Goal: Transaction & Acquisition: Purchase product/service

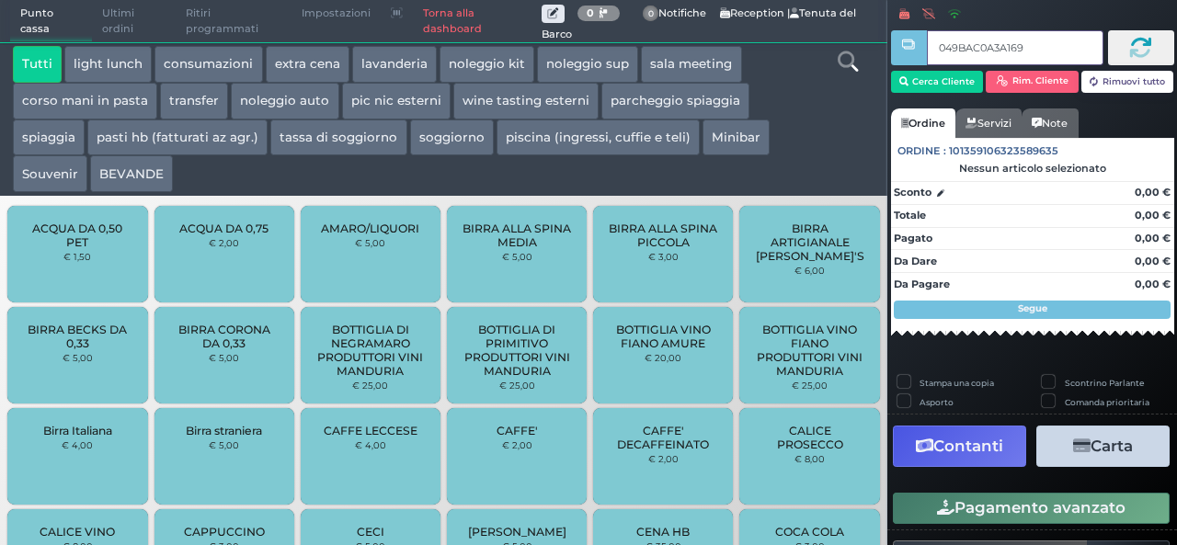
type input "049BAC0A3A1691"
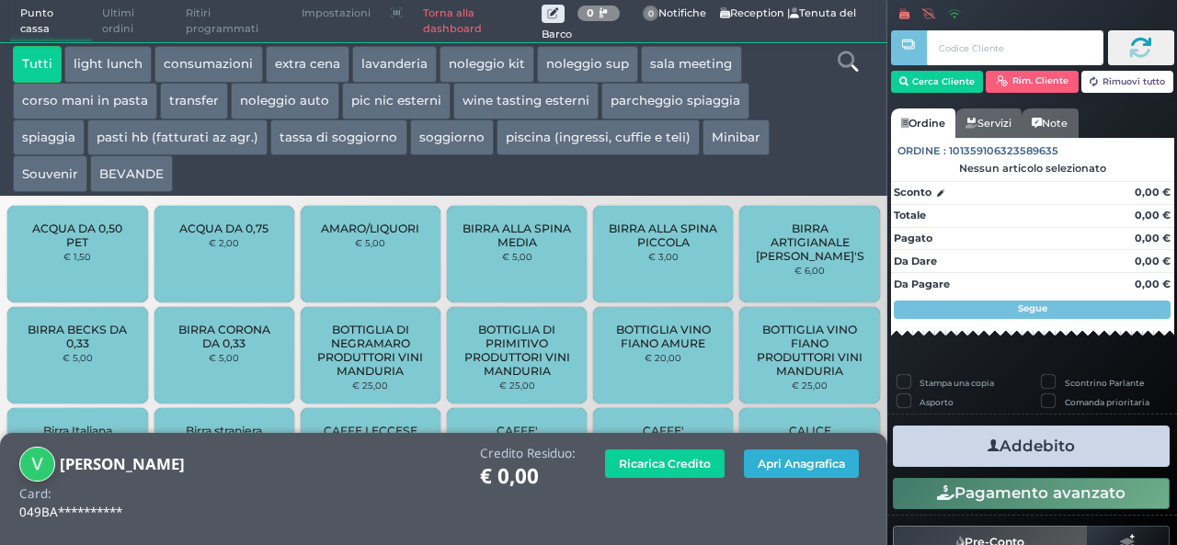
click at [783, 469] on button "Apri Anagrafica" at bounding box center [801, 464] width 115 height 29
click at [751, 461] on button "Apri Anagrafica" at bounding box center [801, 464] width 115 height 29
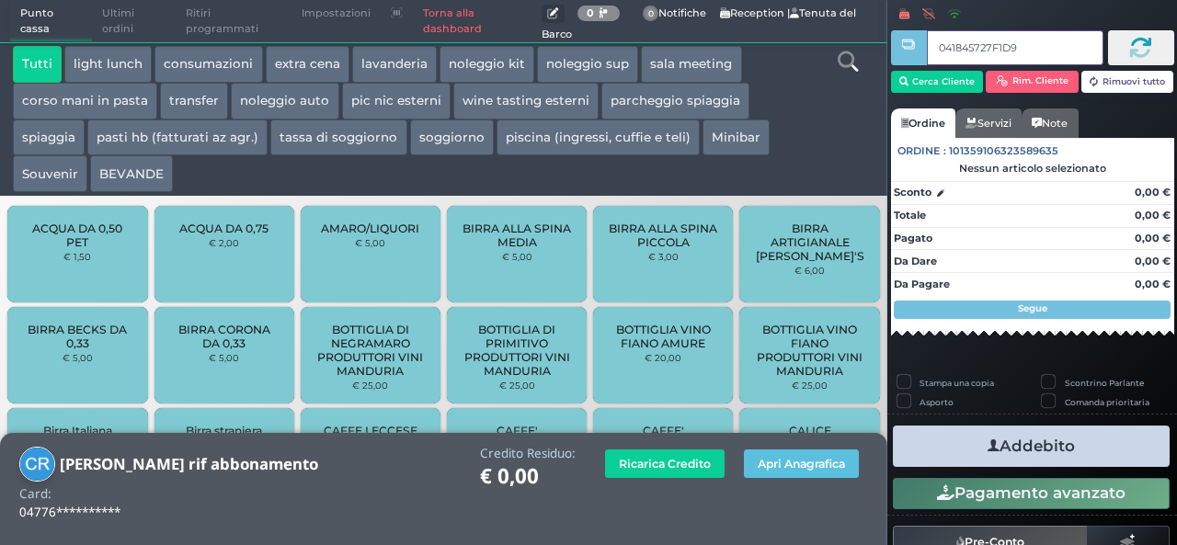
type input "041845727F1D91"
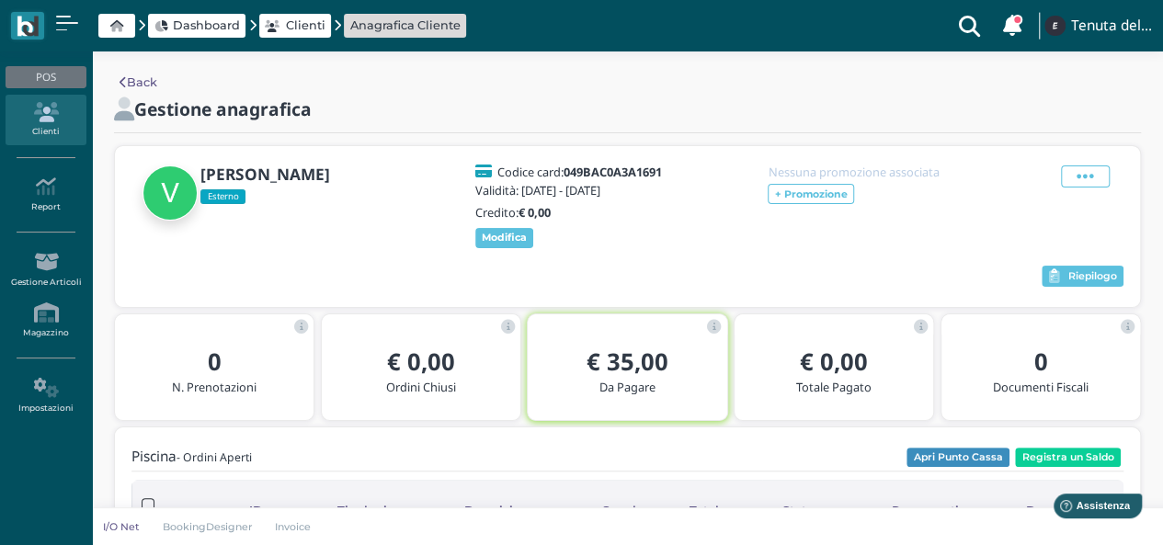
click at [1098, 307] on div "[PERSON_NAME] Esterno Codice card: 049BAC0A3A1691 Validità: [DATE] - [DATE] Cre…" at bounding box center [627, 226] width 1025 height 161
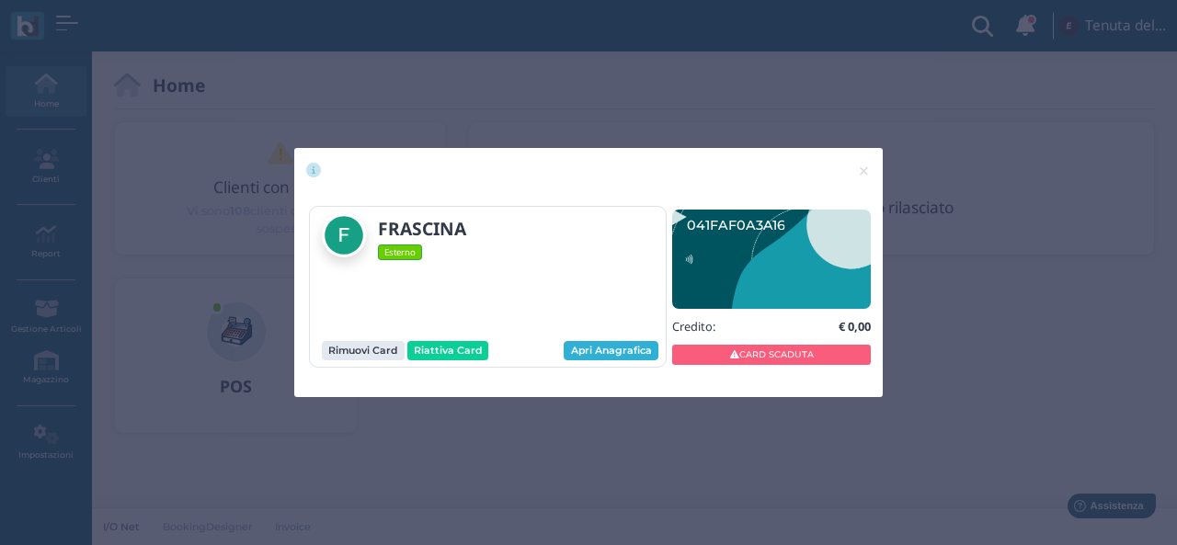
click at [611, 348] on link "Apri Anagrafica" at bounding box center [611, 351] width 95 height 20
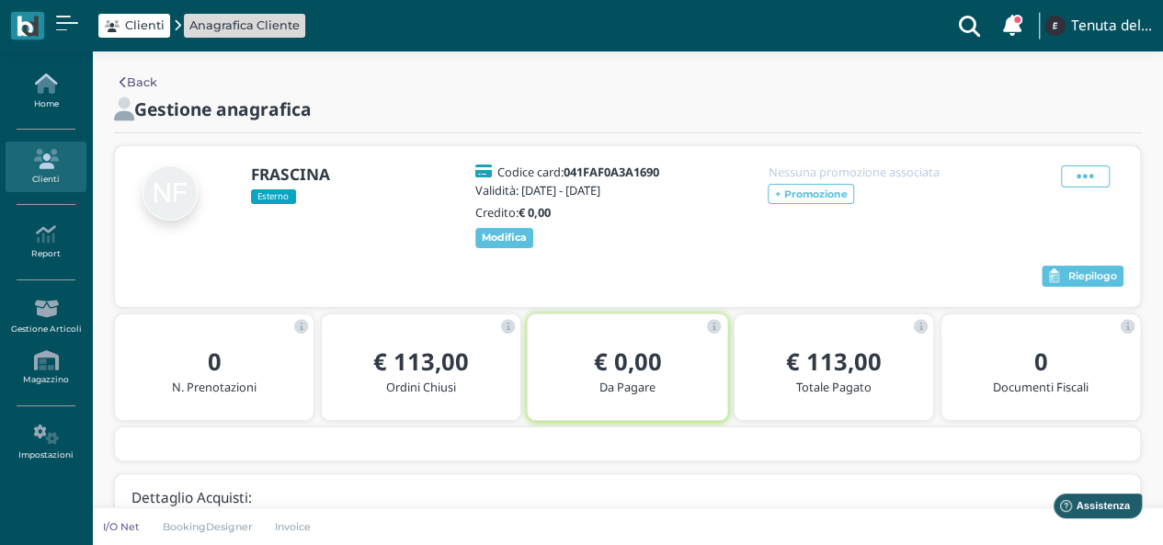
click at [65, 81] on icon at bounding box center [46, 84] width 80 height 20
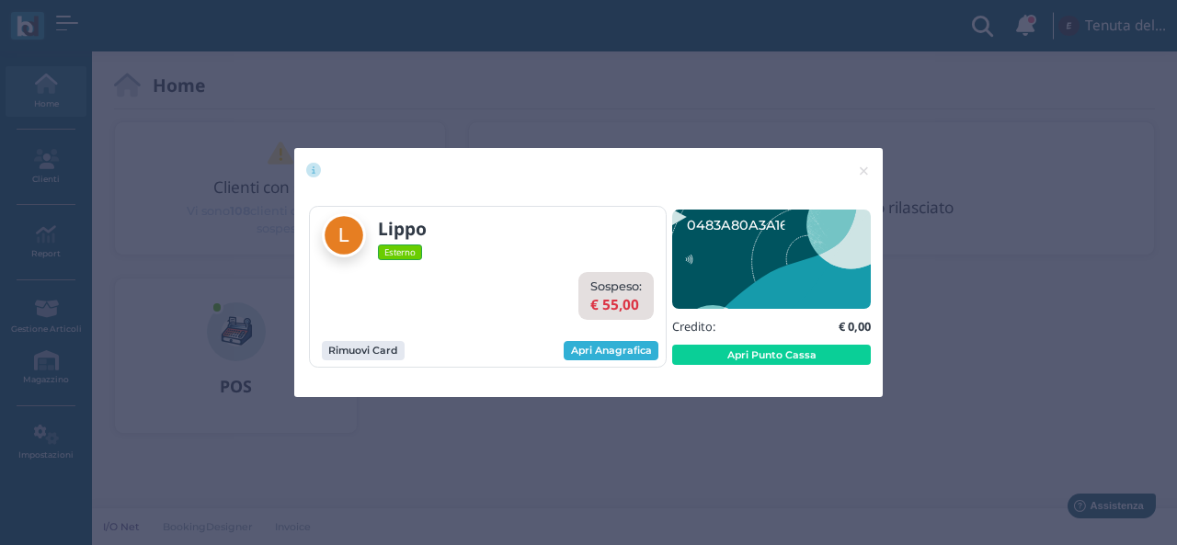
click at [606, 347] on link "Apri Anagrafica" at bounding box center [611, 351] width 95 height 20
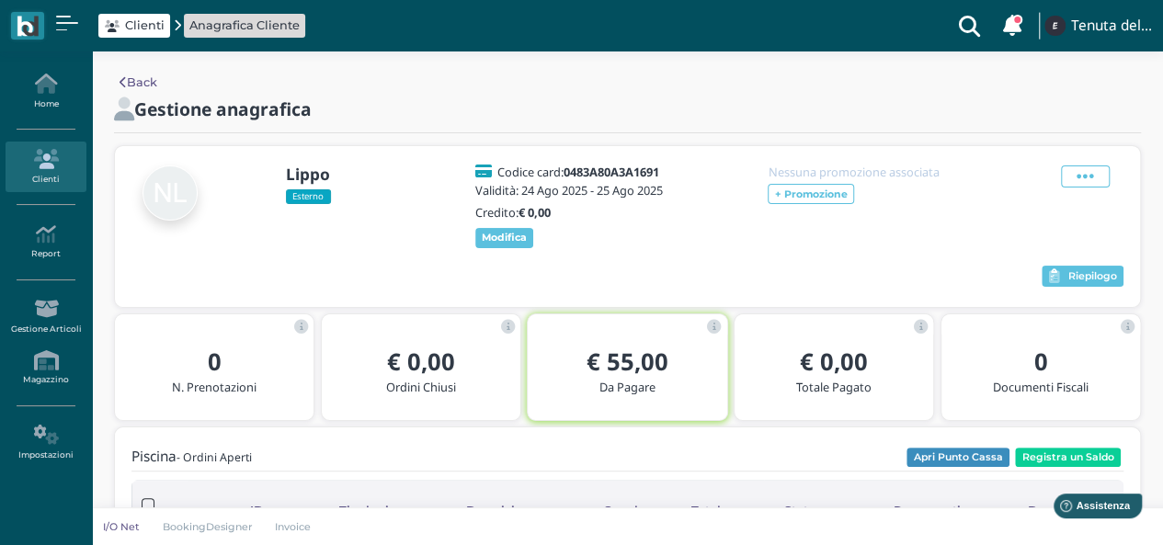
click at [1092, 159] on div "Lippo Esterno Codice card: 0483A80A3A1691 Validità: 24 Ago 2025 - 25 Ago 2025 C…" at bounding box center [627, 226] width 1025 height 161
click at [1102, 180] on span at bounding box center [1085, 176] width 49 height 22
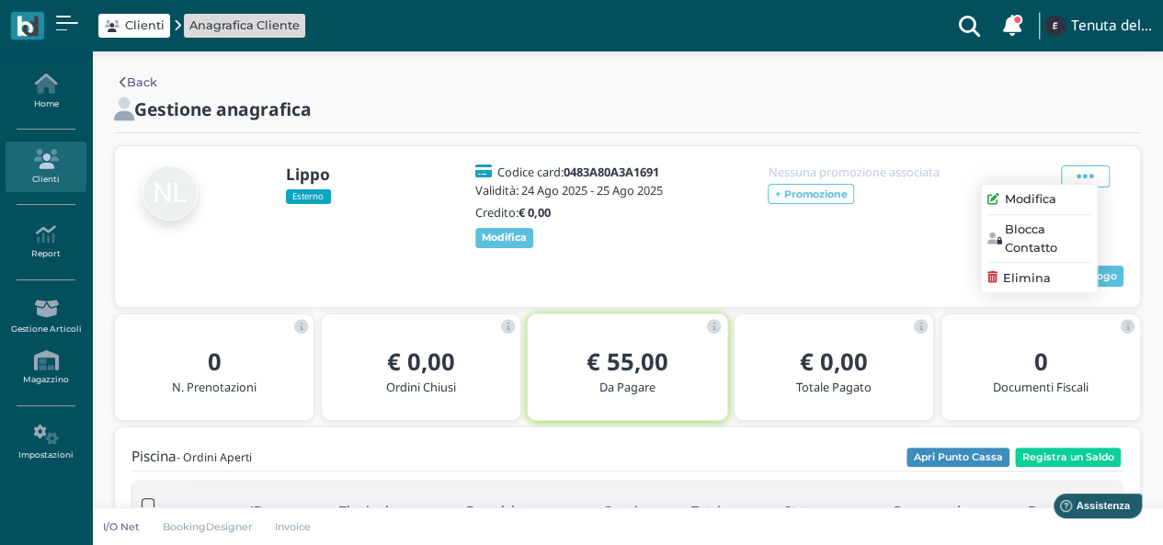
click at [999, 195] on div "Modifica" at bounding box center [1039, 199] width 104 height 17
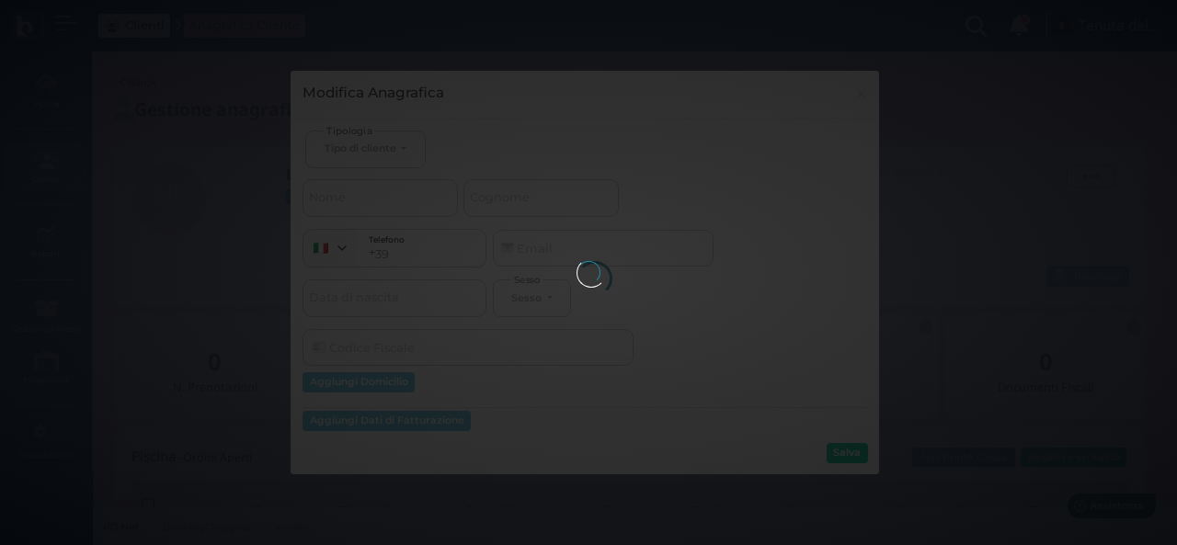
select select
type input "Lippo"
select select
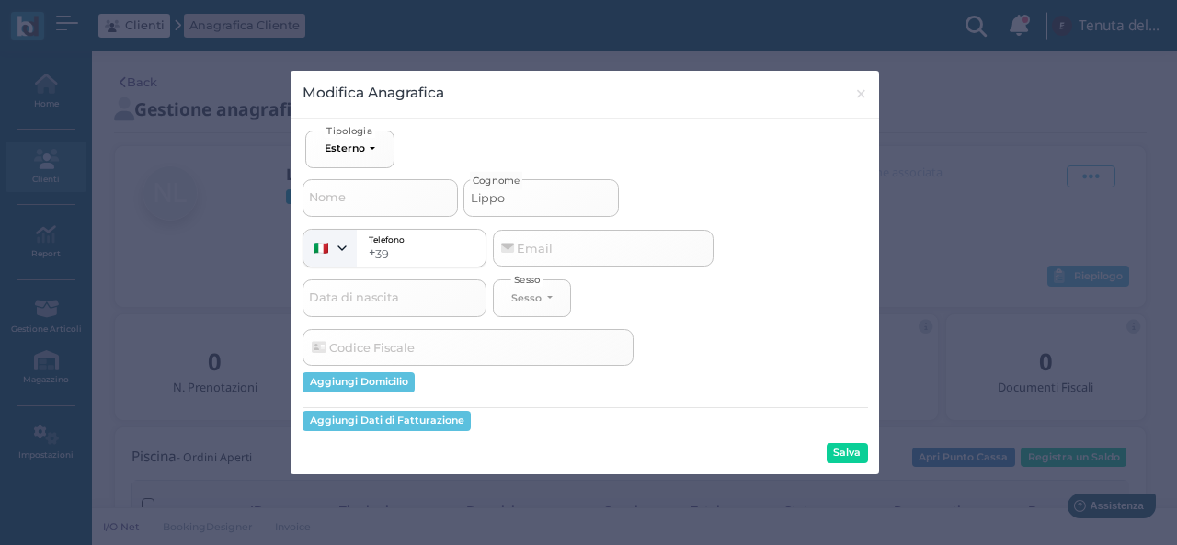
drag, startPoint x: 484, startPoint y: 189, endPoint x: 463, endPoint y: 188, distance: 20.2
click at [463, 188] on div "Nome Lippo Cognome" at bounding box center [584, 192] width 565 height 49
select select
click at [355, 189] on input "Nome" at bounding box center [379, 197] width 155 height 37
type input "f"
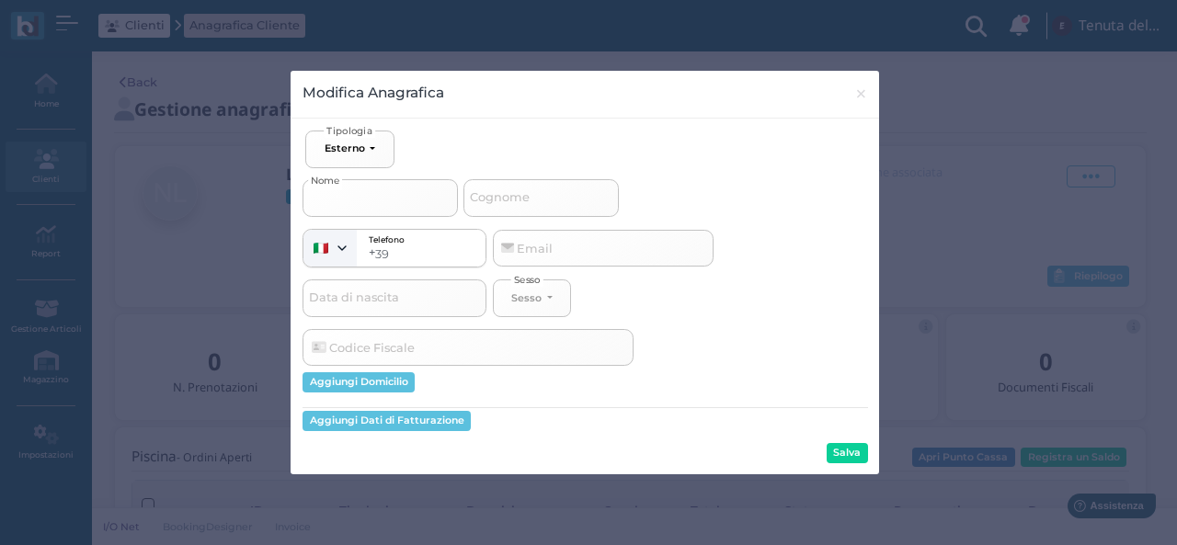
select select
type input "fi"
select select
type input "fi0"
select select
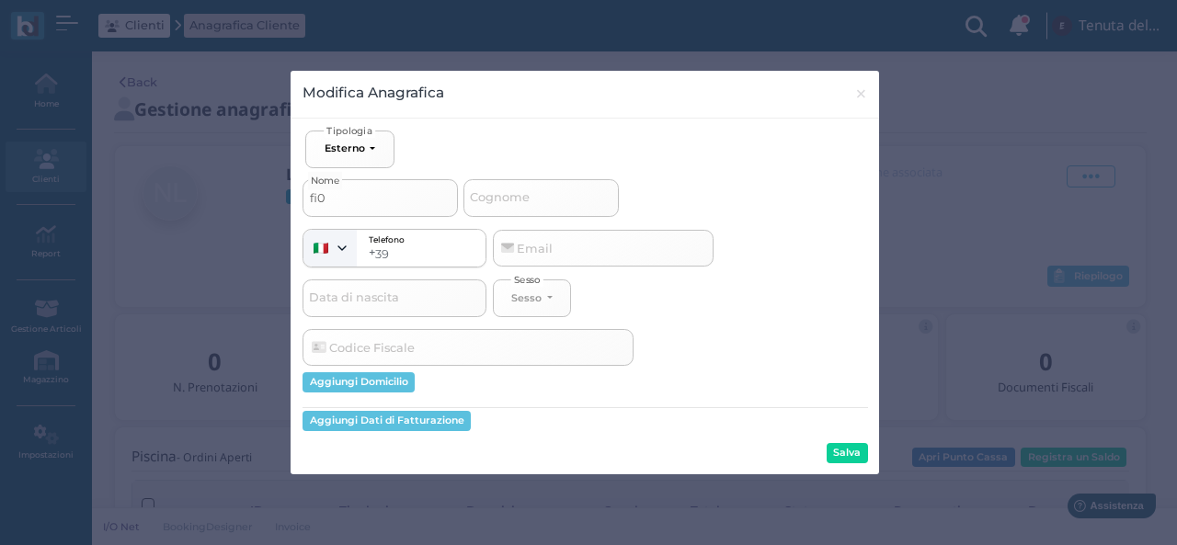
type input "fi0r"
select select
type input "fi0"
select select
type input "fi"
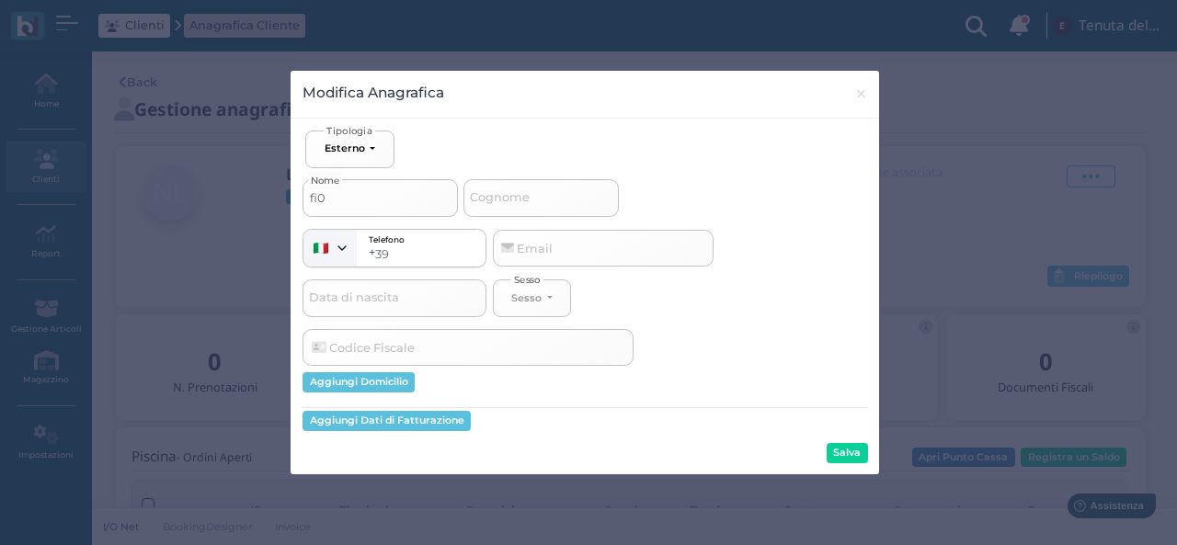
select select
type input "f"
select select
type input "F"
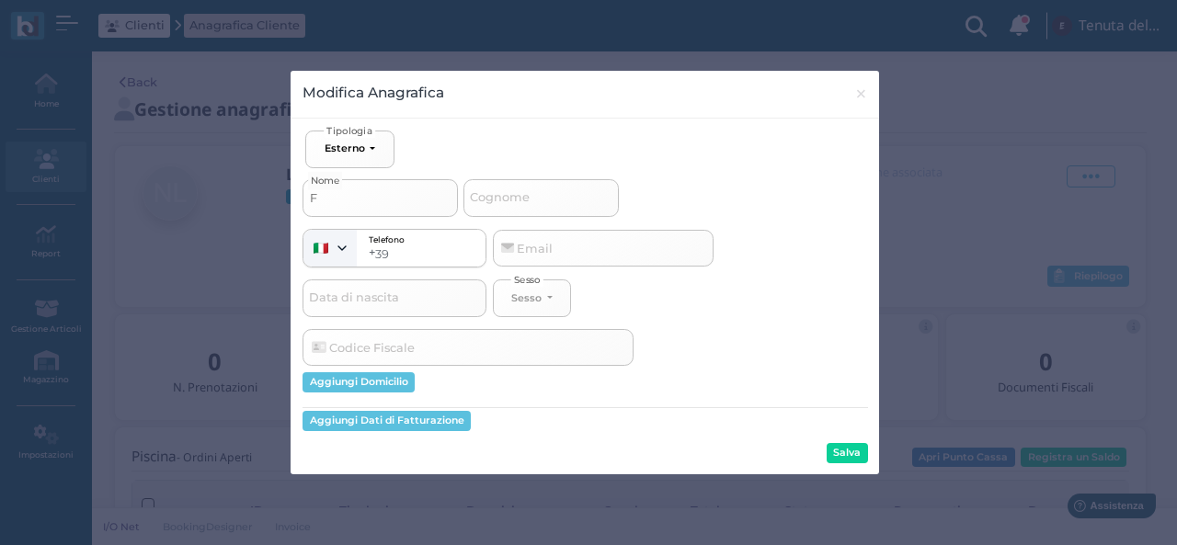
select select
type input "FI"
select select
type input "FIO"
select select
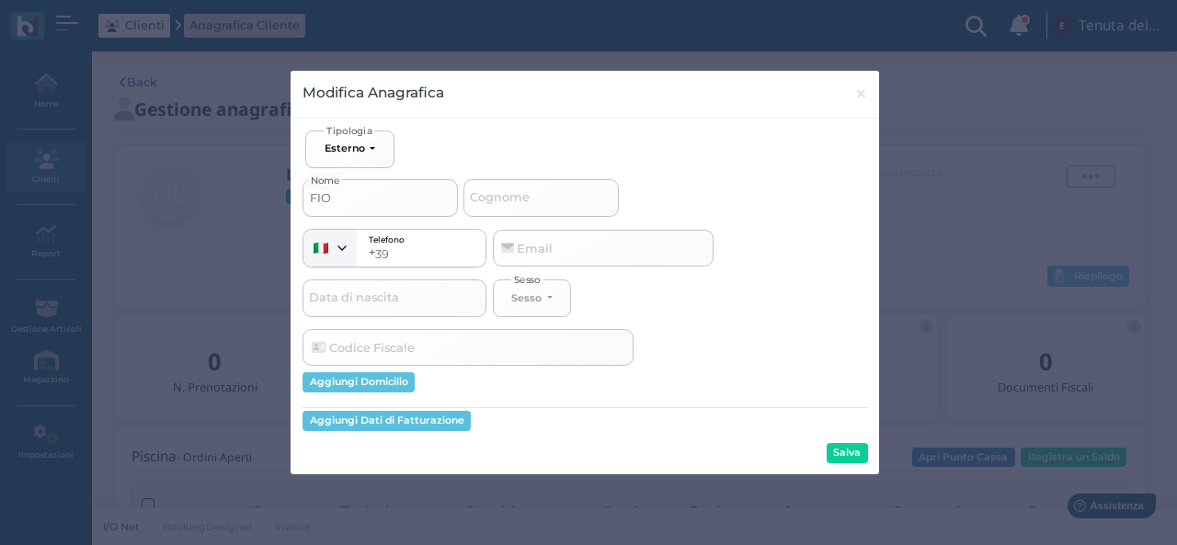
type input "FIOR"
select select
type input "FIORI"
select select
type input "FIORIN"
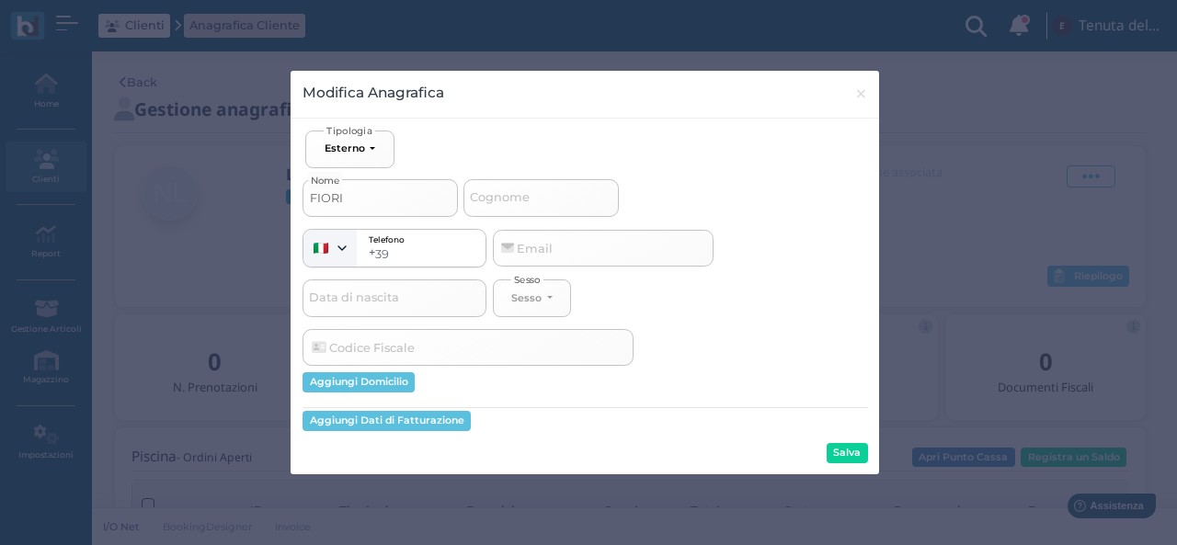
select select
type input "FIORINO"
select select
click at [439, 302] on input "Data di nascita" at bounding box center [394, 298] width 184 height 37
type input "FIORINO"
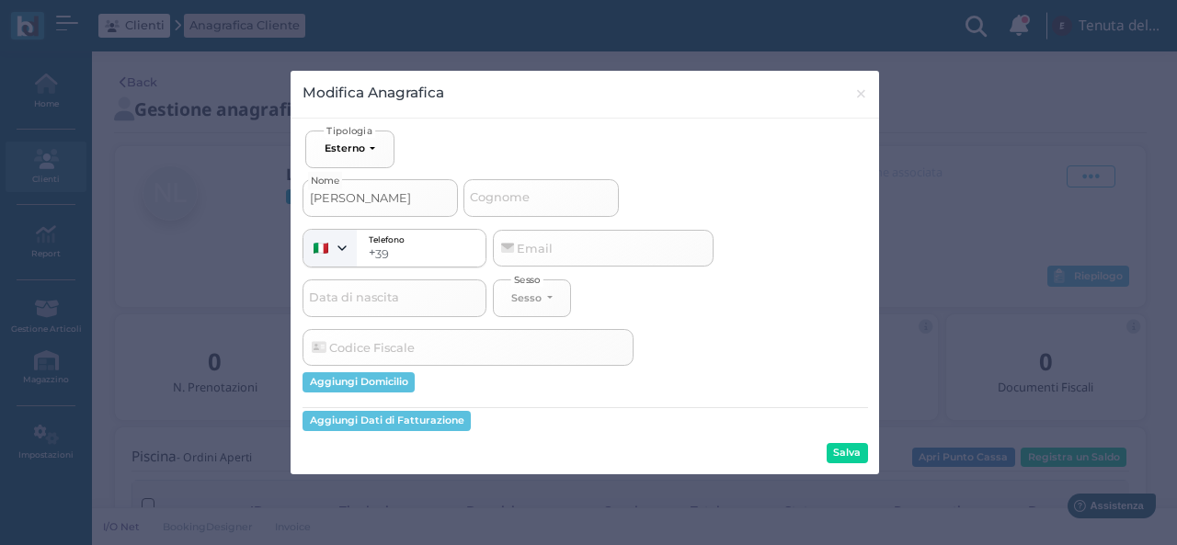
scroll to position [138, 0]
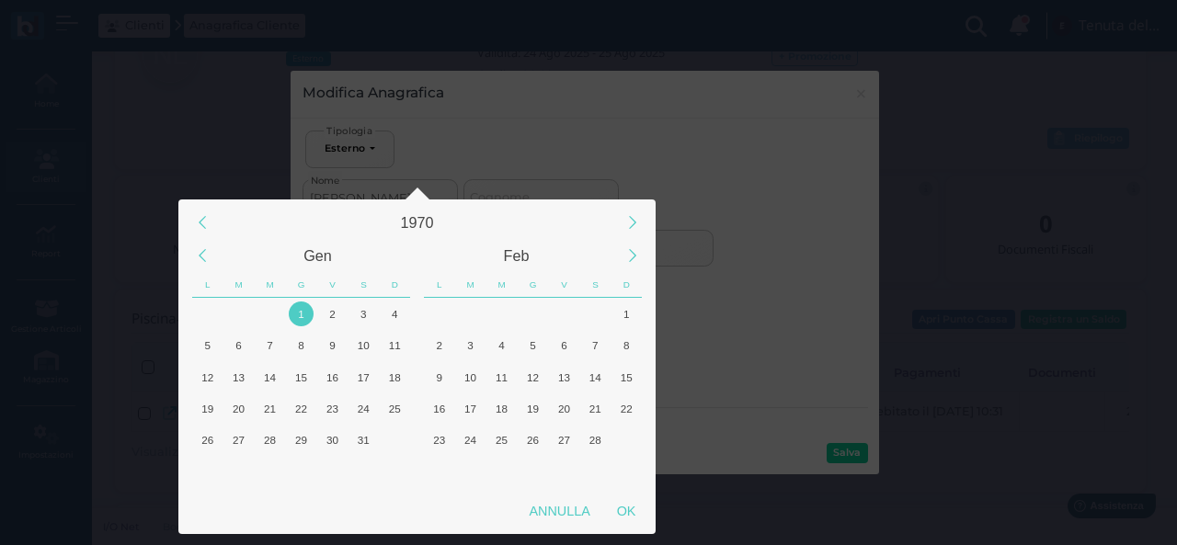
click at [663, 154] on div "1970 Gen Feb L M M G V S D L M M G V S D 1 2 3 4 5 6 7 8 9 10 11 12 13 14 15 16…" at bounding box center [588, 281] width 1177 height 839
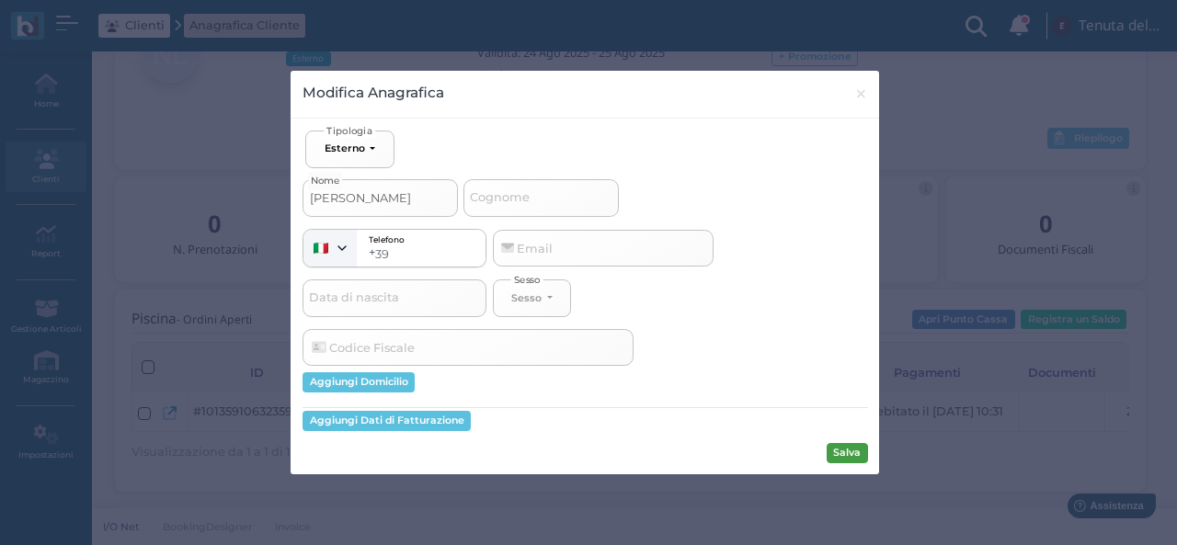
click at [829, 447] on button "Salva" at bounding box center [847, 453] width 41 height 20
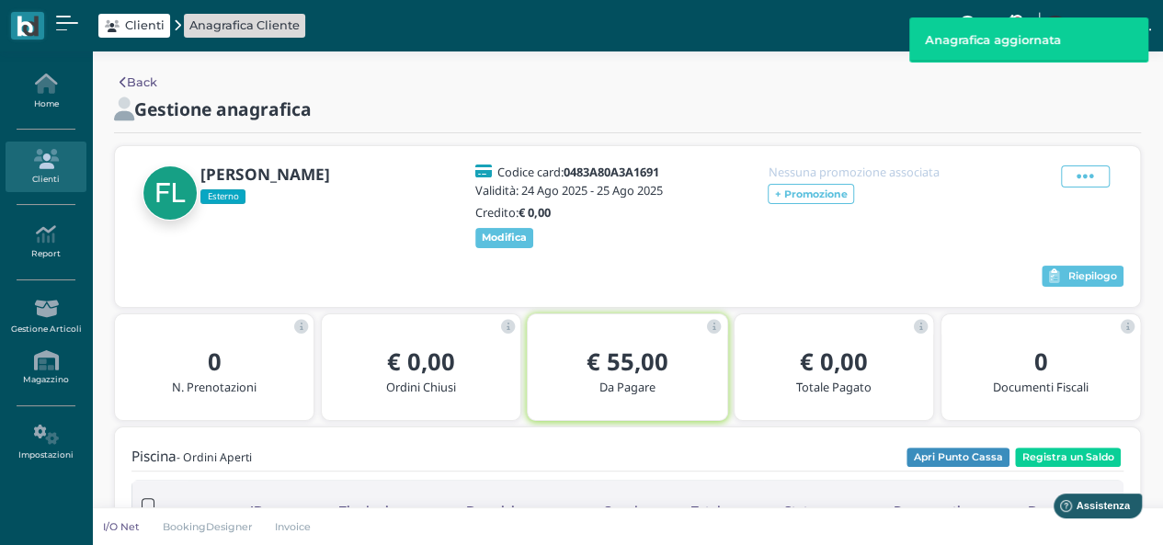
scroll to position [92, 0]
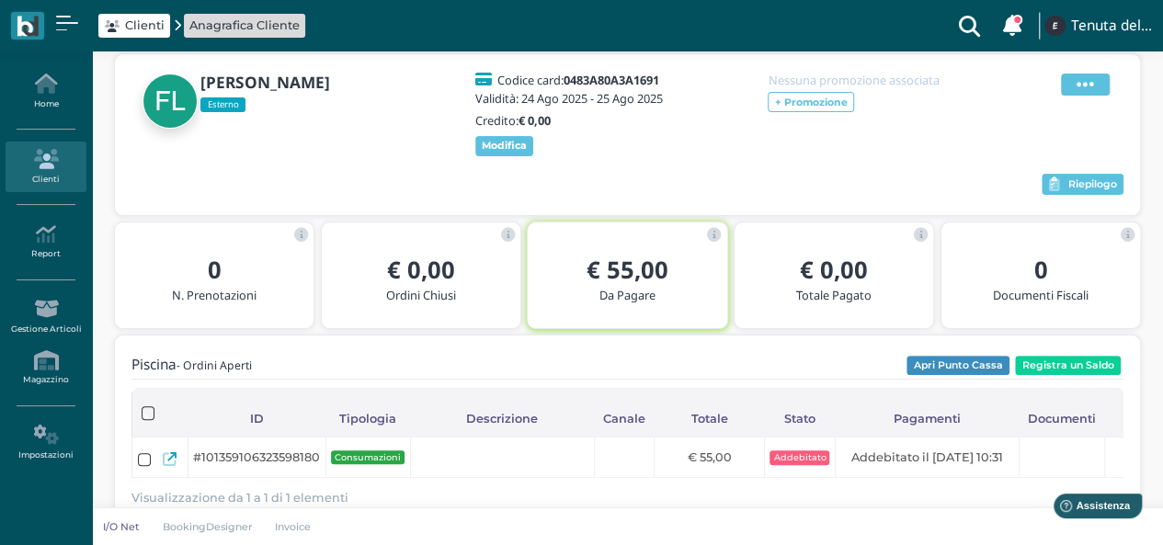
click at [1088, 86] on icon at bounding box center [1085, 84] width 17 height 20
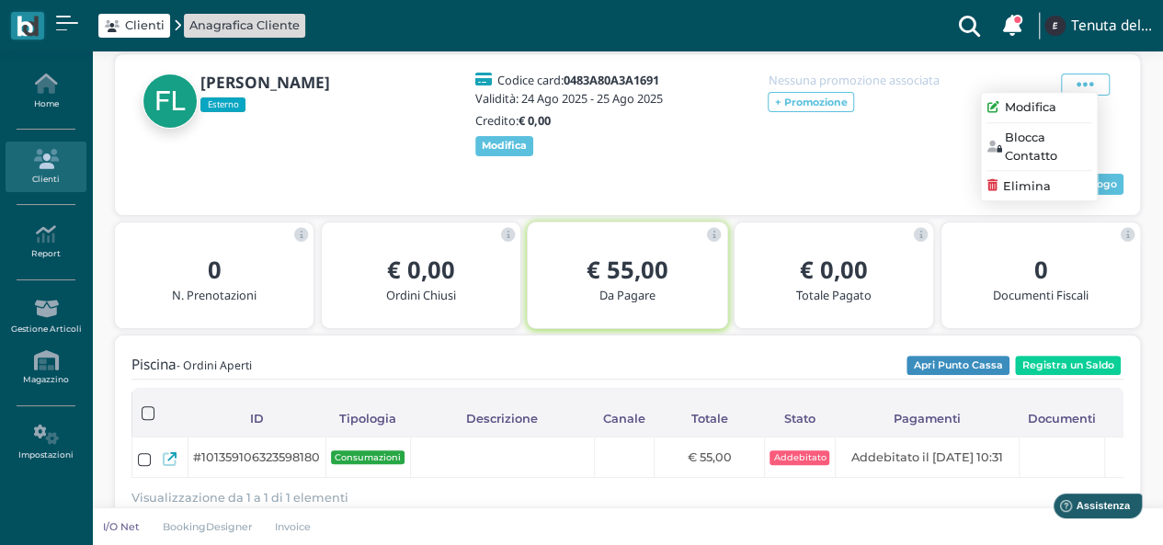
scroll to position [0, 0]
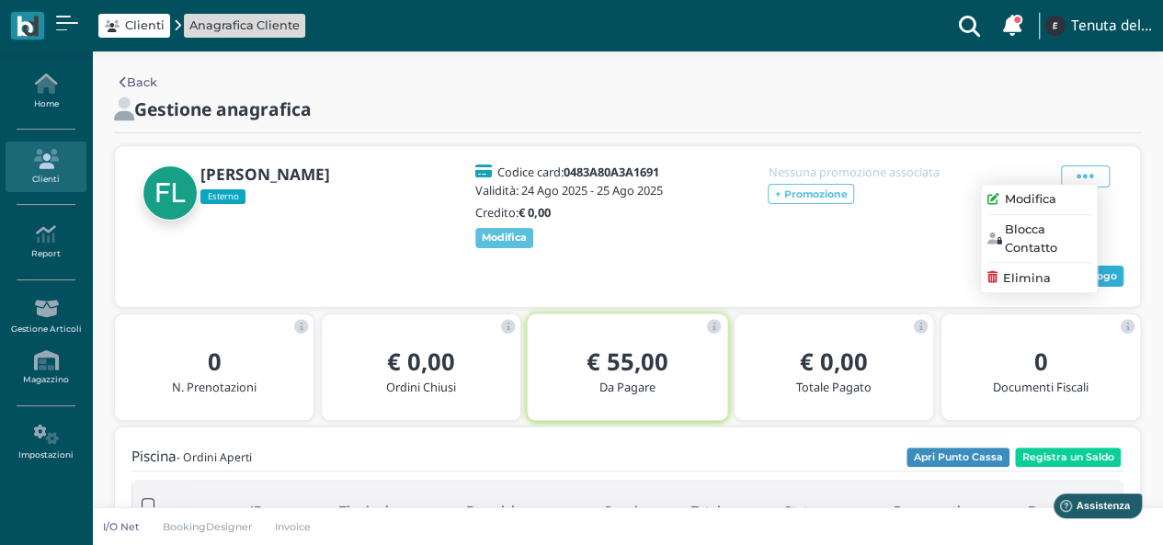
click at [1098, 283] on span "Riepilogo" at bounding box center [1092, 276] width 49 height 13
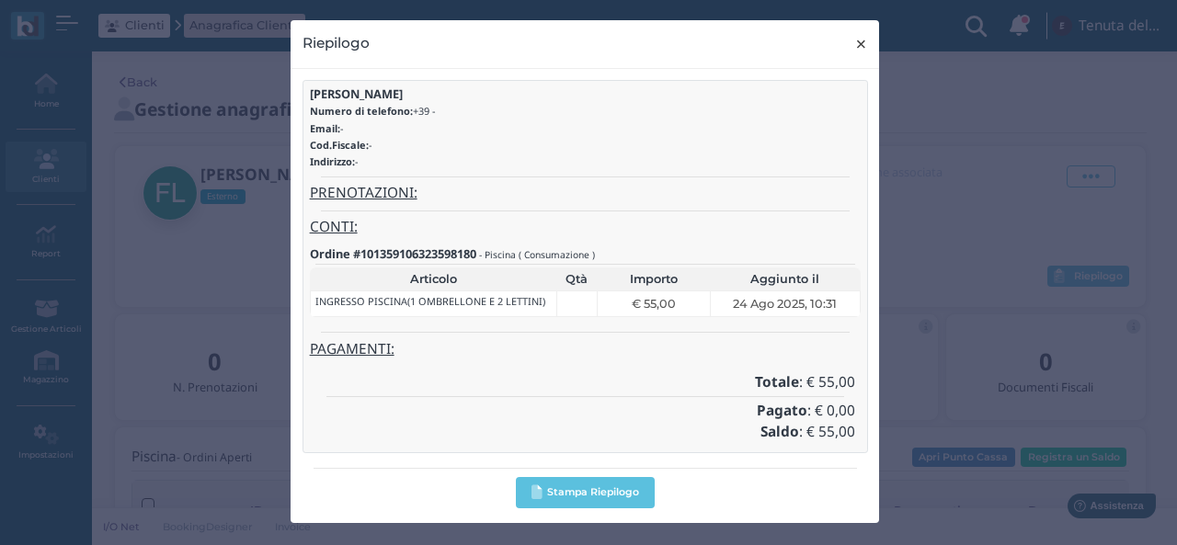
click at [853, 51] on button "× close" at bounding box center [861, 43] width 38 height 47
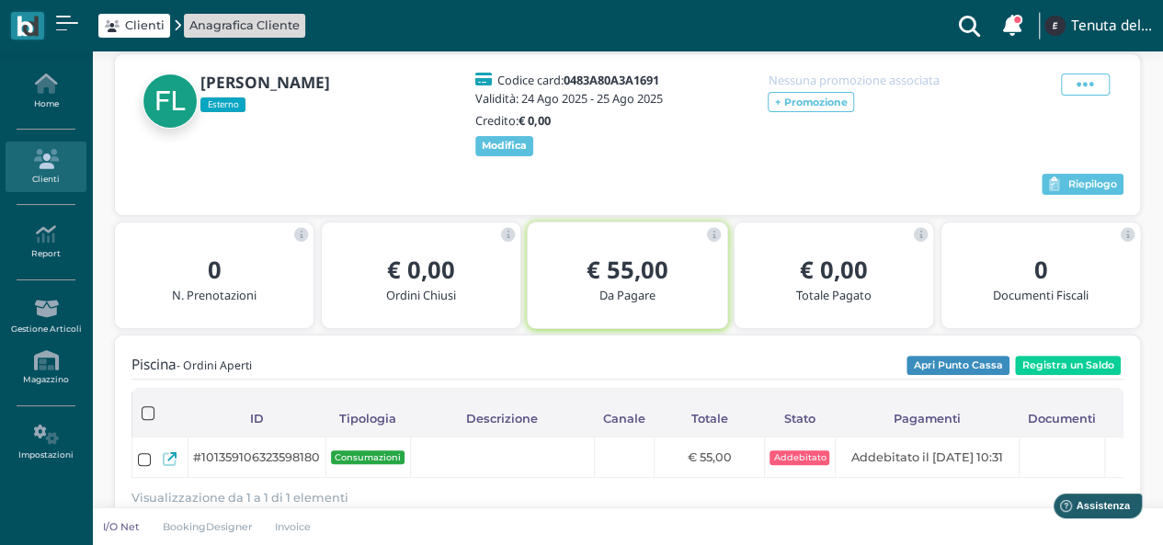
scroll to position [184, 0]
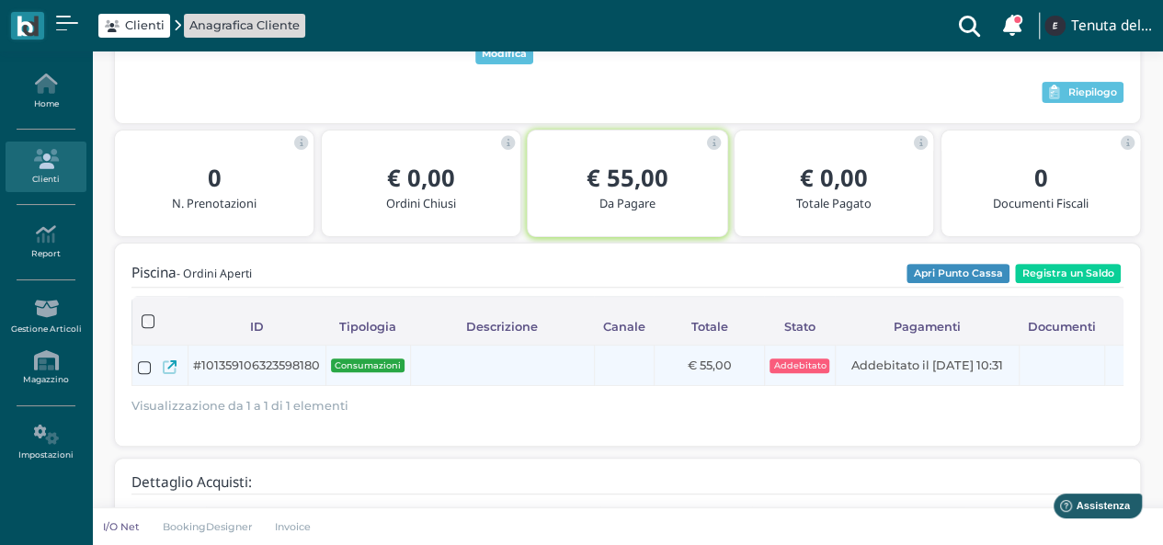
click at [165, 373] on icon at bounding box center [170, 367] width 14 height 14
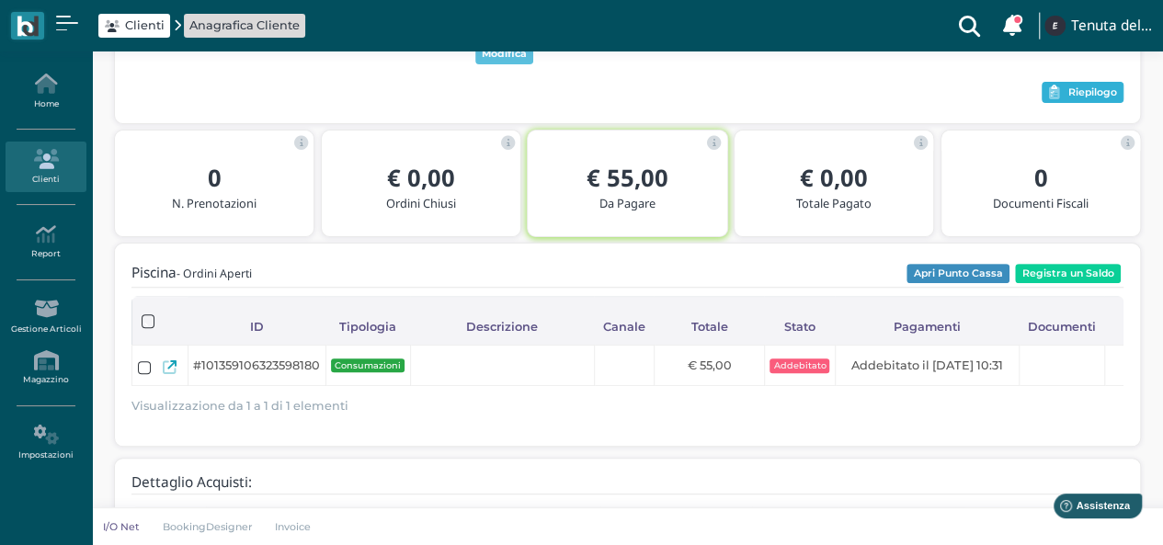
click at [1091, 99] on span "Riepilogo" at bounding box center [1092, 92] width 49 height 13
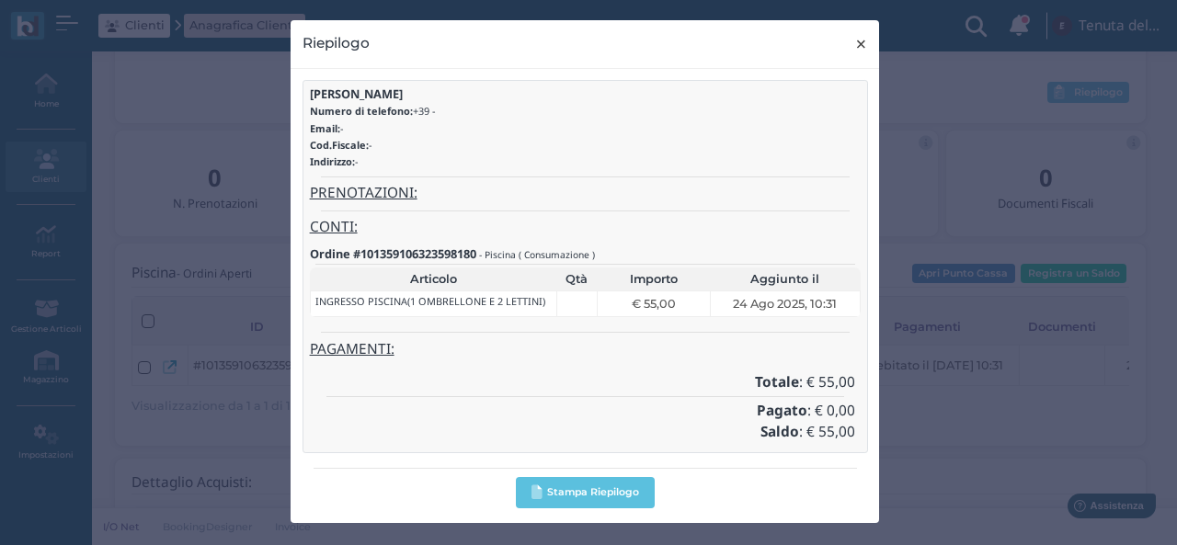
click at [862, 51] on span "×" at bounding box center [861, 44] width 14 height 24
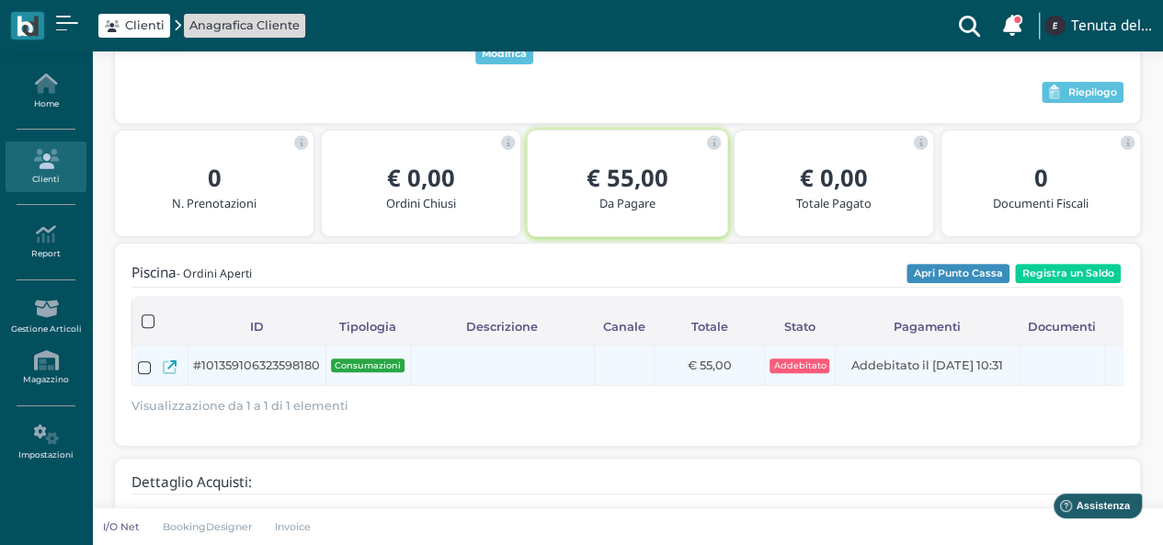
click at [164, 374] on icon at bounding box center [170, 367] width 14 height 14
click at [168, 374] on icon at bounding box center [170, 367] width 14 height 14
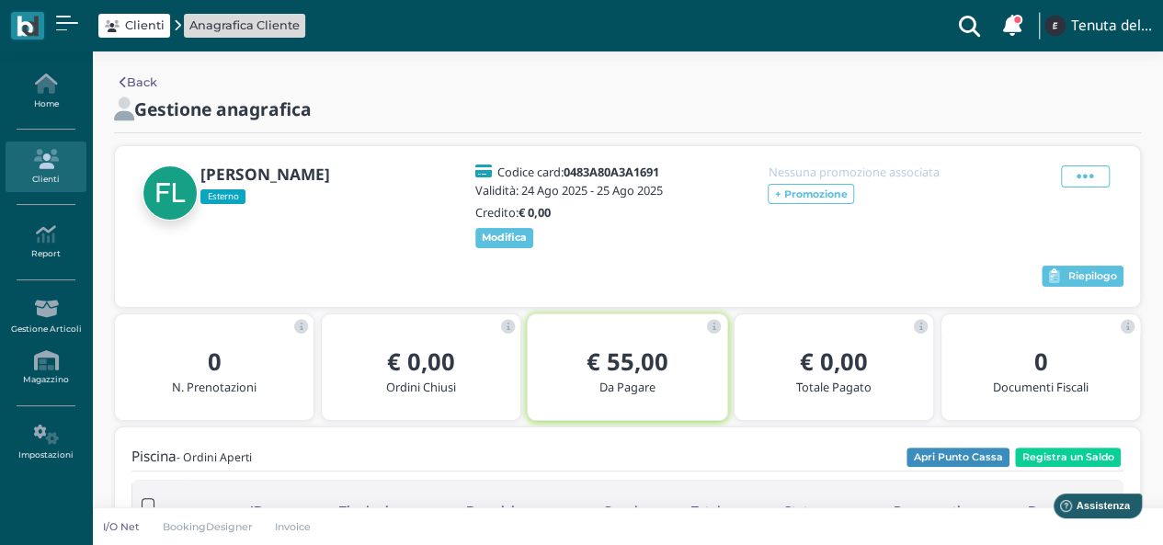
scroll to position [92, 0]
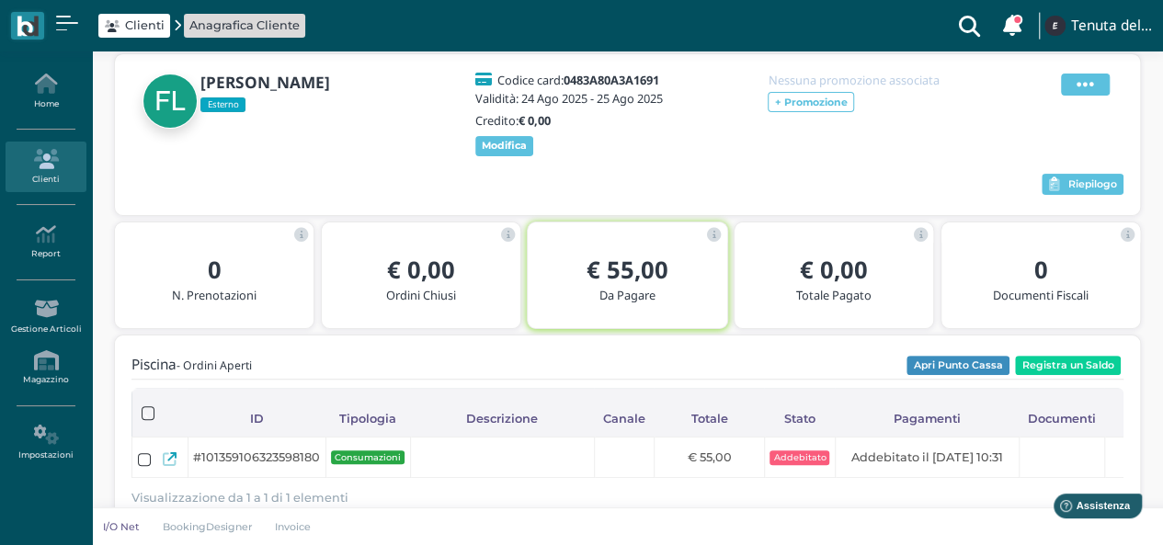
click at [1091, 88] on icon at bounding box center [1085, 84] width 17 height 20
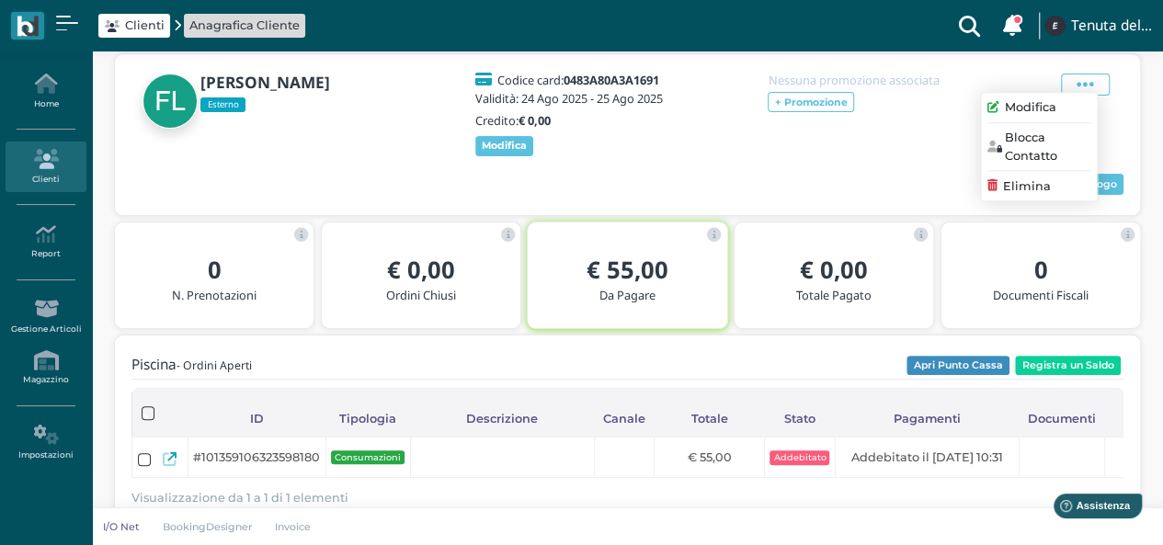
click at [1059, 187] on div "Elimina" at bounding box center [1039, 185] width 104 height 17
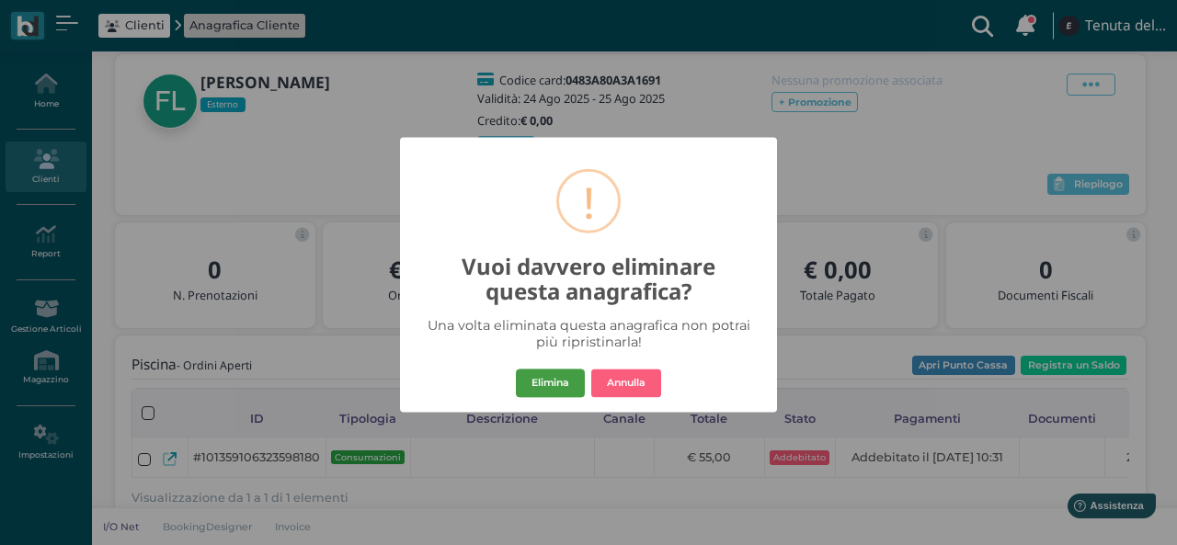
click at [570, 381] on button "Elimina" at bounding box center [550, 383] width 69 height 29
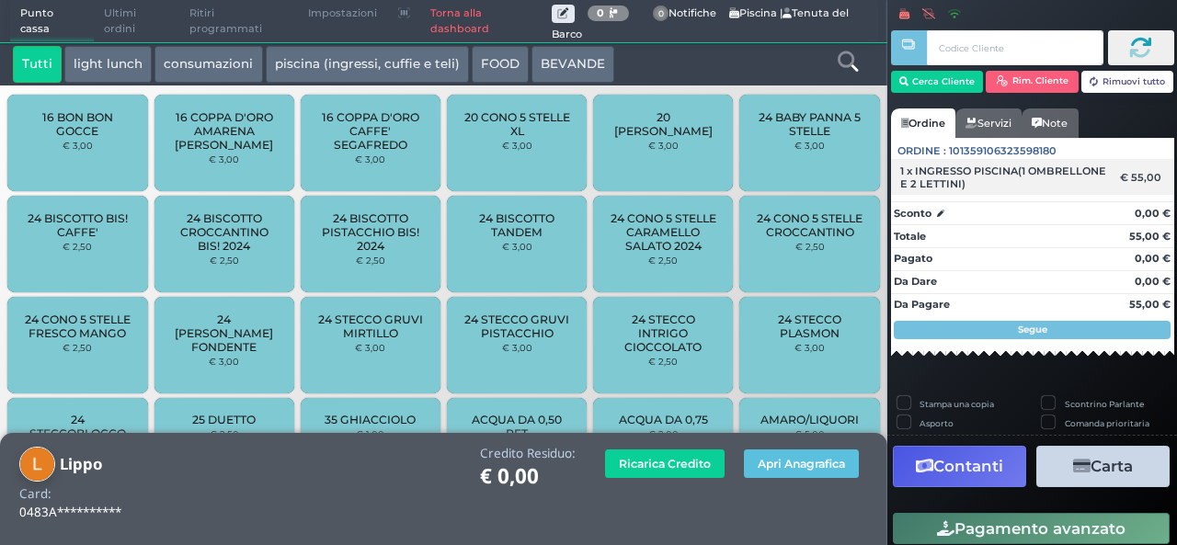
click at [997, 179] on span "1 x INGRESSO PISCINA(1 OMBRELLONE E 2 LETTINI)" at bounding box center [1004, 178] width 208 height 26
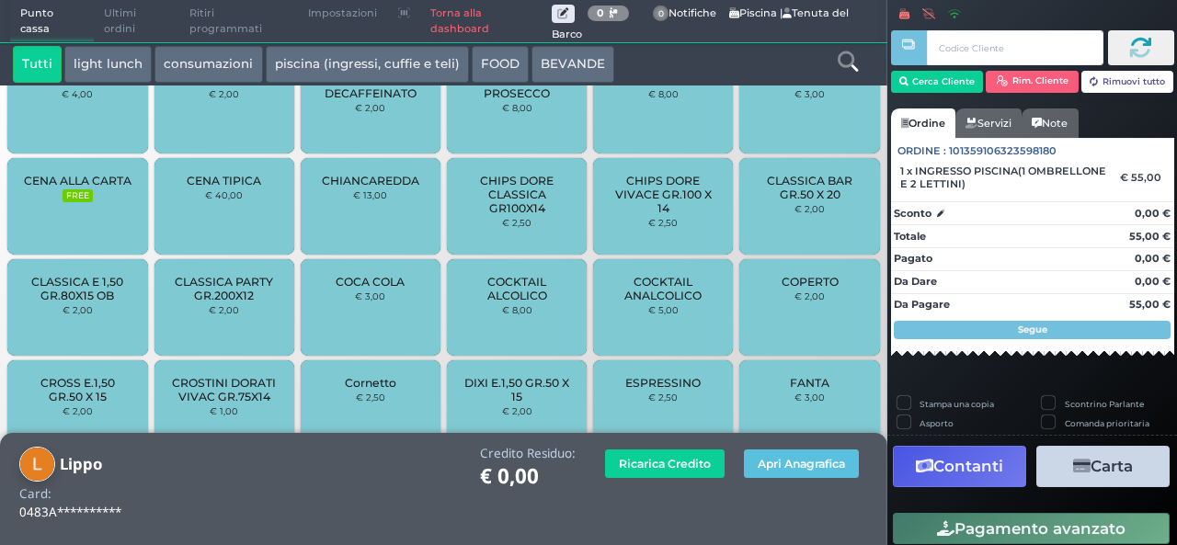
scroll to position [1050, 0]
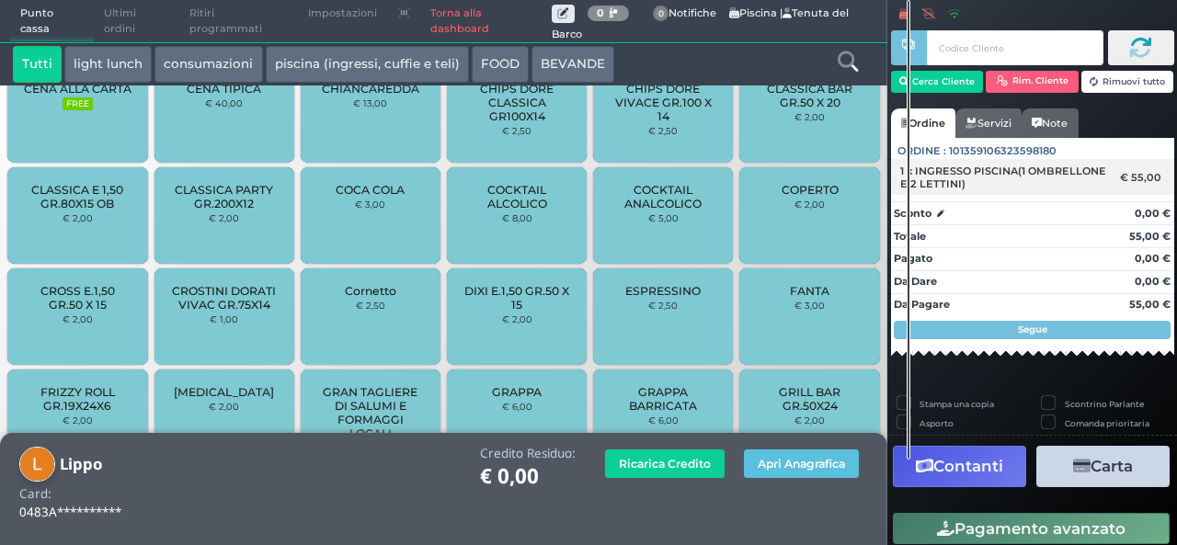
click at [1090, 170] on span "1 x INGRESSO PISCINA(1 OMBRELLONE E 2 LETTINI)" at bounding box center [1004, 178] width 208 height 26
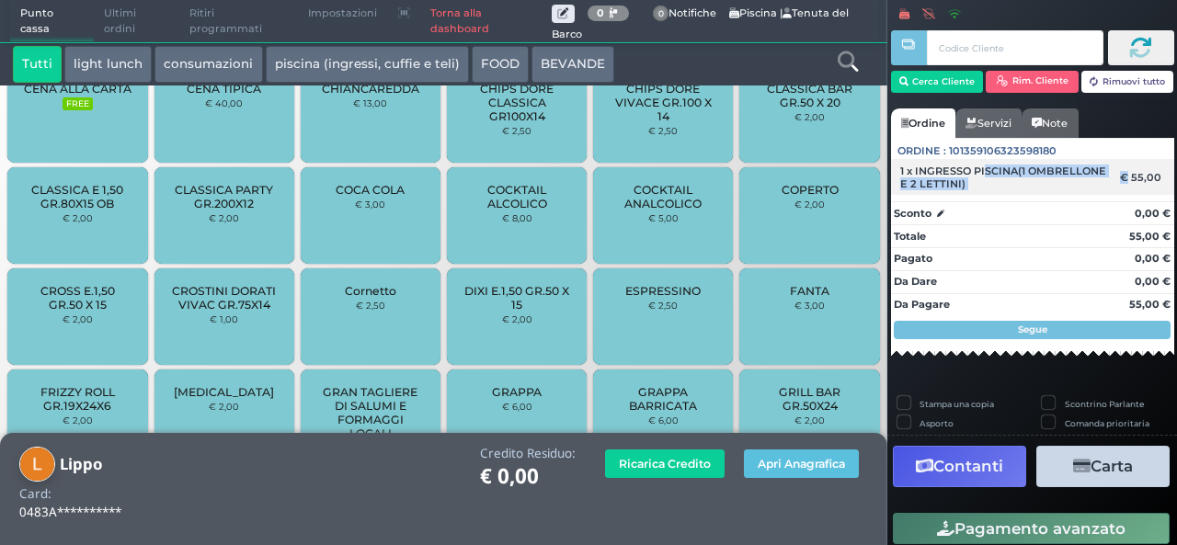
drag, startPoint x: 1117, startPoint y: 174, endPoint x: 983, endPoint y: 174, distance: 134.2
click at [983, 174] on div "1 x INGRESSO PISCINA(1 OMBRELLONE E 2 LETTINI) € 55,00" at bounding box center [1032, 177] width 283 height 36
drag, startPoint x: 980, startPoint y: 174, endPoint x: 1074, endPoint y: 183, distance: 94.2
click at [1074, 183] on span "1 x INGRESSO PISCINA(1 OMBRELLONE E 2 LETTINI)" at bounding box center [1004, 178] width 208 height 26
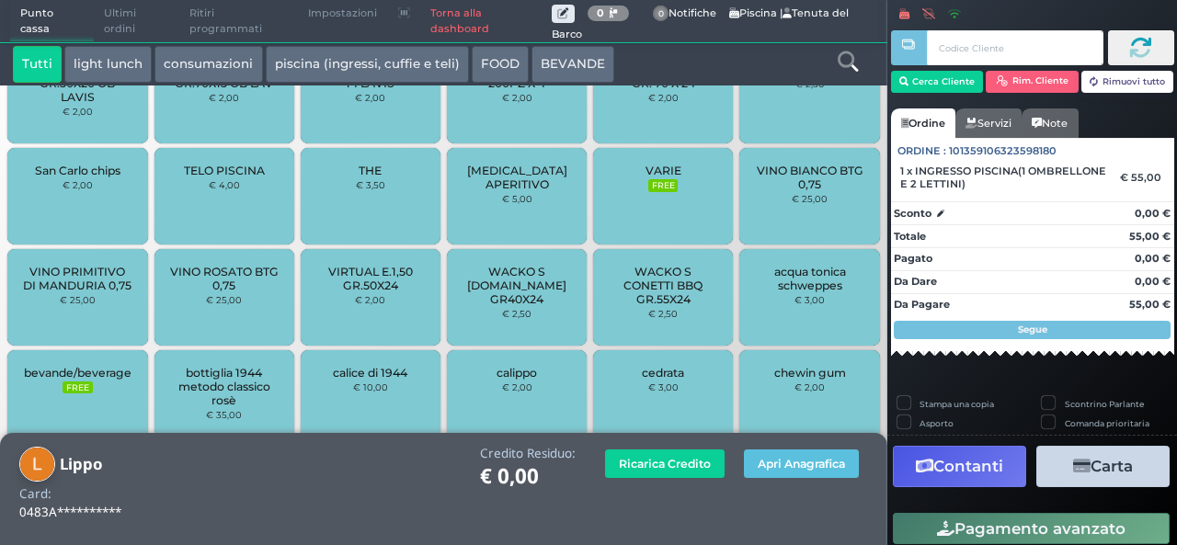
scroll to position [1969, 0]
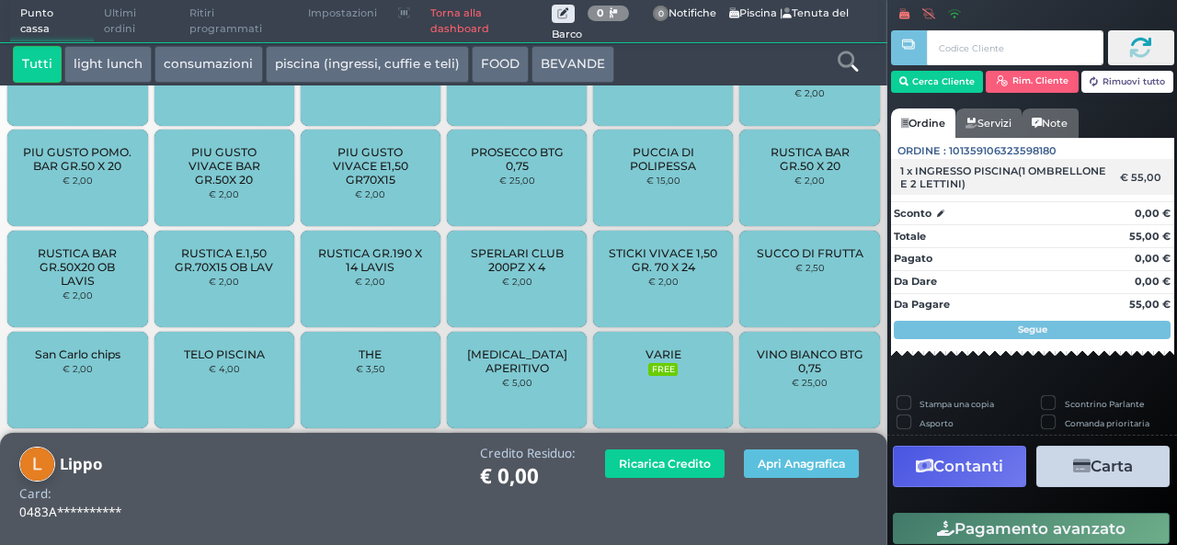
click at [1097, 177] on div "1 x INGRESSO PISCINA(1 OMBRELLONE E 2 LETTINI)" at bounding box center [1004, 178] width 227 height 26
drag, startPoint x: 1144, startPoint y: 181, endPoint x: 1119, endPoint y: 179, distance: 24.9
click at [1119, 179] on div "€ 55,00" at bounding box center [1143, 177] width 53 height 13
click at [1117, 181] on div "€ 55,00" at bounding box center [1143, 177] width 53 height 13
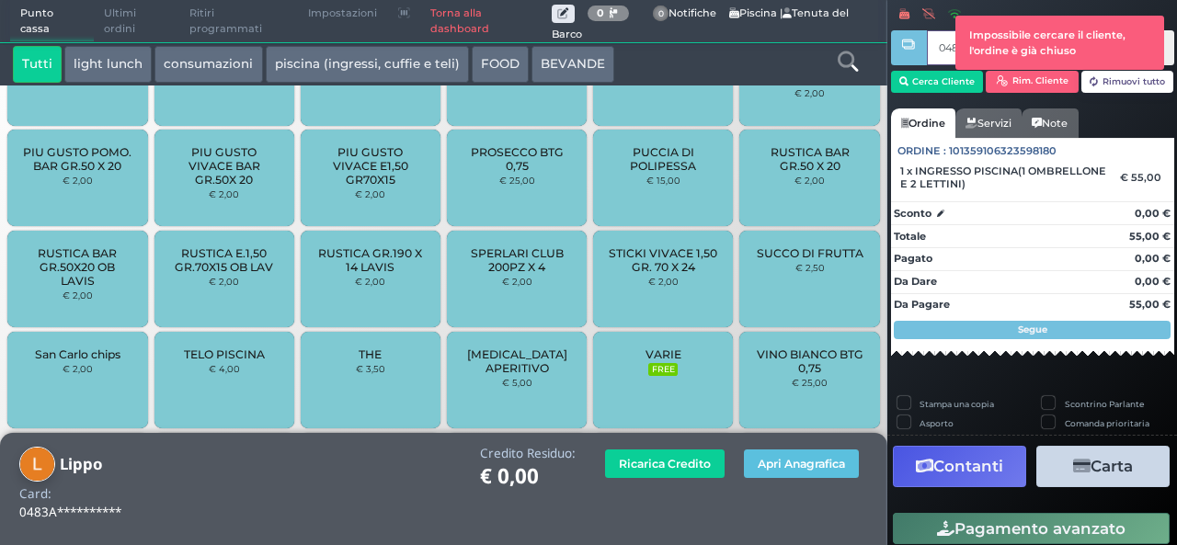
type input "0483A80A3A1691"
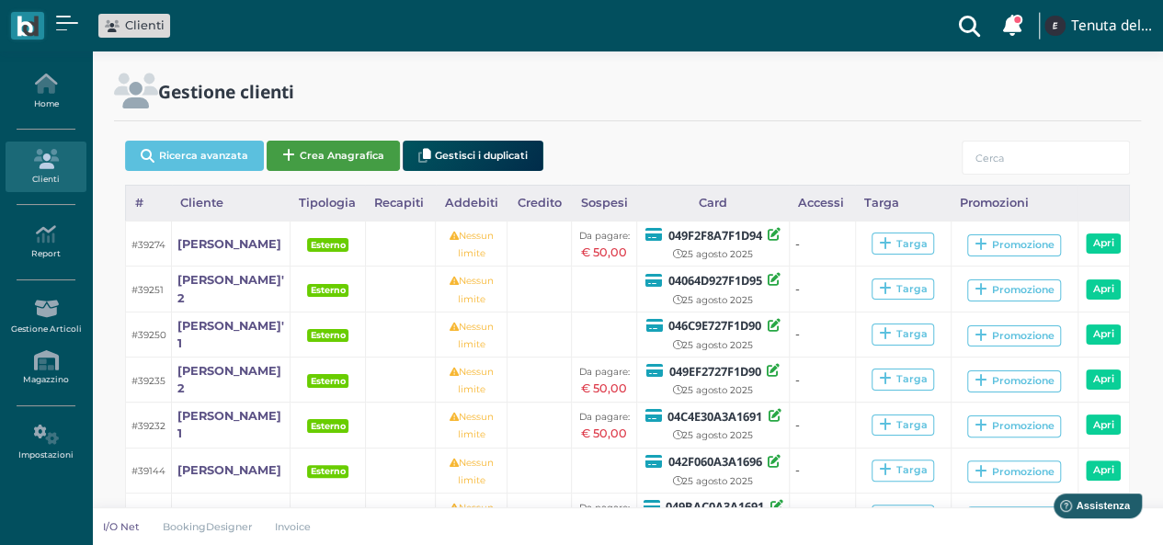
click at [314, 152] on button "Crea Anagrafica" at bounding box center [333, 156] width 133 height 30
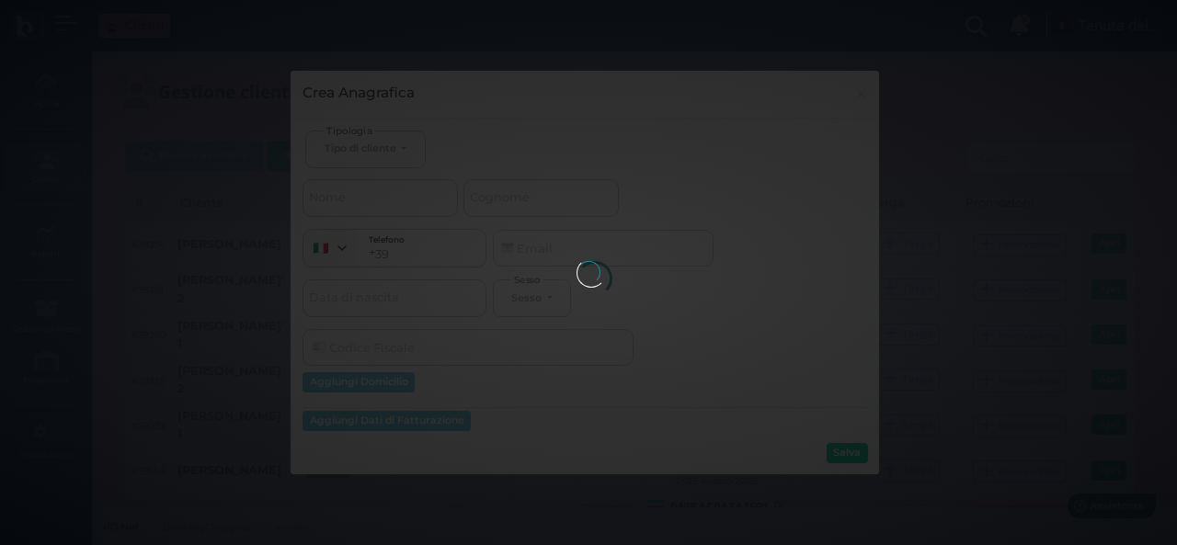
select select
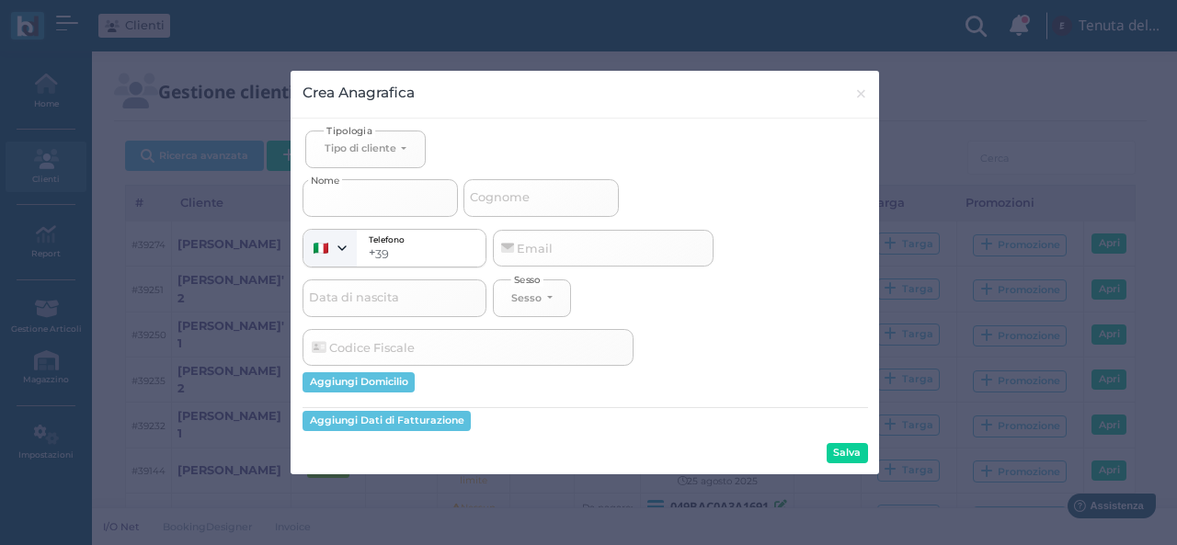
click at [388, 198] on input "Nome" at bounding box center [379, 197] width 155 height 37
select select
type input "F"
select select
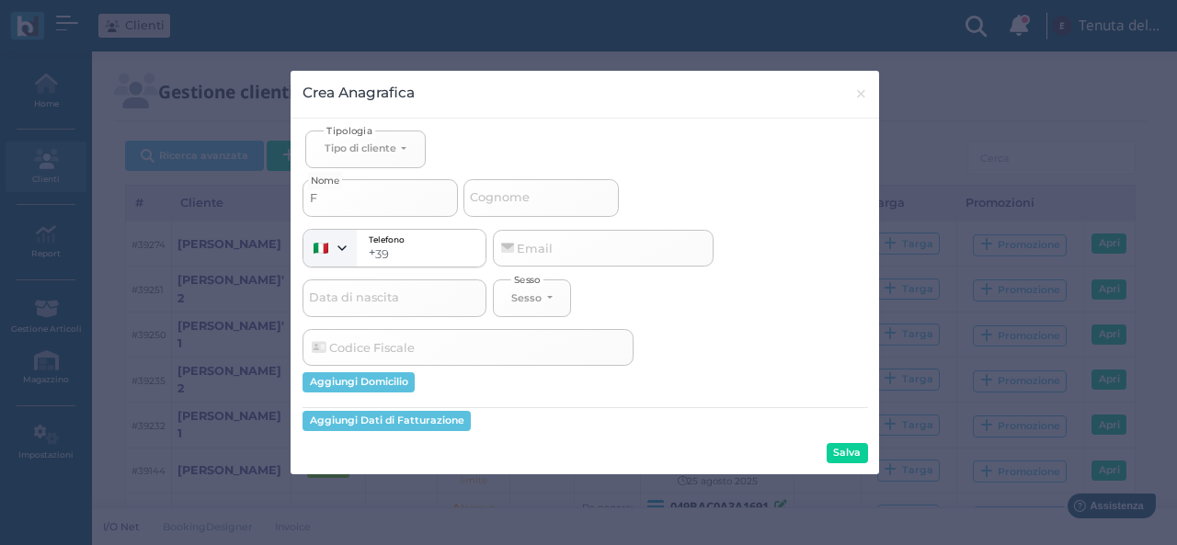
type input "FI"
select select
type input "FIO"
select select
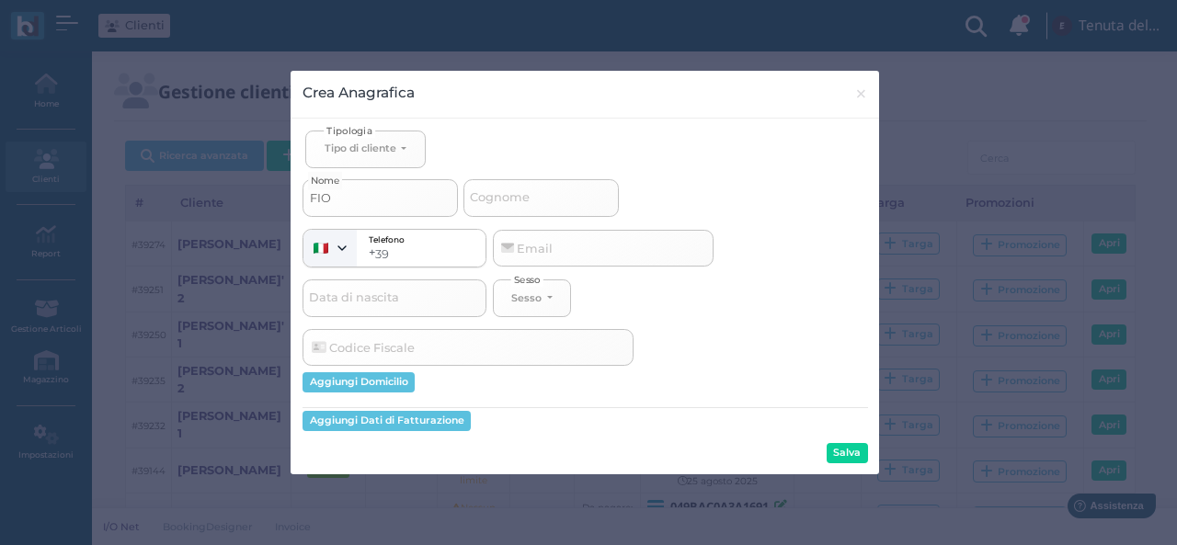
select select
type input "FIOR"
select select
type input "FIORI"
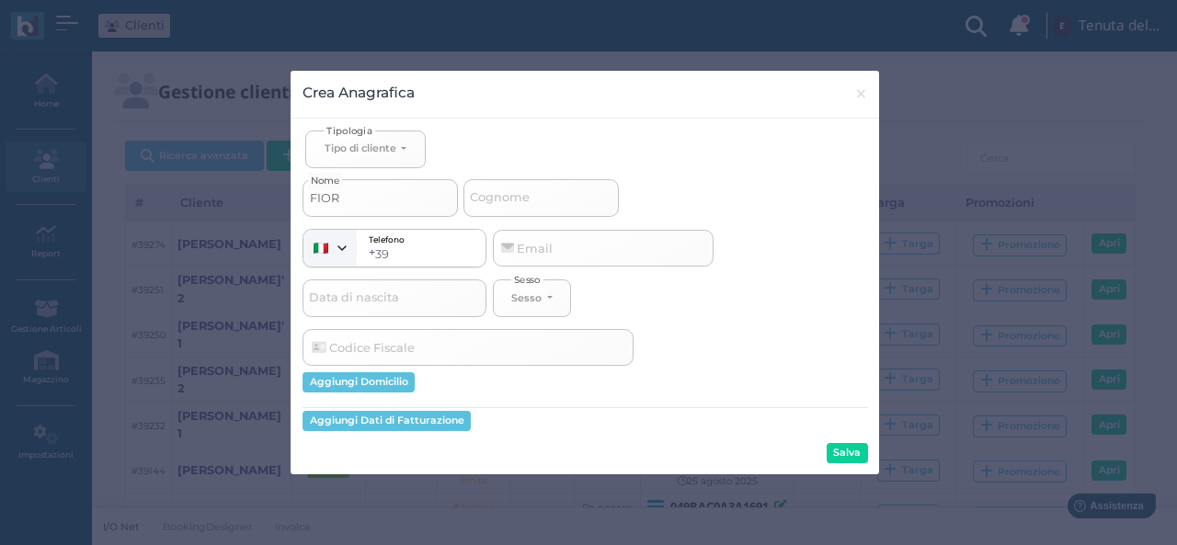
select select
type input "FIORIN"
select select
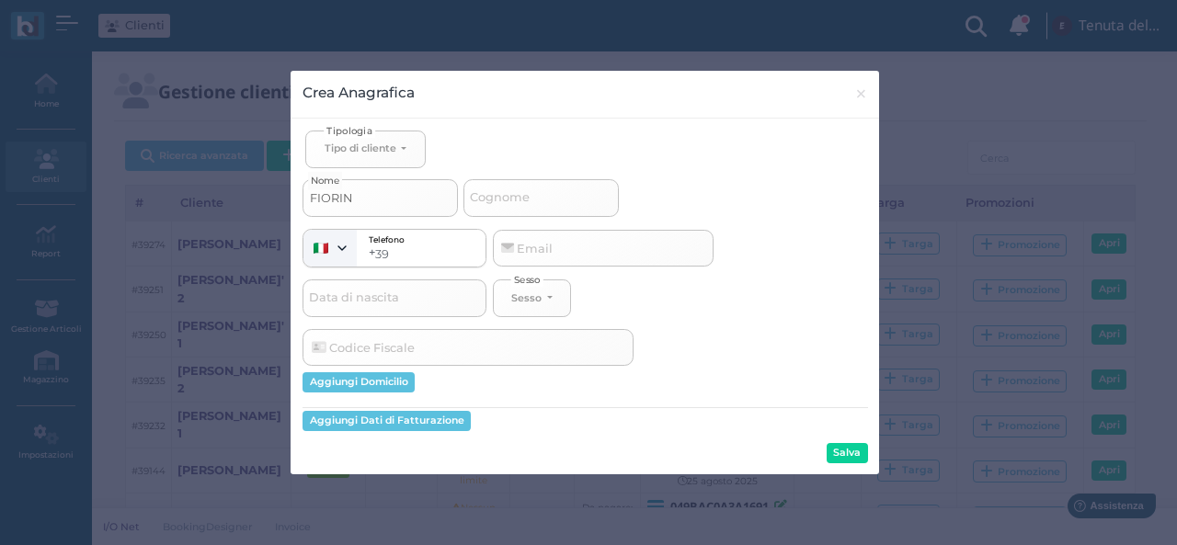
type input "[PERSON_NAME]"
select select
type input "[PERSON_NAME]"
click at [839, 454] on button "Salva" at bounding box center [847, 453] width 41 height 20
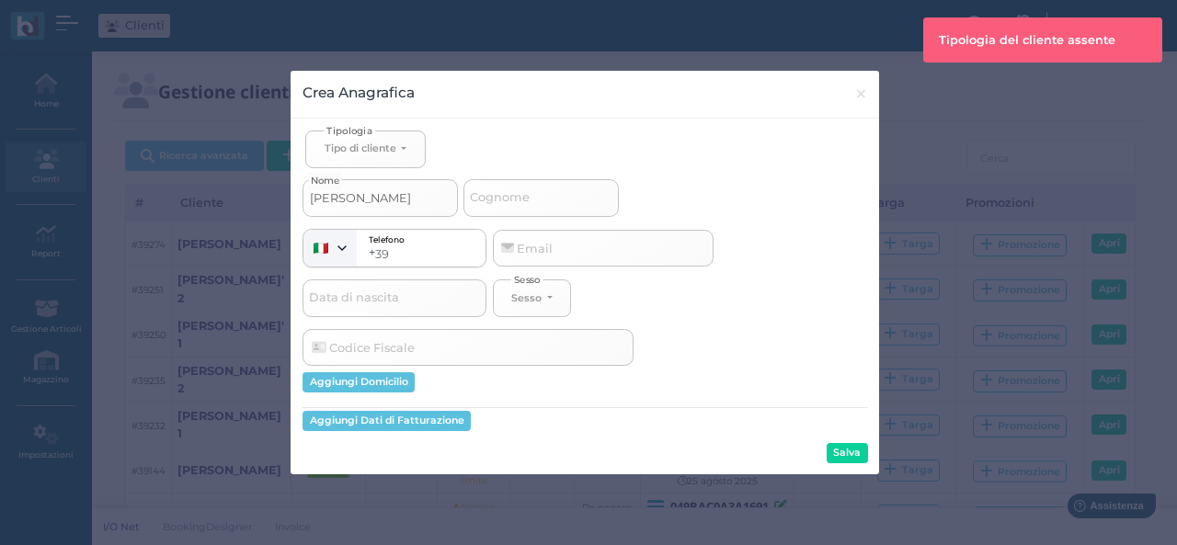
click at [336, 131] on span "Tipologia" at bounding box center [349, 130] width 51 height 14
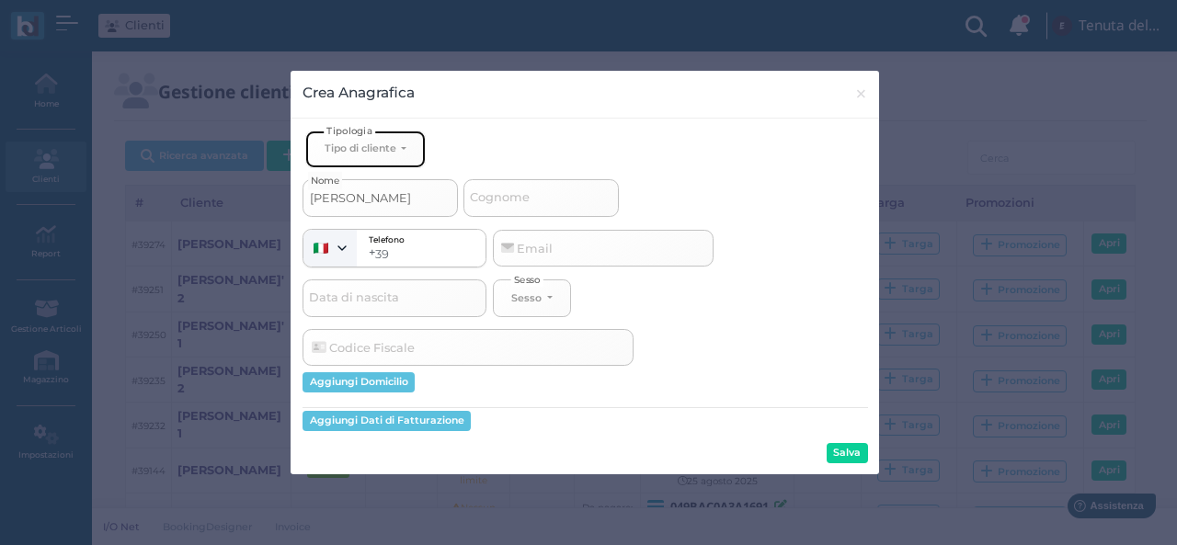
click at [346, 143] on div "Tipo di cliente" at bounding box center [361, 148] width 72 height 13
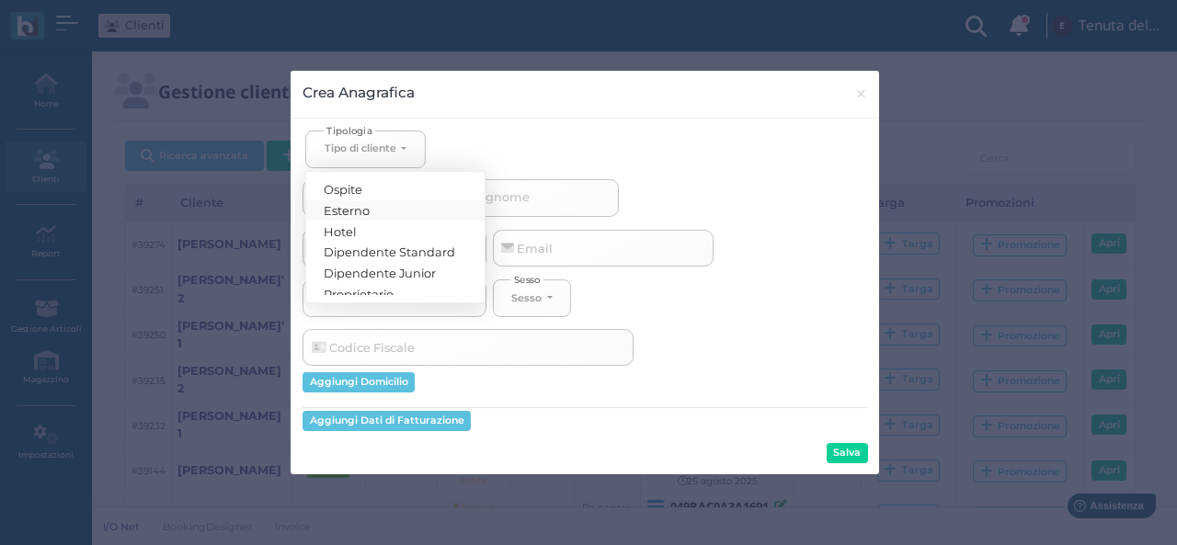
click at [358, 208] on span "Esterno" at bounding box center [348, 209] width 46 height 15
select select "[object Object]"
select select
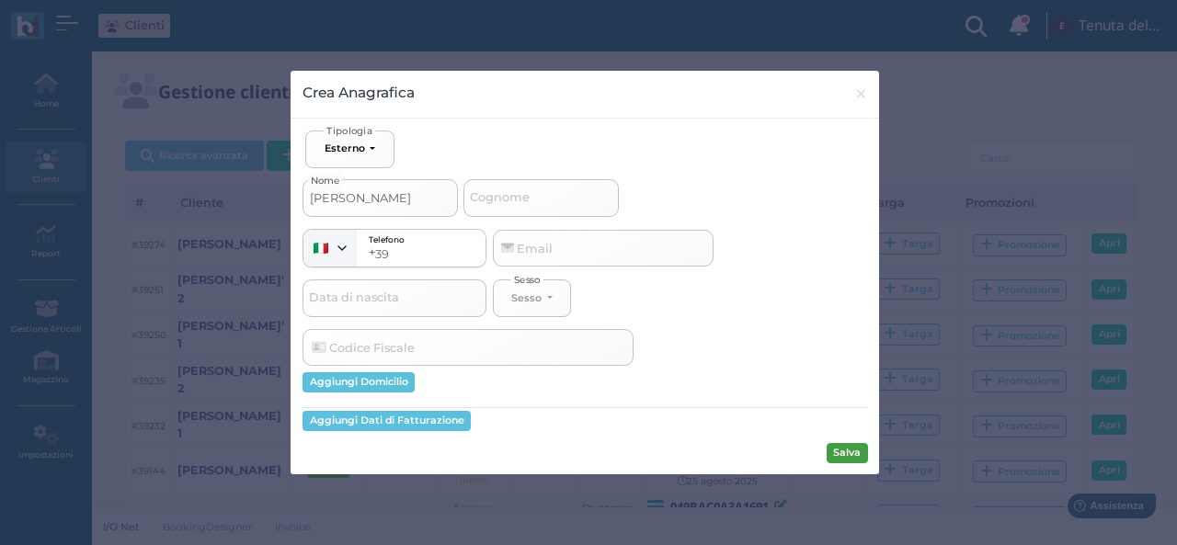
click at [833, 449] on button "Salva" at bounding box center [847, 453] width 41 height 20
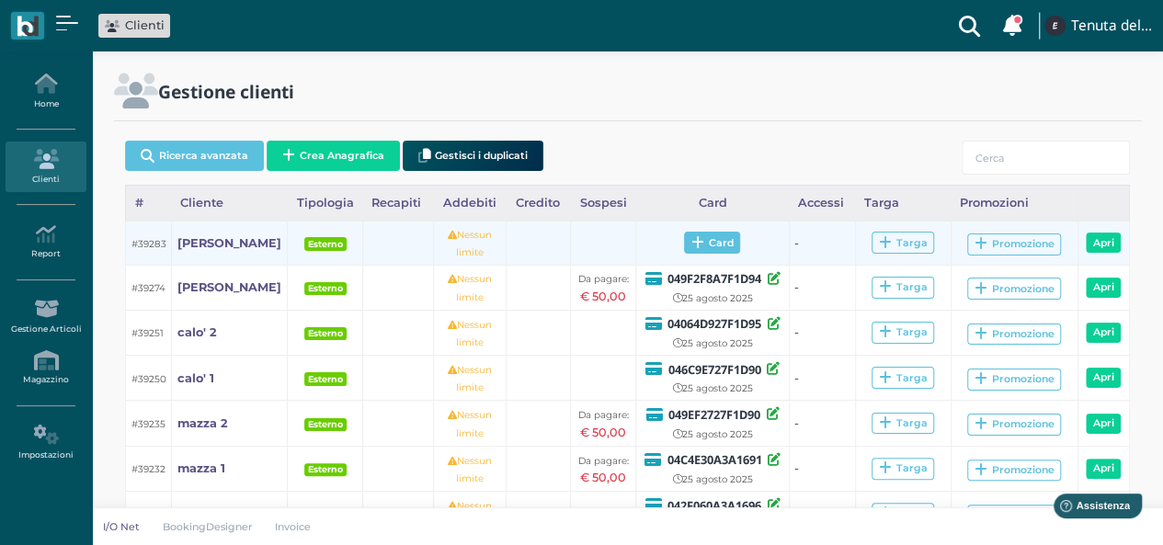
click at [702, 242] on span "Card" at bounding box center [712, 243] width 56 height 22
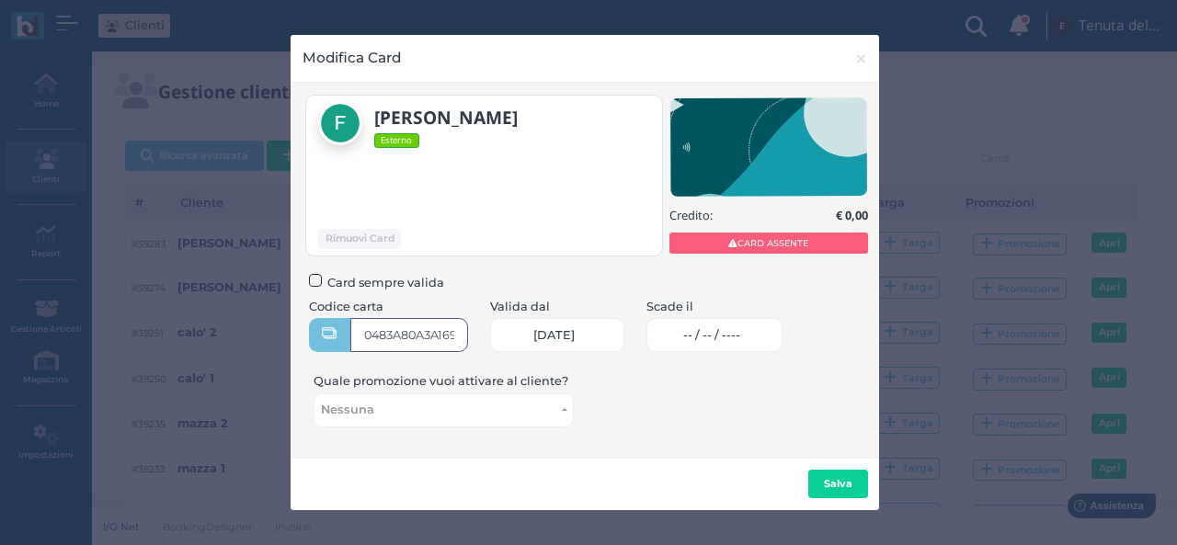
type input "0483A80A3A1691"
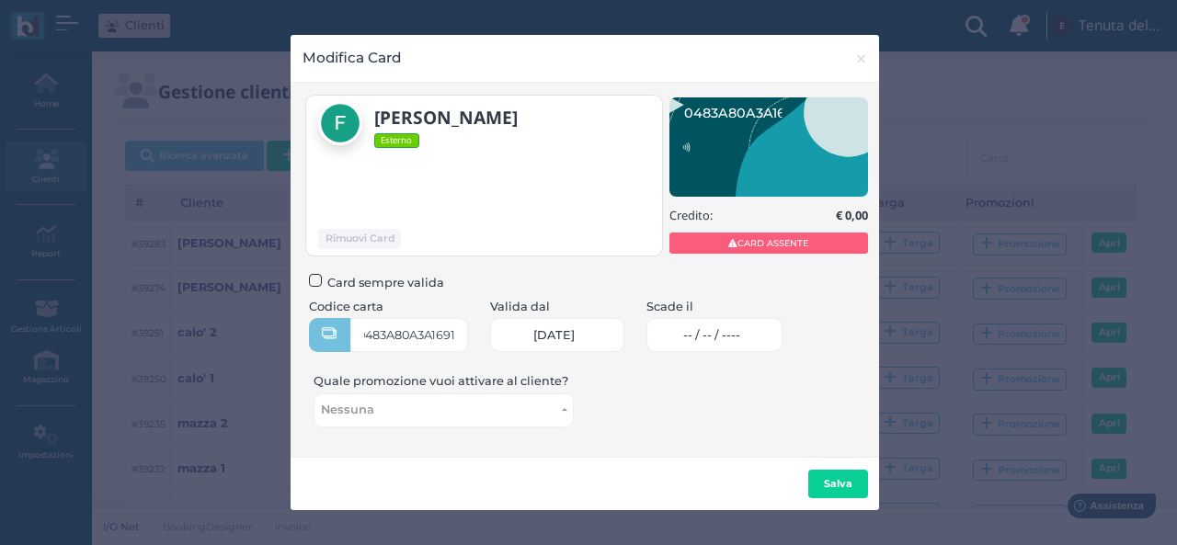
click at [728, 338] on span "-- / -- / ----" at bounding box center [711, 335] width 57 height 15
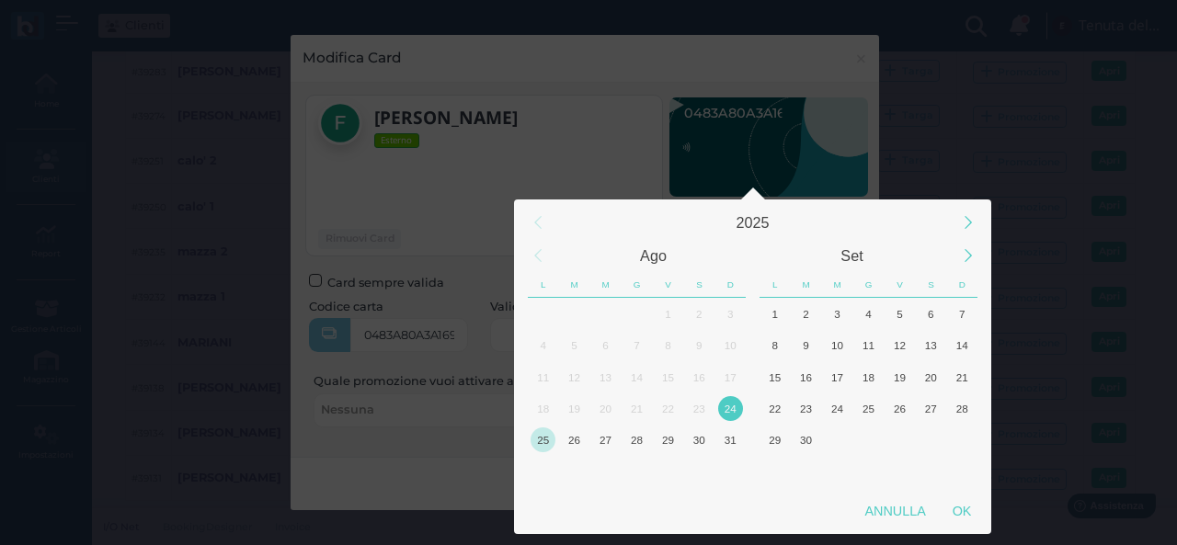
click at [548, 441] on div "25" at bounding box center [543, 440] width 25 height 25
click at [964, 510] on div "OK" at bounding box center [962, 511] width 46 height 33
type input "[DATE]"
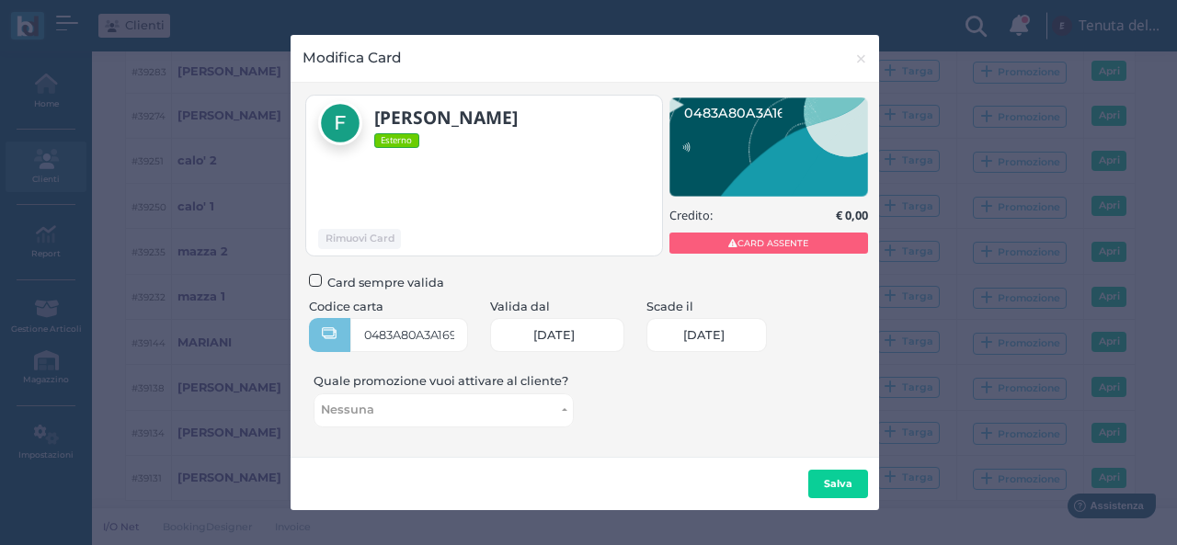
scroll to position [0, 79]
click at [831, 481] on b "Salva" at bounding box center [838, 483] width 29 height 13
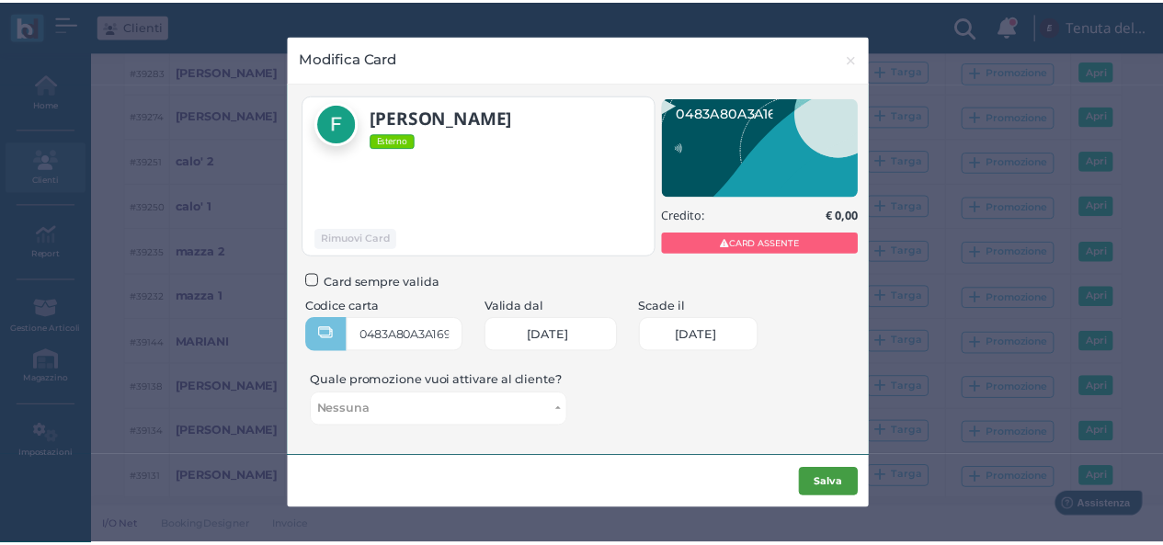
scroll to position [0, 0]
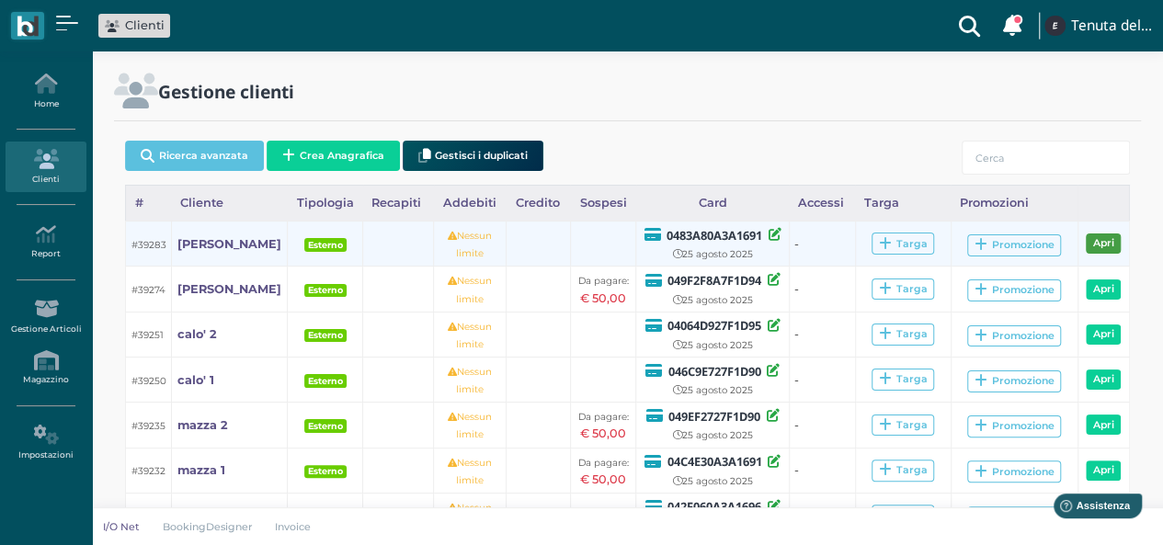
click at [1092, 243] on link "Apri" at bounding box center [1103, 244] width 35 height 20
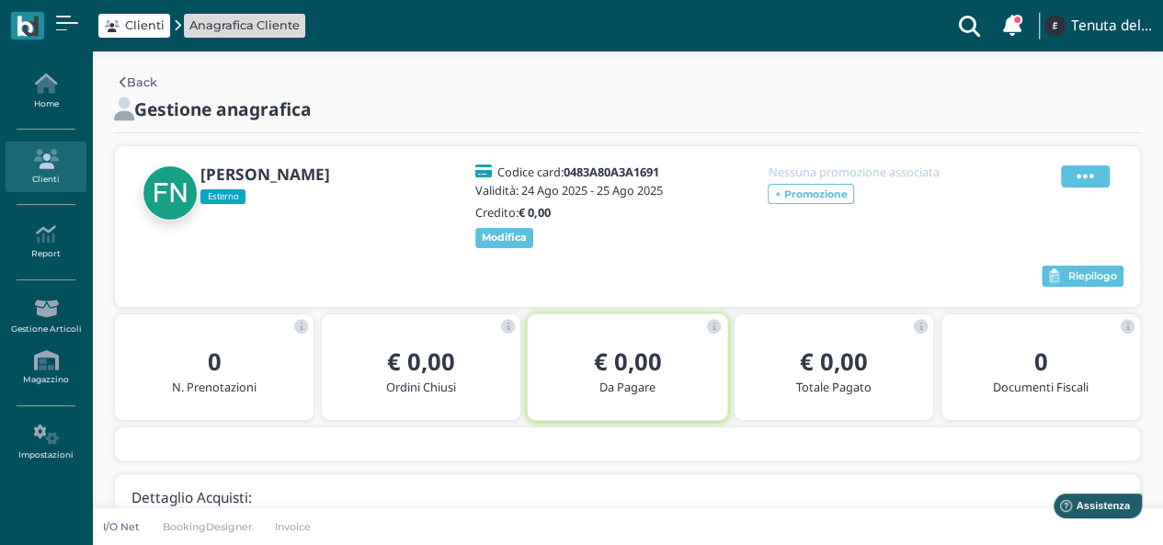
click at [1109, 172] on span at bounding box center [1085, 176] width 49 height 22
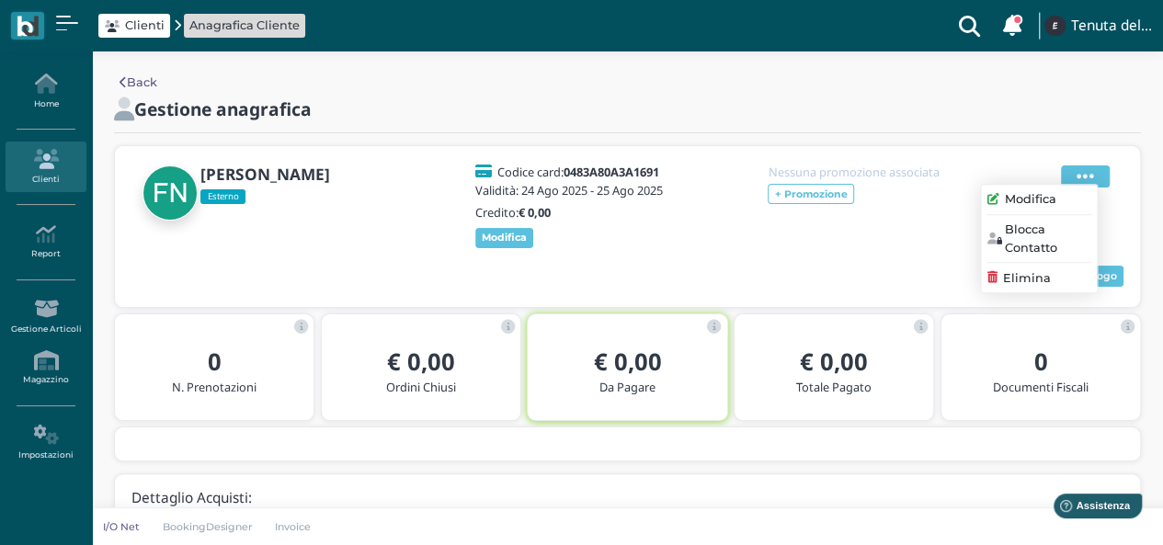
click at [1105, 172] on span at bounding box center [1085, 176] width 49 height 22
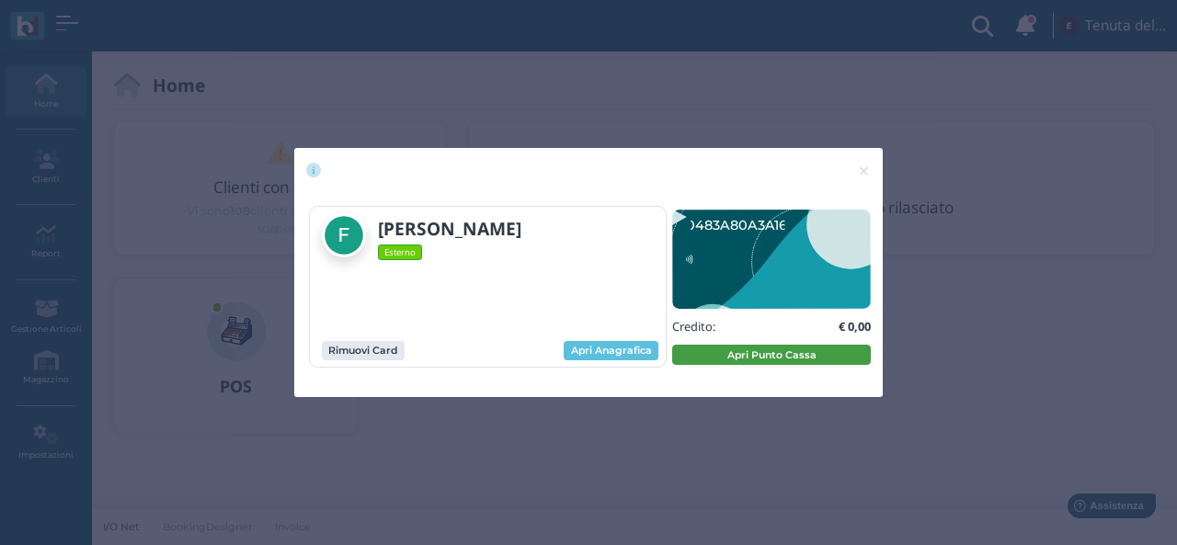
click at [725, 359] on button "Apri Punto Cassa" at bounding box center [771, 355] width 199 height 20
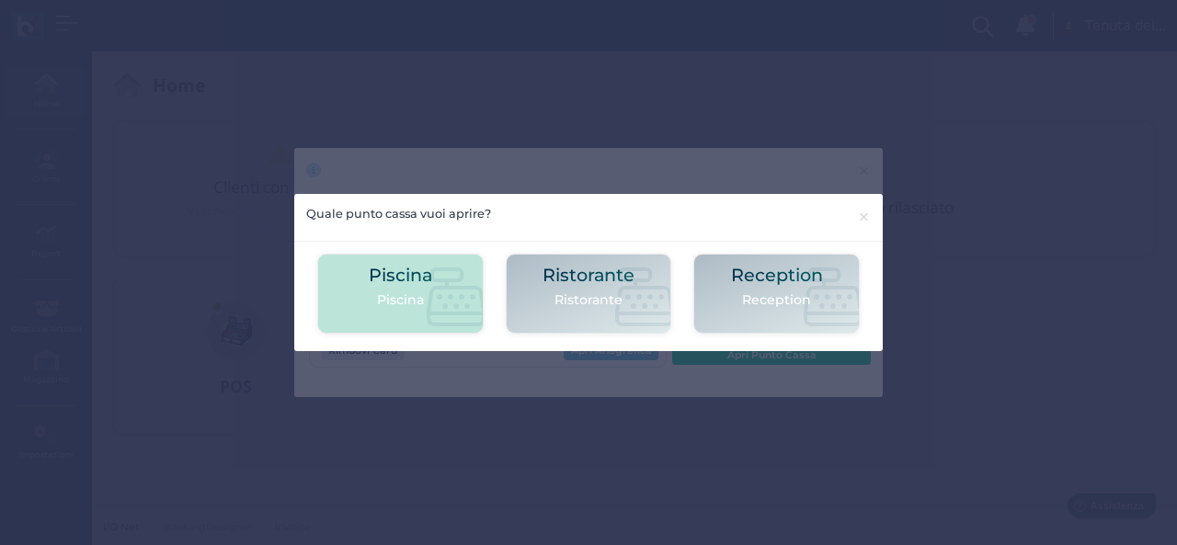
click at [449, 284] on icon at bounding box center [456, 297] width 59 height 59
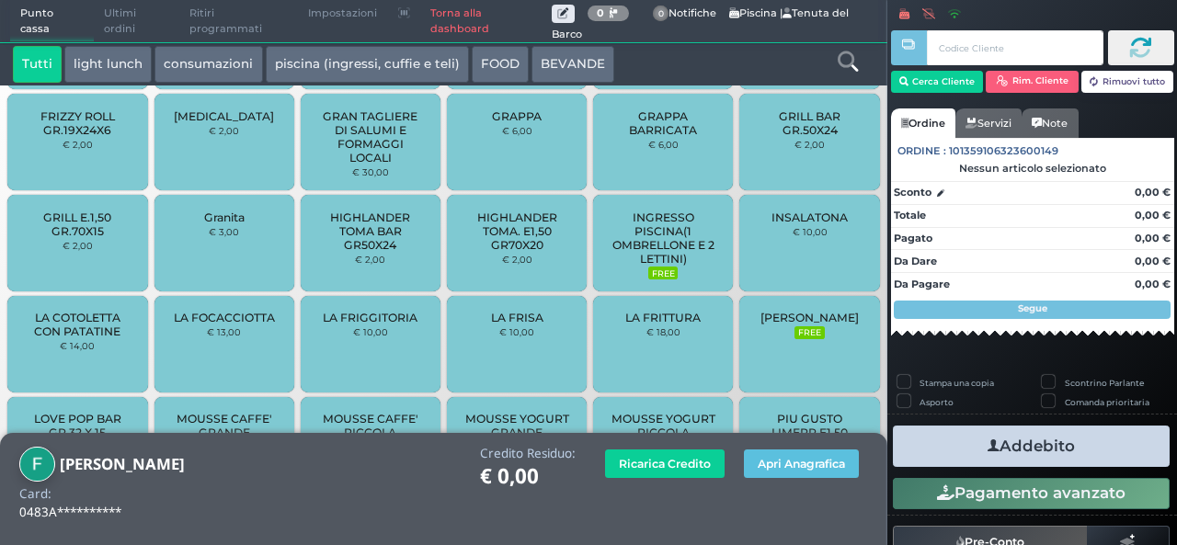
scroll to position [1313, 0]
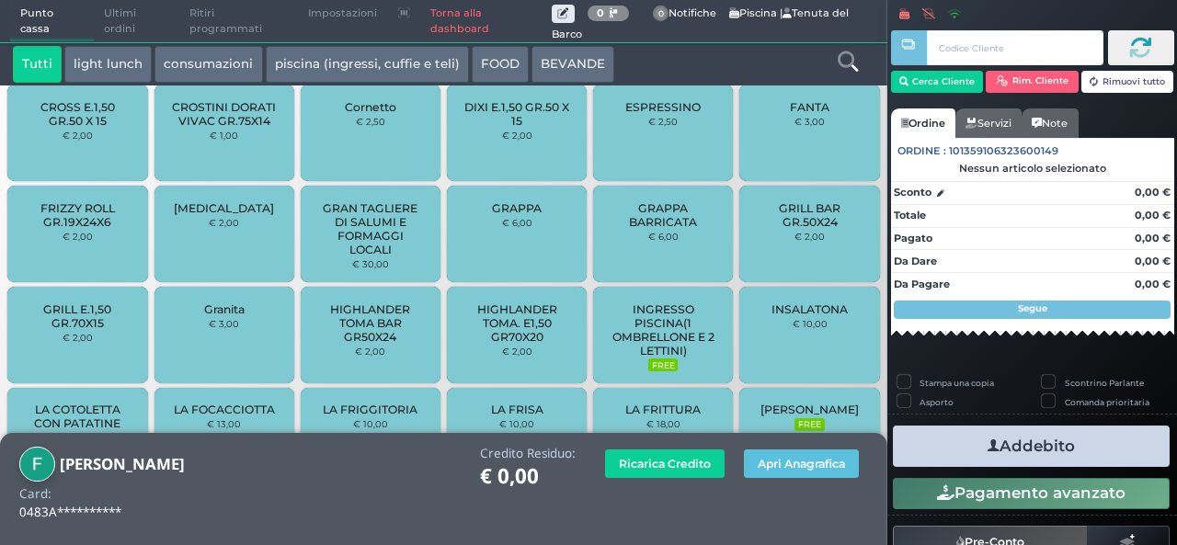
click at [655, 329] on span "INGRESSO PISCINA(1 OMBRELLONE E 2 LETTINI)" at bounding box center [663, 329] width 109 height 55
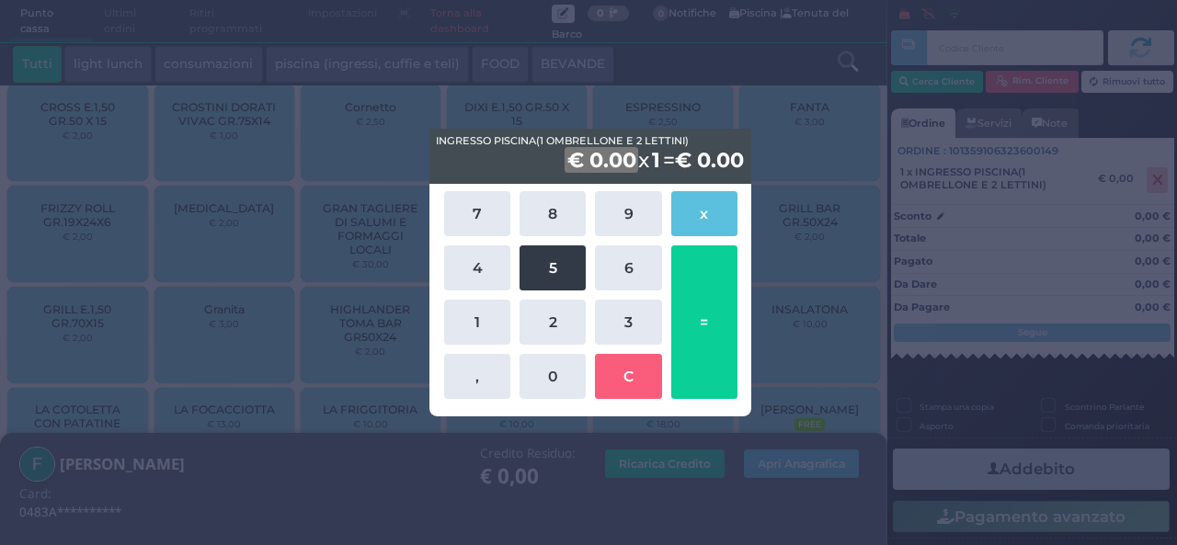
click at [565, 276] on button "5" at bounding box center [552, 267] width 66 height 45
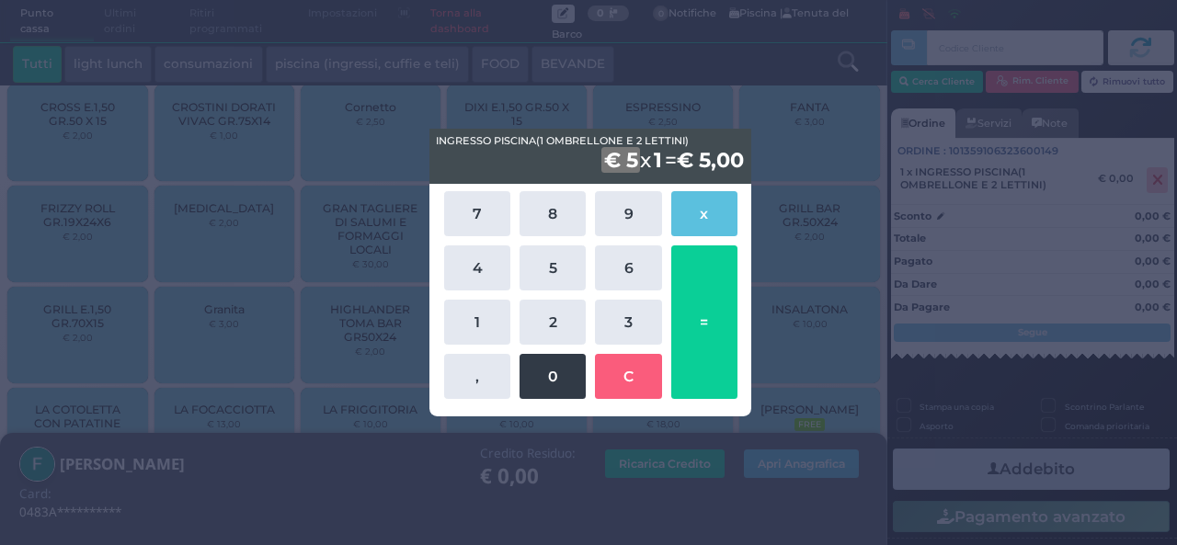
click at [578, 382] on button "0" at bounding box center [552, 376] width 66 height 45
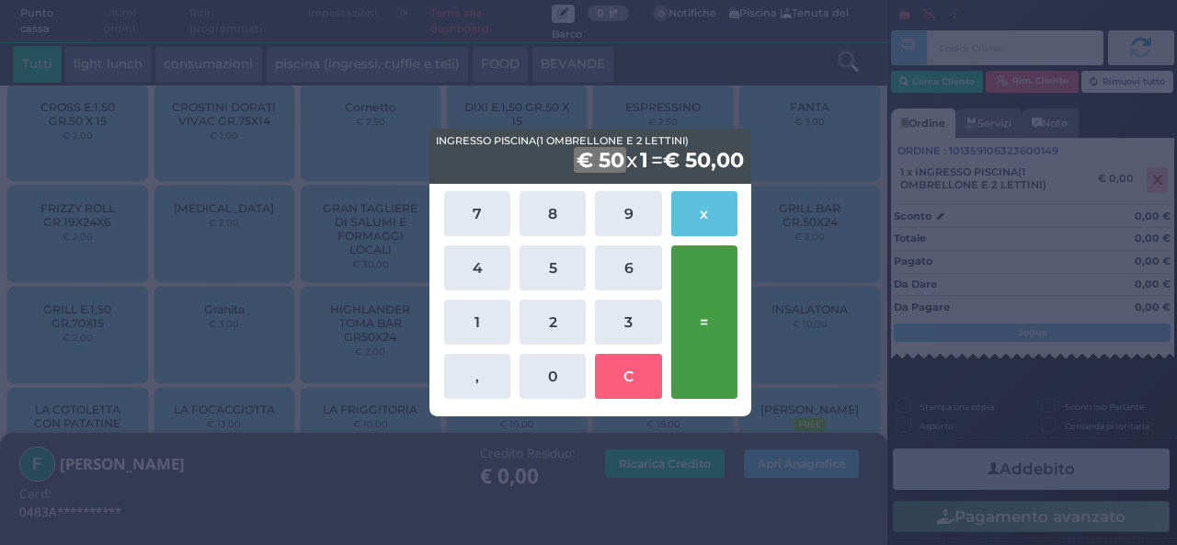
click at [708, 338] on button "=" at bounding box center [704, 322] width 66 height 154
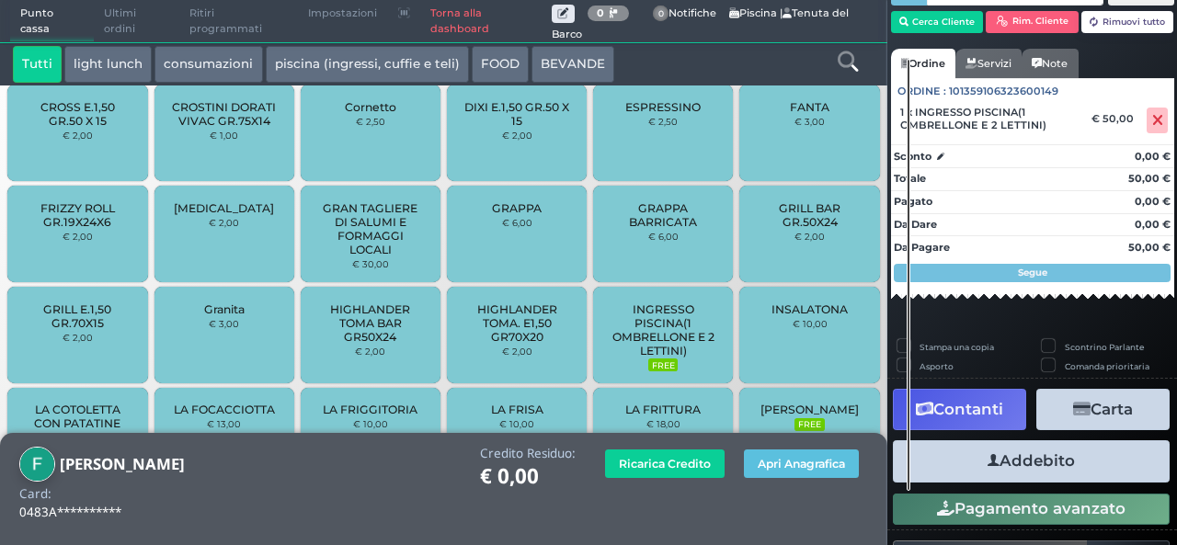
scroll to position [105, 0]
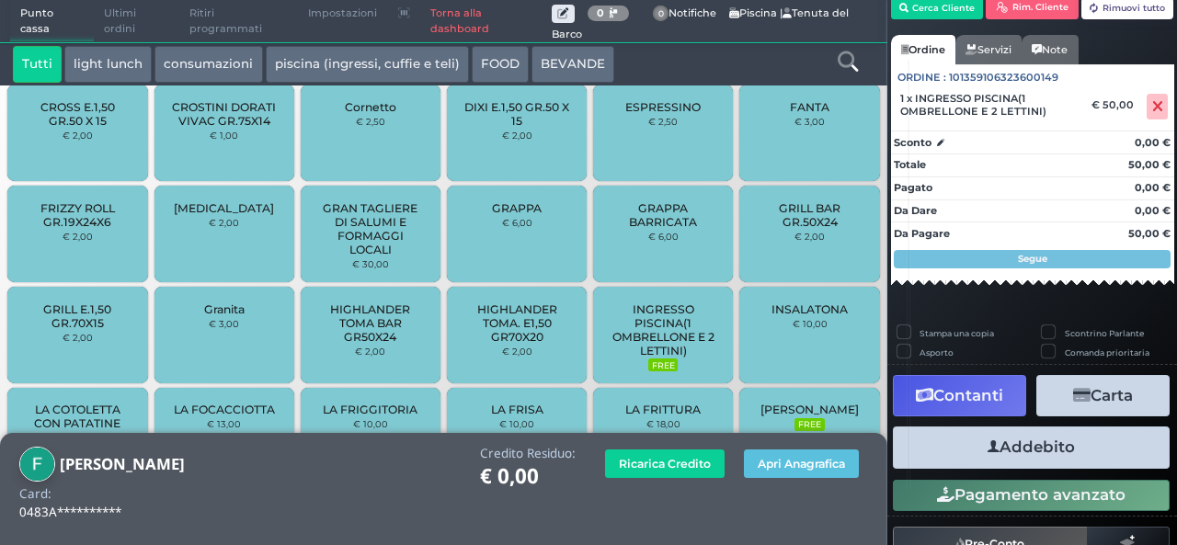
click at [1019, 461] on button "Addebito" at bounding box center [1031, 447] width 277 height 41
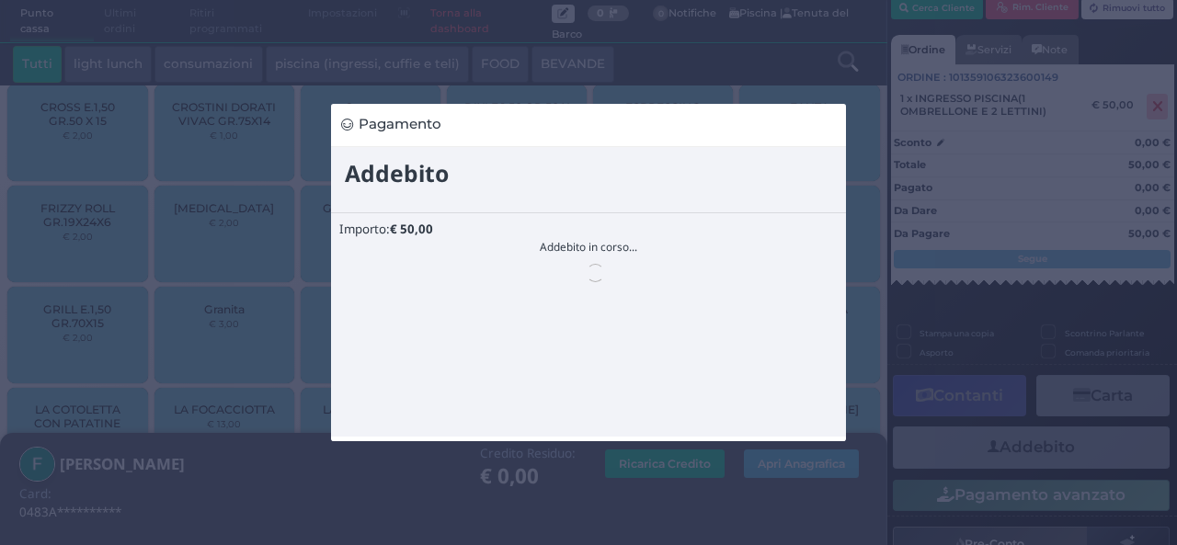
scroll to position [0, 0]
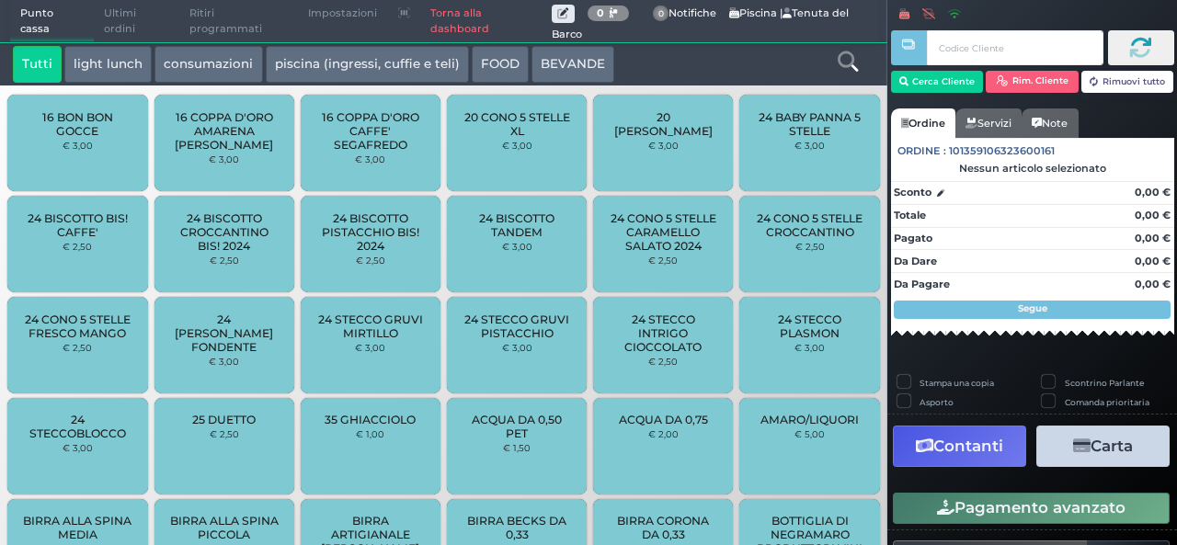
click at [601, 363] on div "24 STECCO INTRIGO CIOCCOLATO € 2,50" at bounding box center [663, 345] width 140 height 97
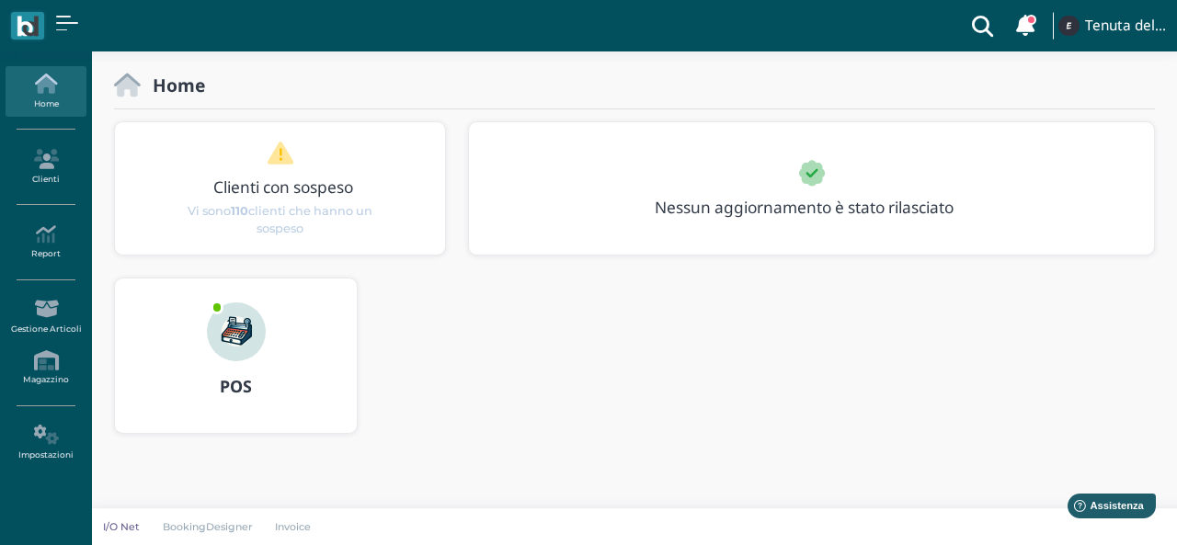
click at [232, 337] on img at bounding box center [236, 331] width 59 height 59
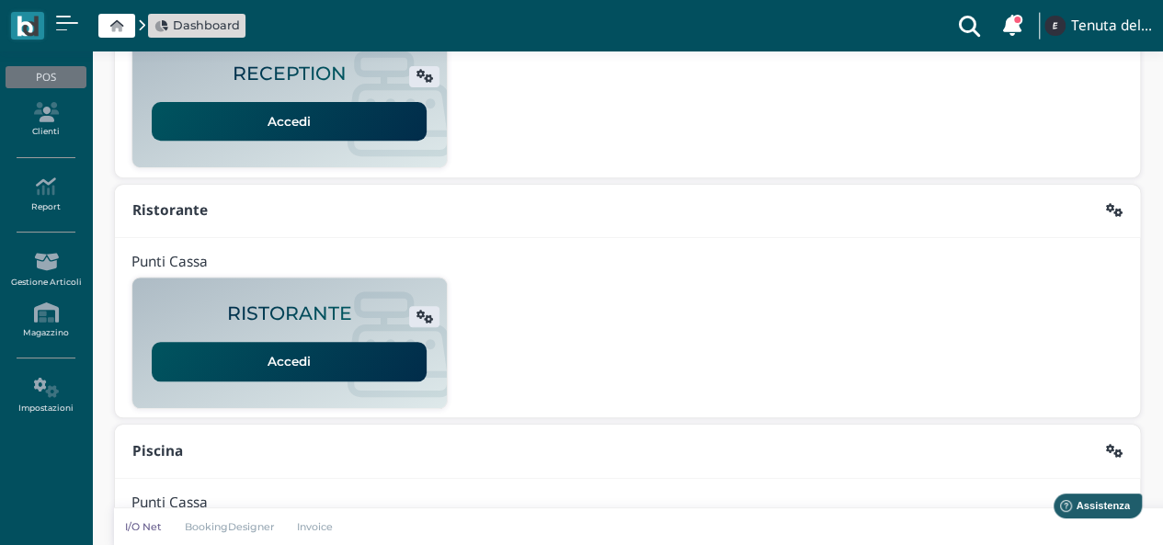
scroll to position [312, 0]
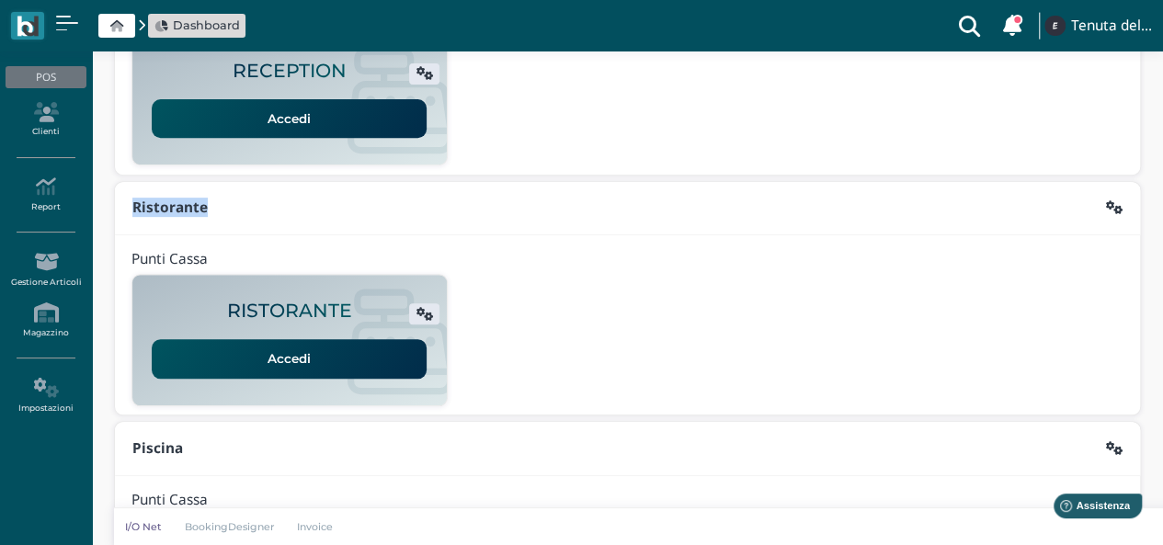
drag, startPoint x: 593, startPoint y: 203, endPoint x: 513, endPoint y: 209, distance: 80.2
click at [513, 209] on div "Ristorante" at bounding box center [627, 208] width 1025 height 53
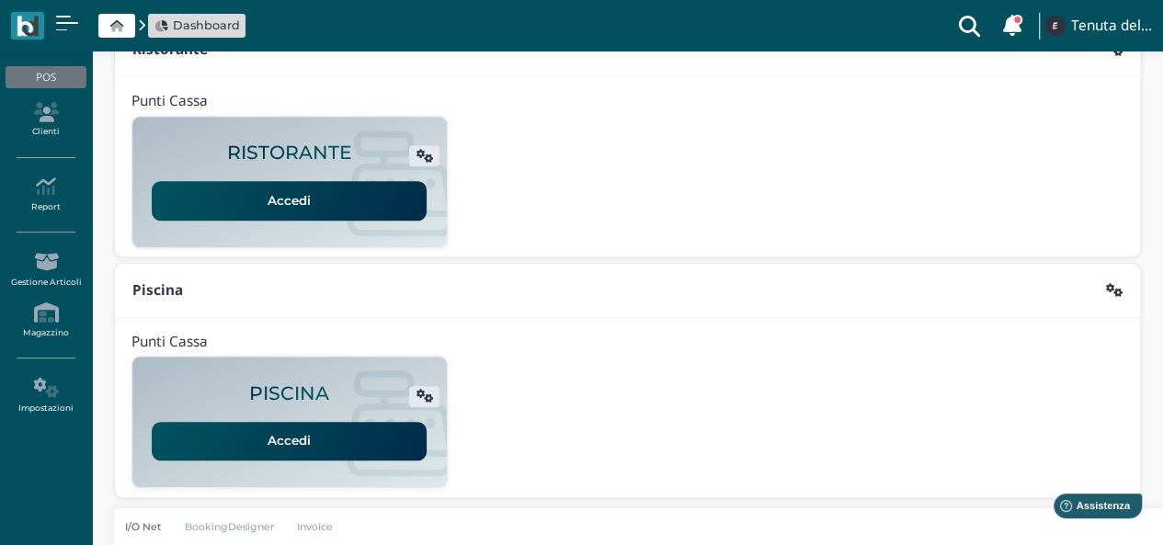
click at [317, 442] on link "Accedi" at bounding box center [289, 441] width 275 height 39
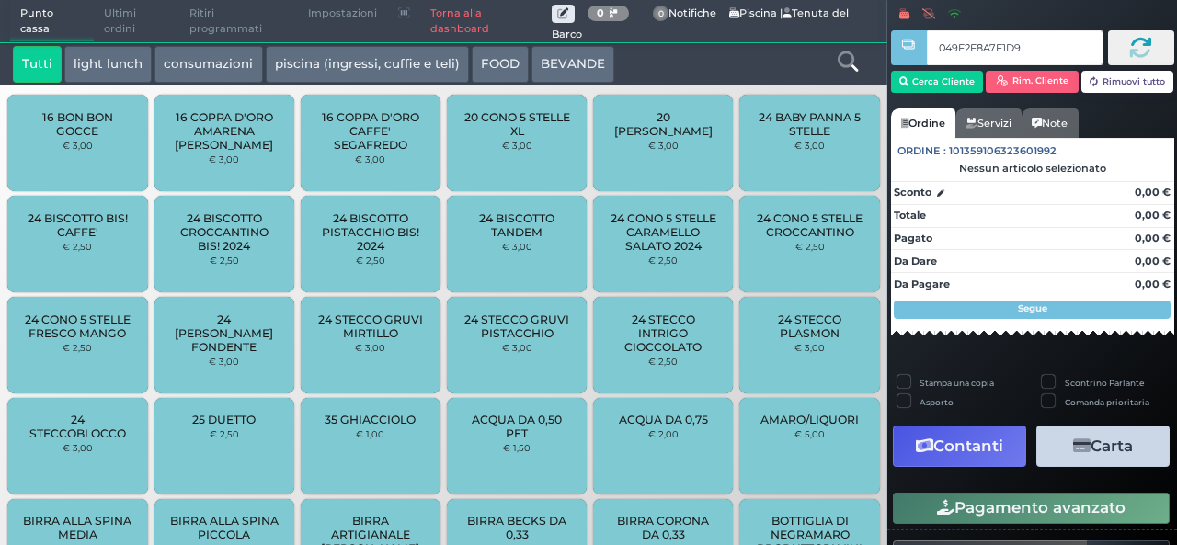
type input "049F2F8A7F1D94"
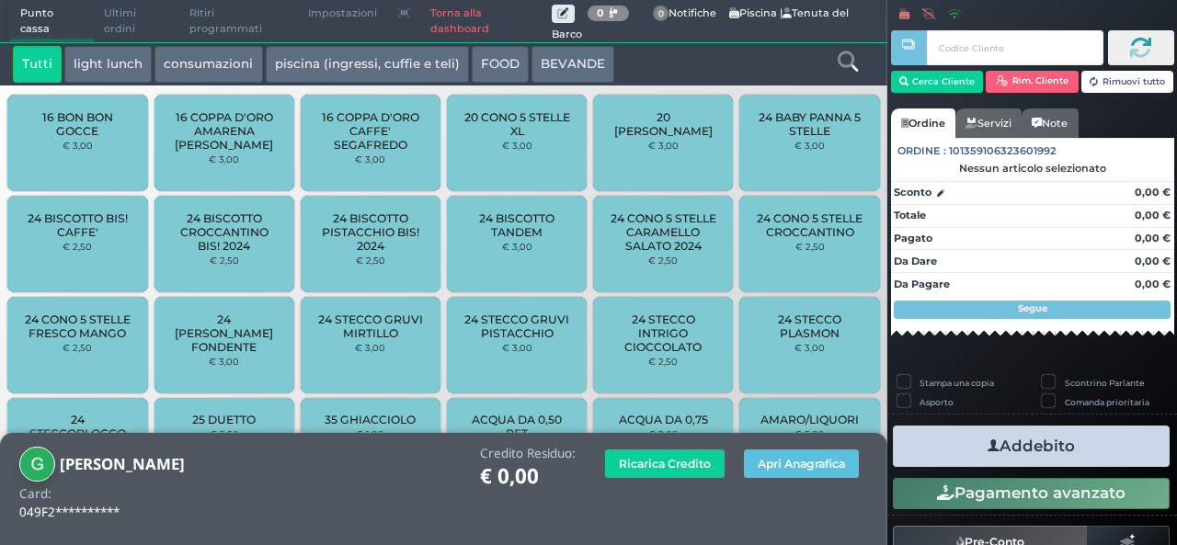
click at [843, 65] on icon at bounding box center [848, 61] width 20 height 20
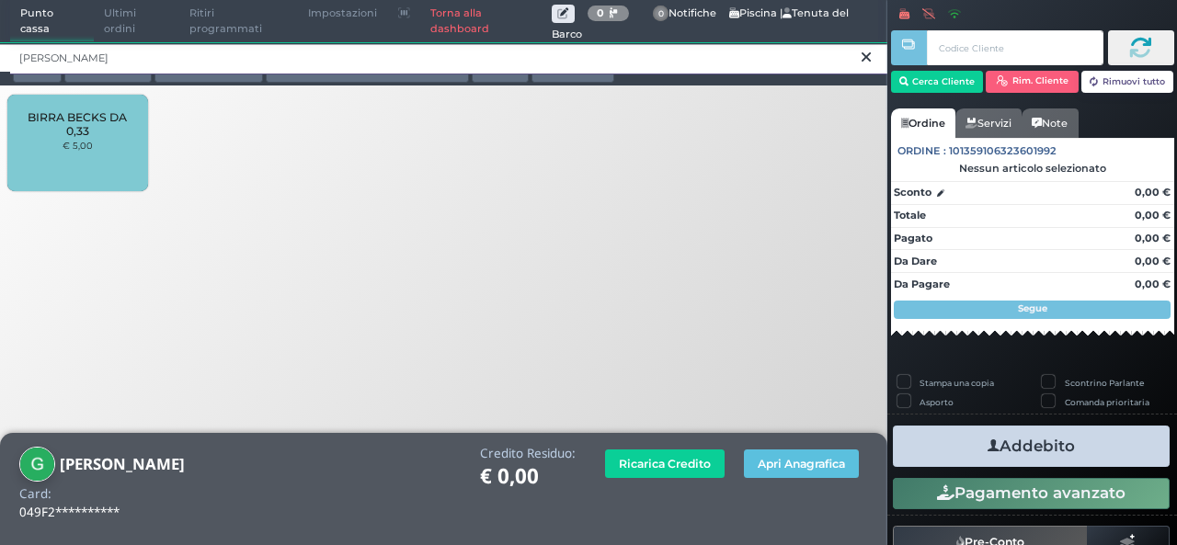
type input "BECK"
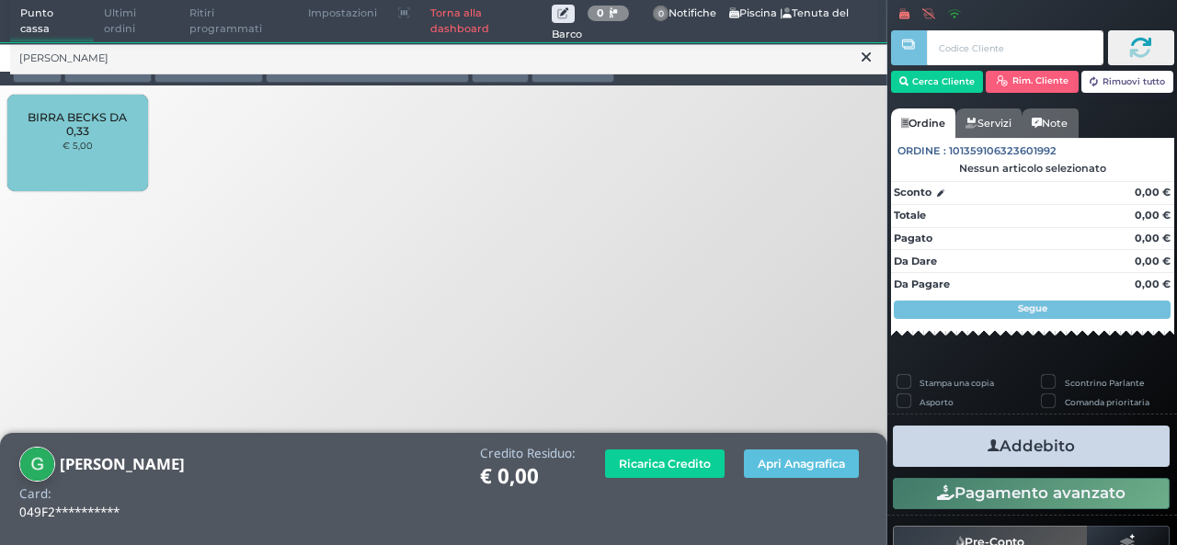
click at [116, 152] on div "BIRRA BECKS DA 0,33 € 5,00" at bounding box center [77, 143] width 140 height 97
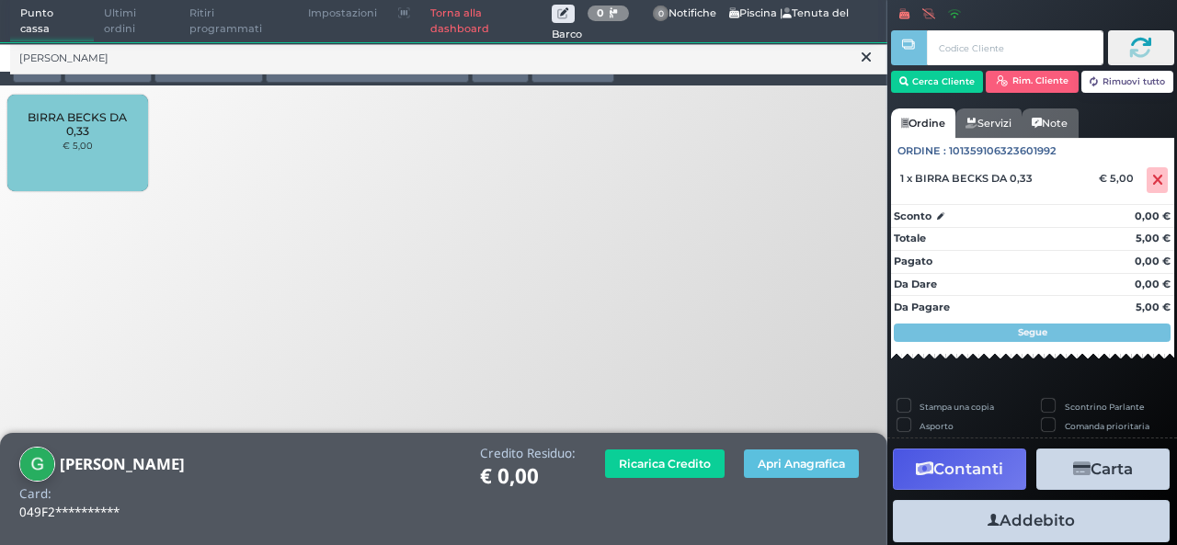
click at [862, 63] on icon at bounding box center [866, 57] width 9 height 18
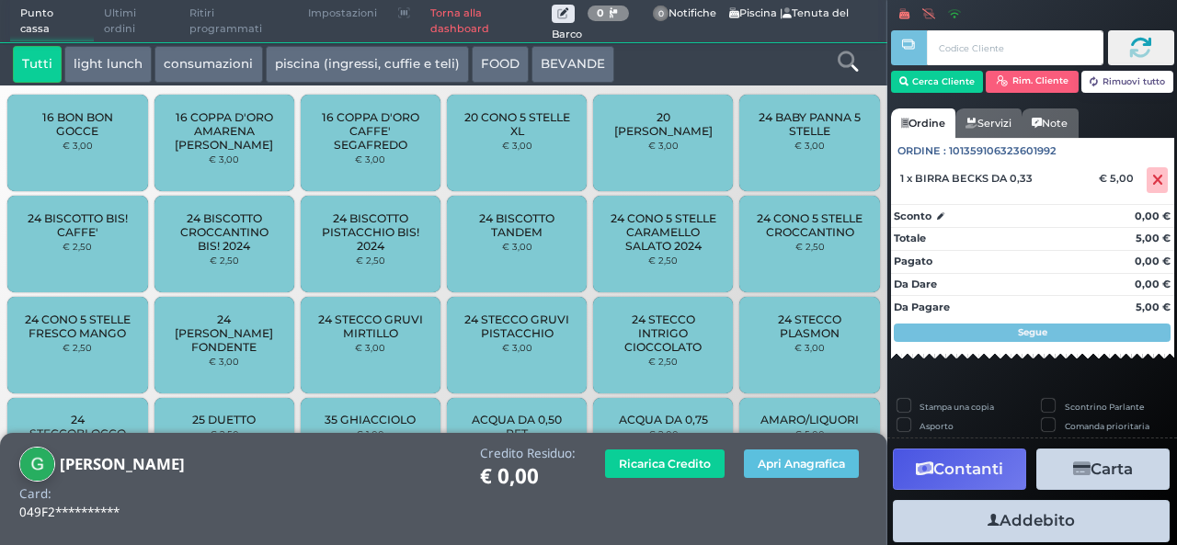
click at [861, 61] on div at bounding box center [848, 64] width 74 height 37
click at [850, 67] on icon at bounding box center [848, 61] width 20 height 20
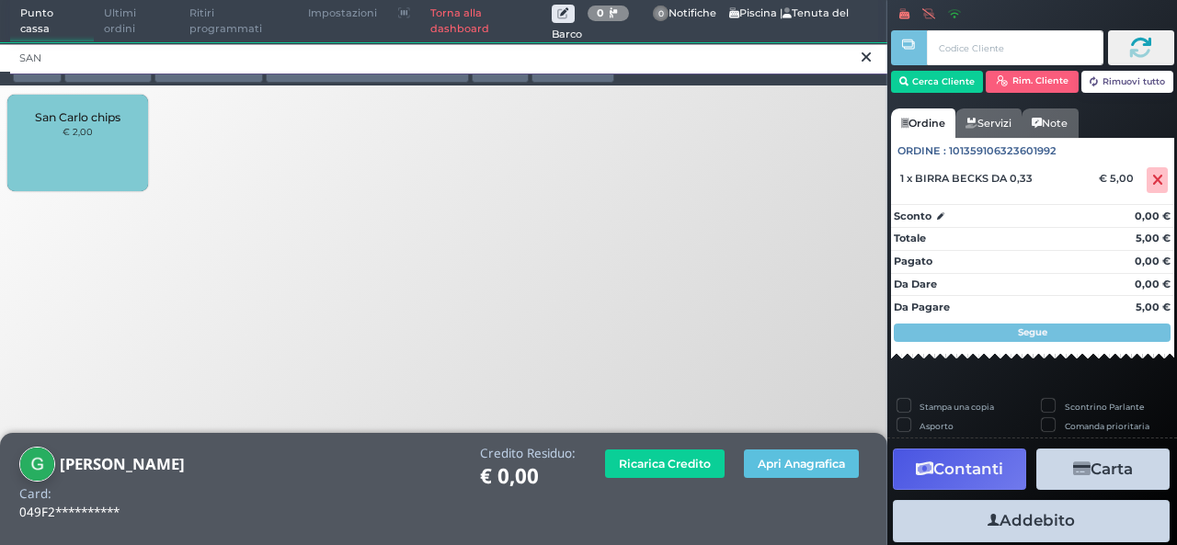
type input "SAN"
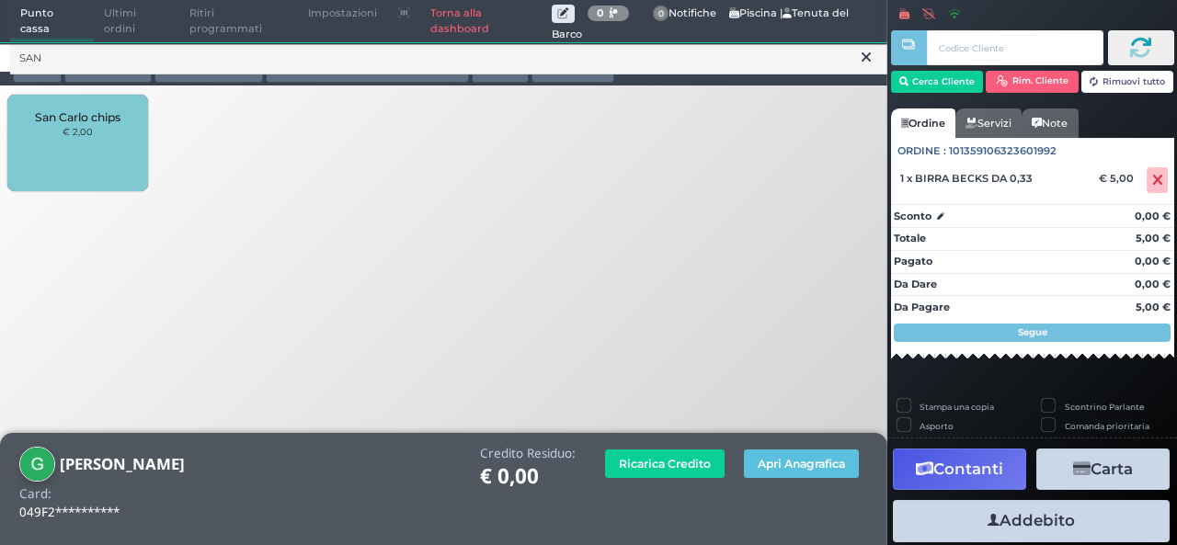
click at [98, 140] on div "San Carlo chips € 2,00" at bounding box center [77, 143] width 140 height 97
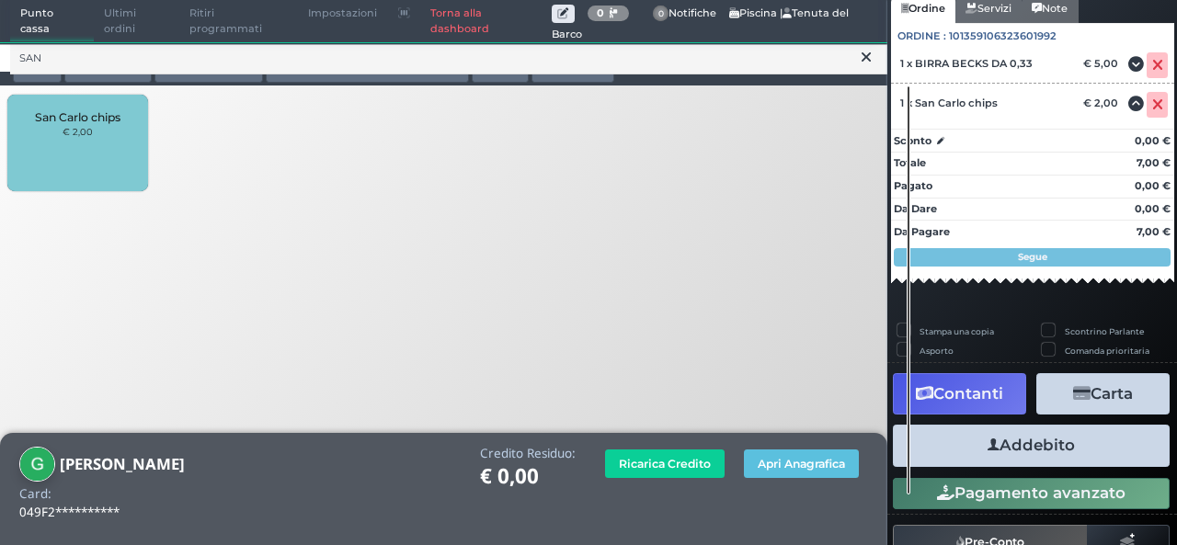
scroll to position [165, 0]
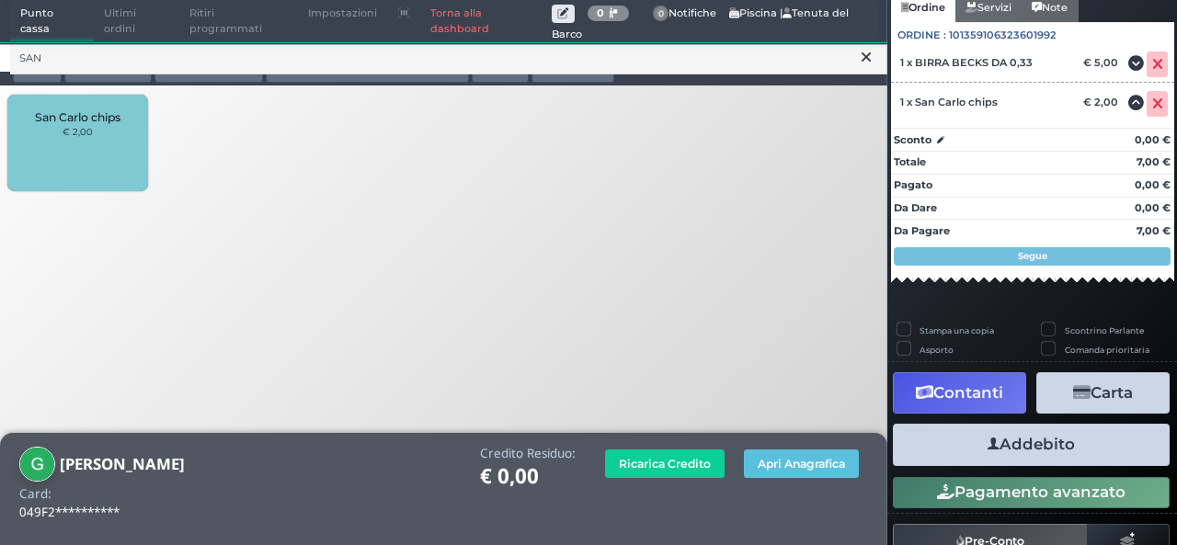
click at [998, 448] on button "Addebito" at bounding box center [1031, 444] width 277 height 41
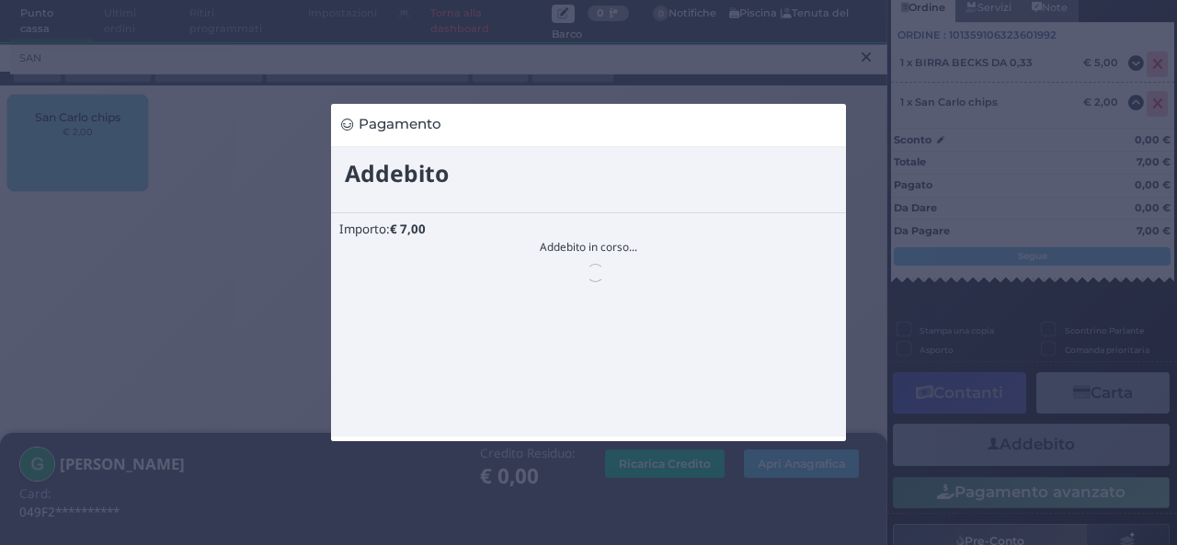
scroll to position [0, 0]
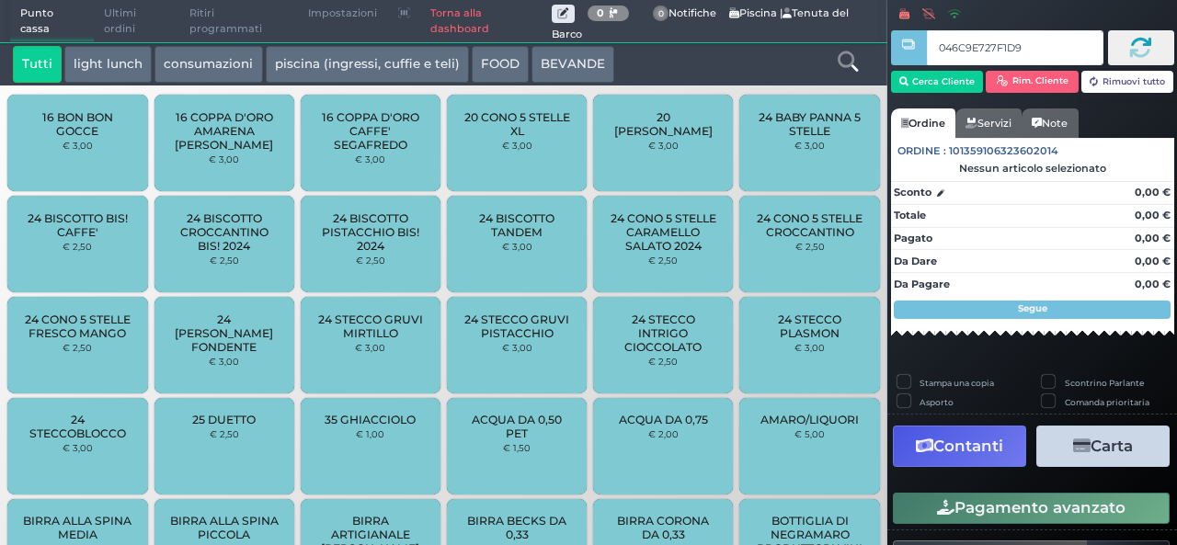
type input "046C9E727F1D90"
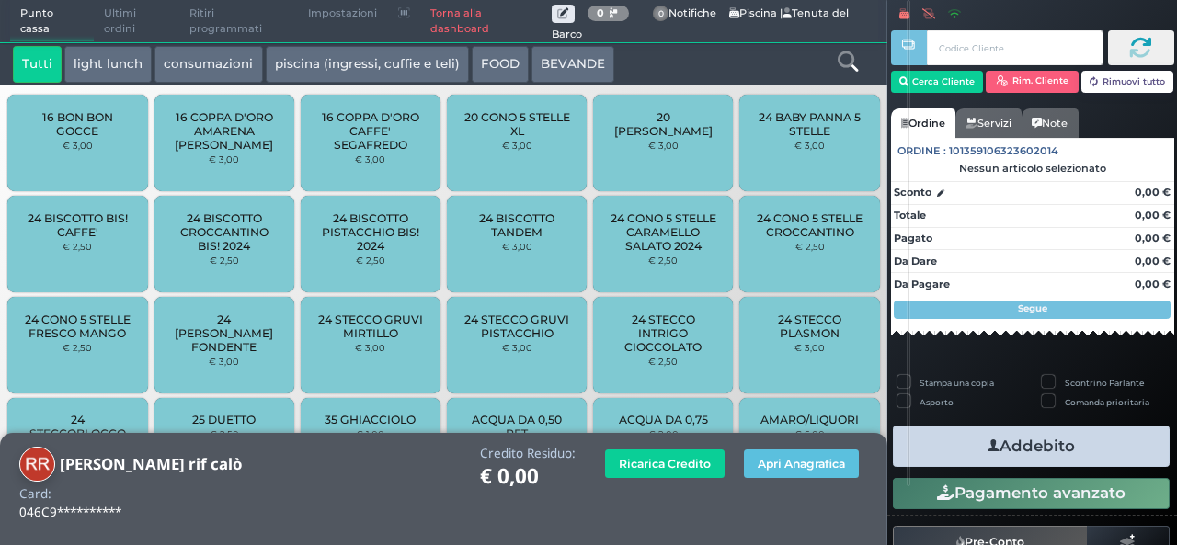
click at [848, 64] on icon at bounding box center [848, 61] width 20 height 20
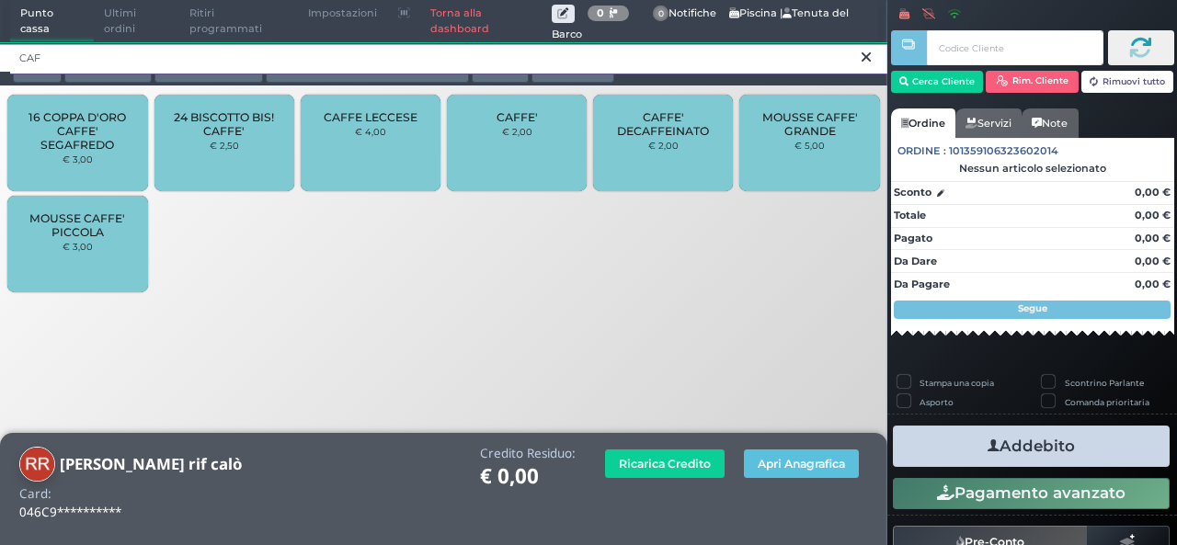
type input "CAF"
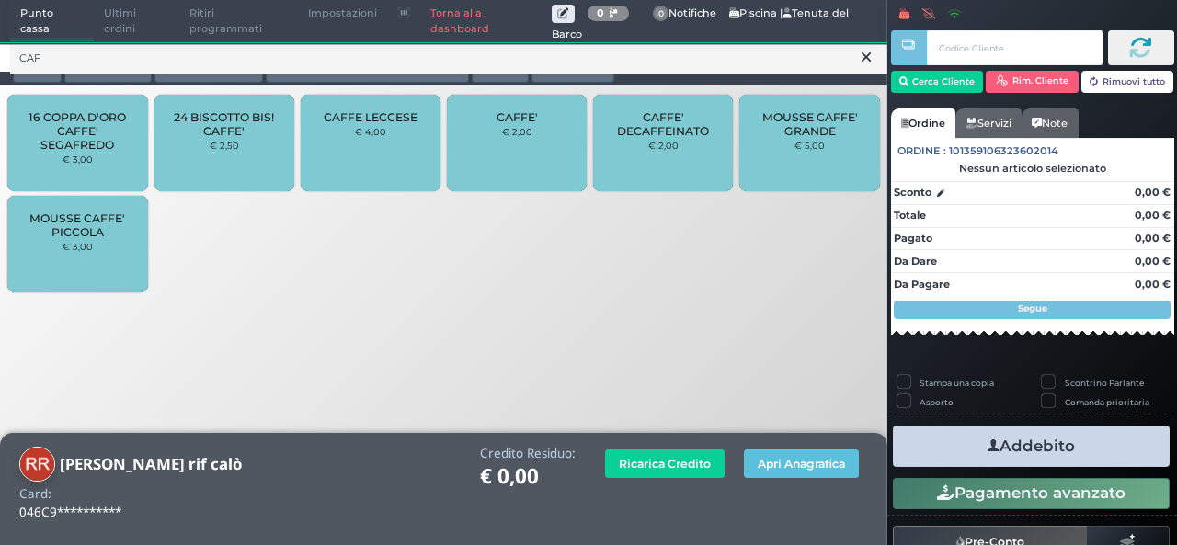
click at [483, 155] on div "CAFFE' € 2,00" at bounding box center [517, 143] width 140 height 97
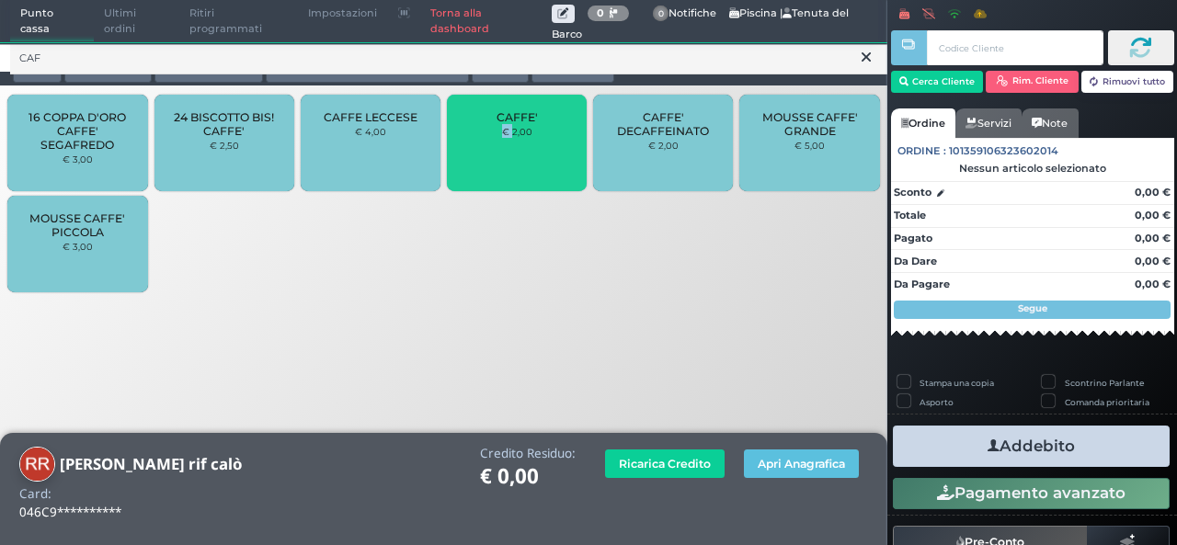
click at [483, 155] on div "CAFFE' € 2,00" at bounding box center [517, 143] width 140 height 97
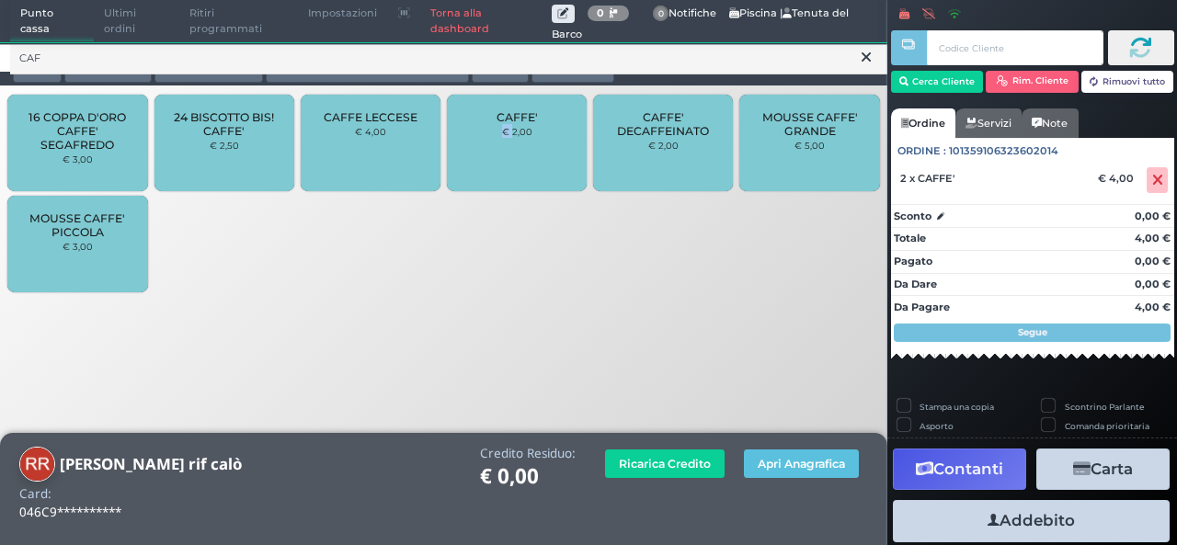
click at [868, 58] on icon at bounding box center [866, 57] width 9 height 18
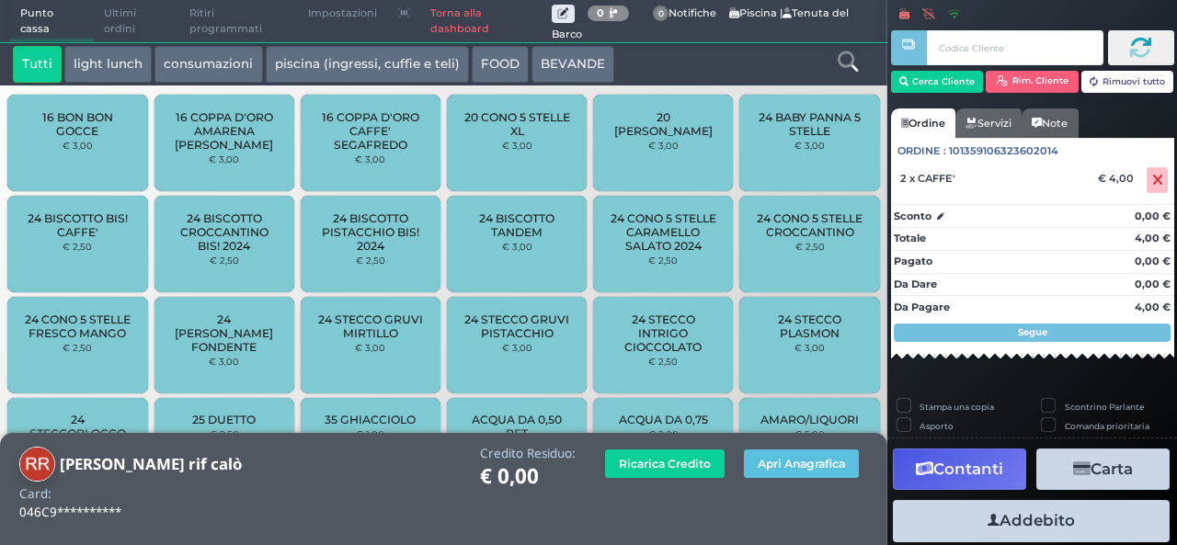
click at [851, 58] on icon at bounding box center [848, 61] width 20 height 20
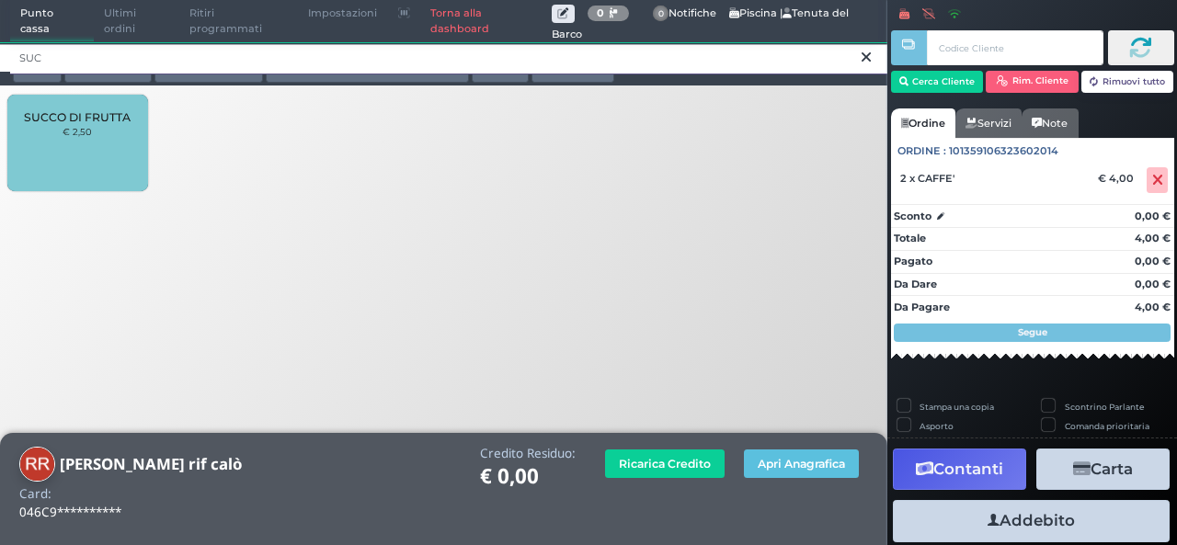
type input "SUC"
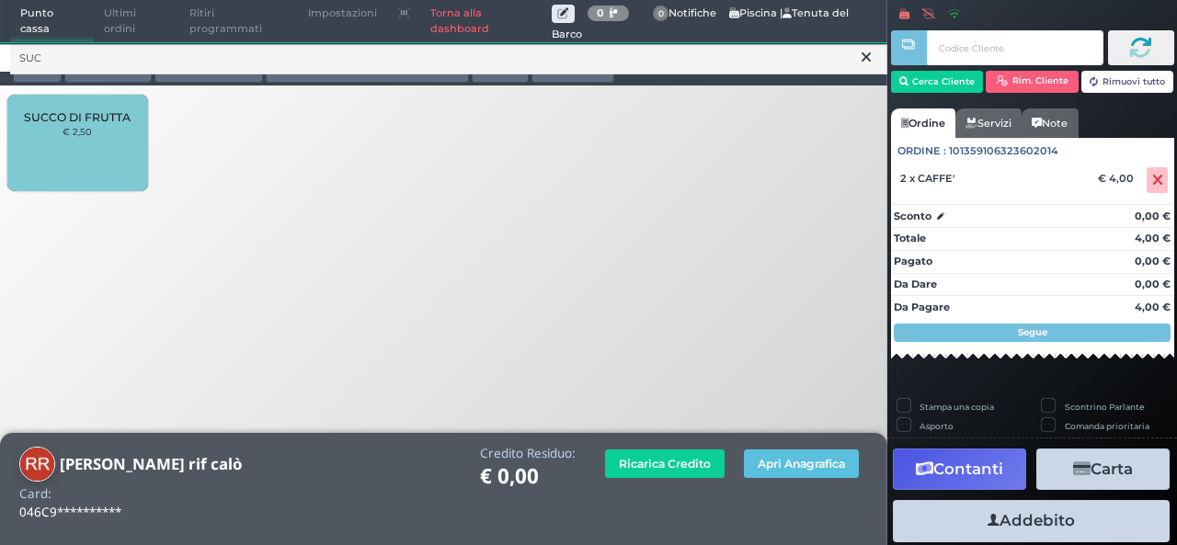
click at [20, 135] on div "SUCCO DI FRUTTA € 2,50" at bounding box center [77, 143] width 140 height 97
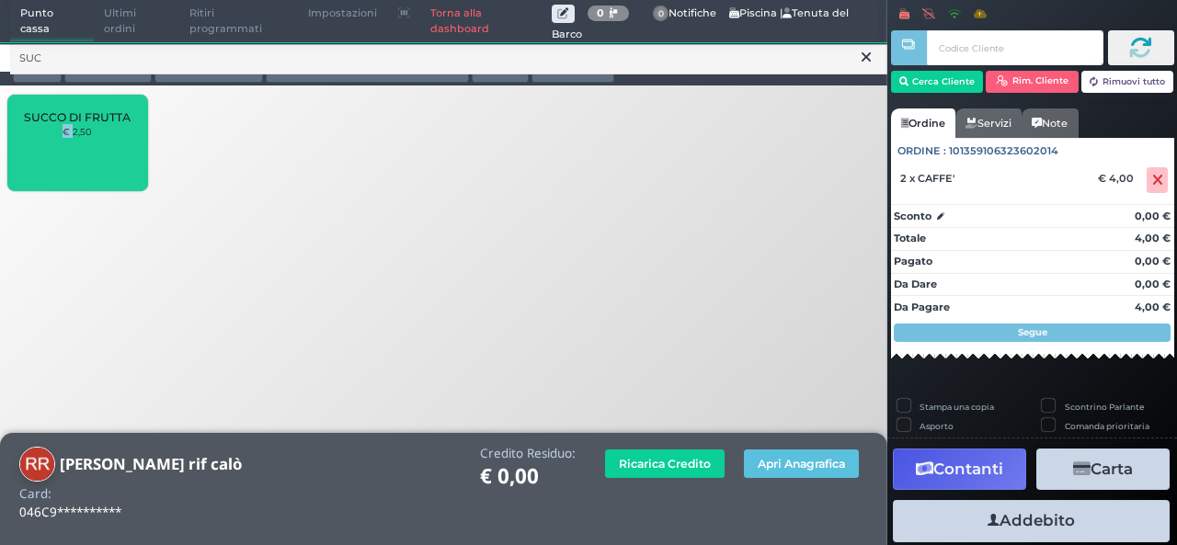
click at [20, 135] on div "SUCCO DI FRUTTA € 2,50" at bounding box center [77, 143] width 140 height 97
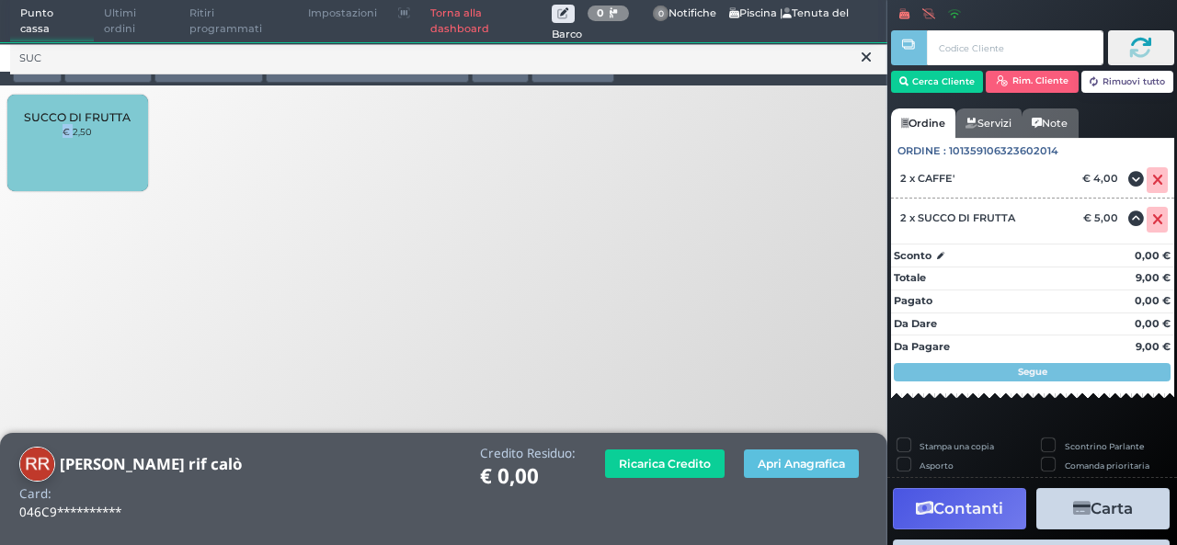
scroll to position [259, 0]
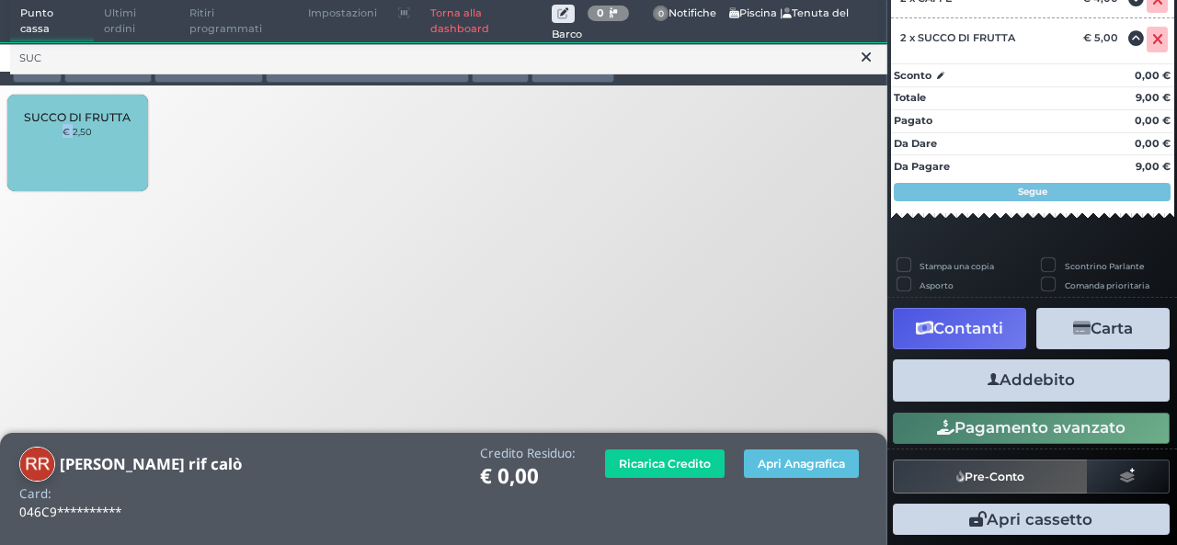
click at [1076, 374] on button "Addebito" at bounding box center [1031, 380] width 277 height 41
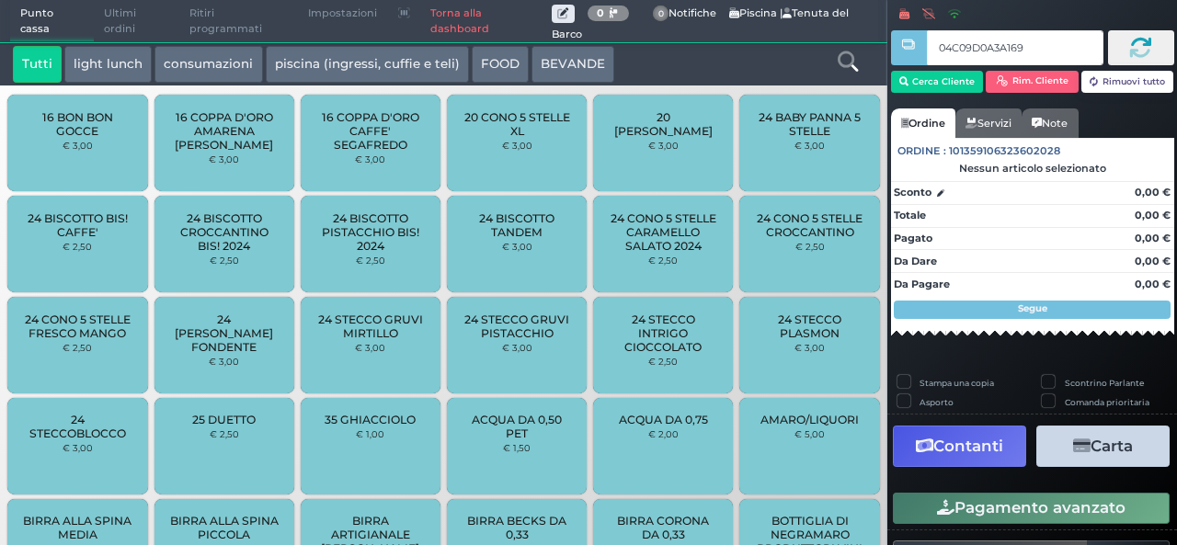
type input "04C09D0A3A1695"
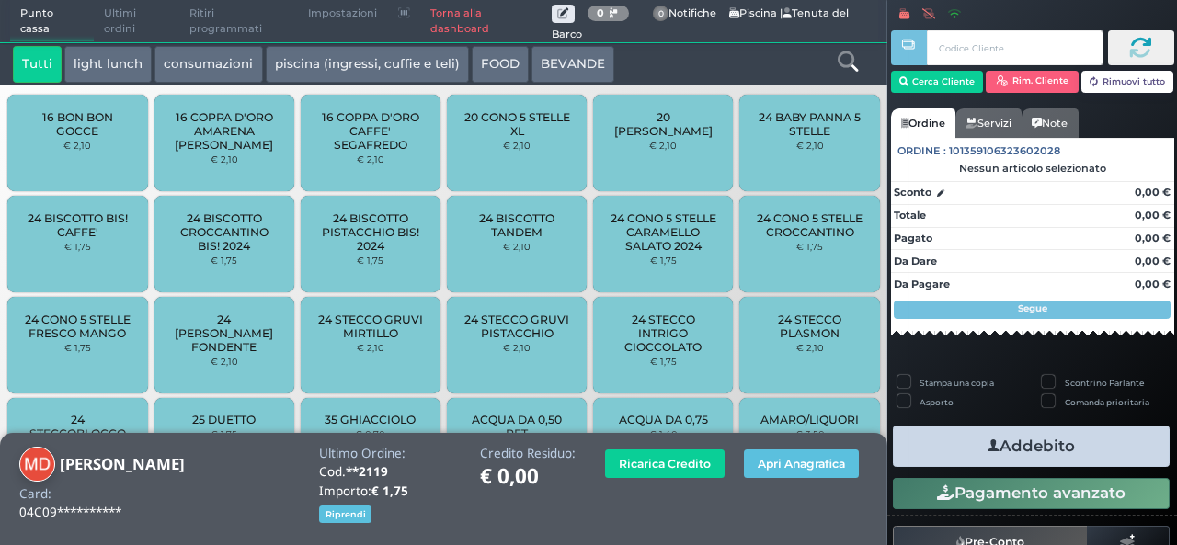
click at [853, 63] on icon at bounding box center [848, 61] width 20 height 20
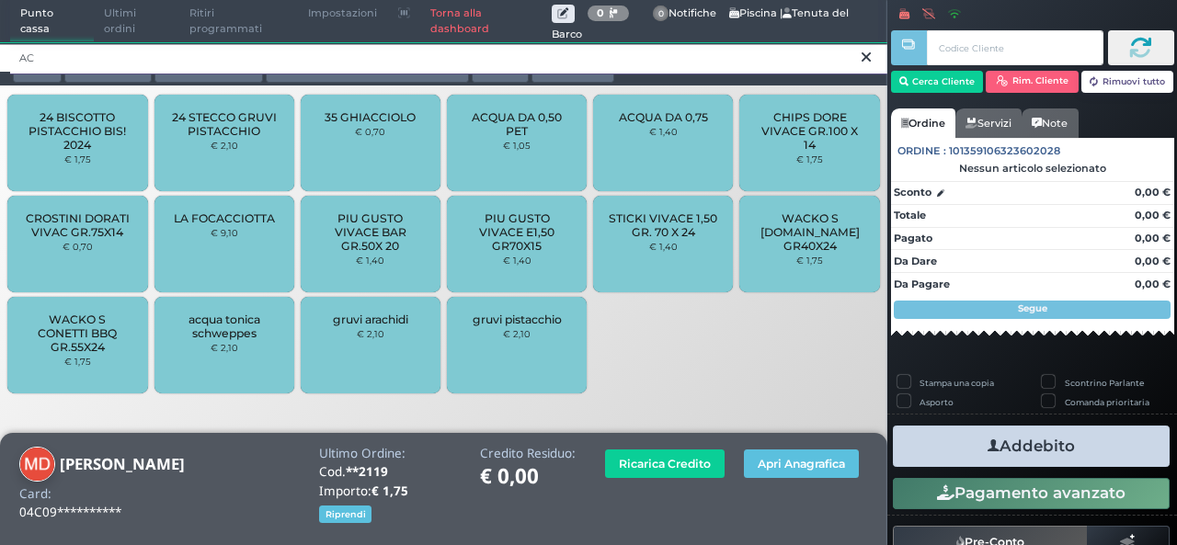
type input "AC"
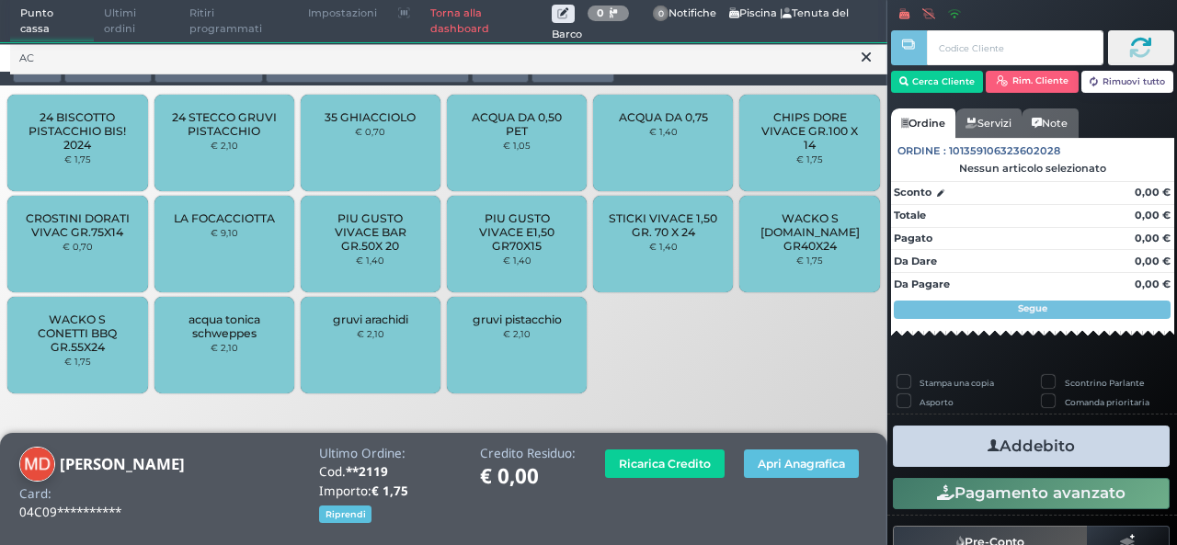
click at [555, 147] on div "ACQUA DA 0,50 PET € 1,05" at bounding box center [517, 143] width 140 height 97
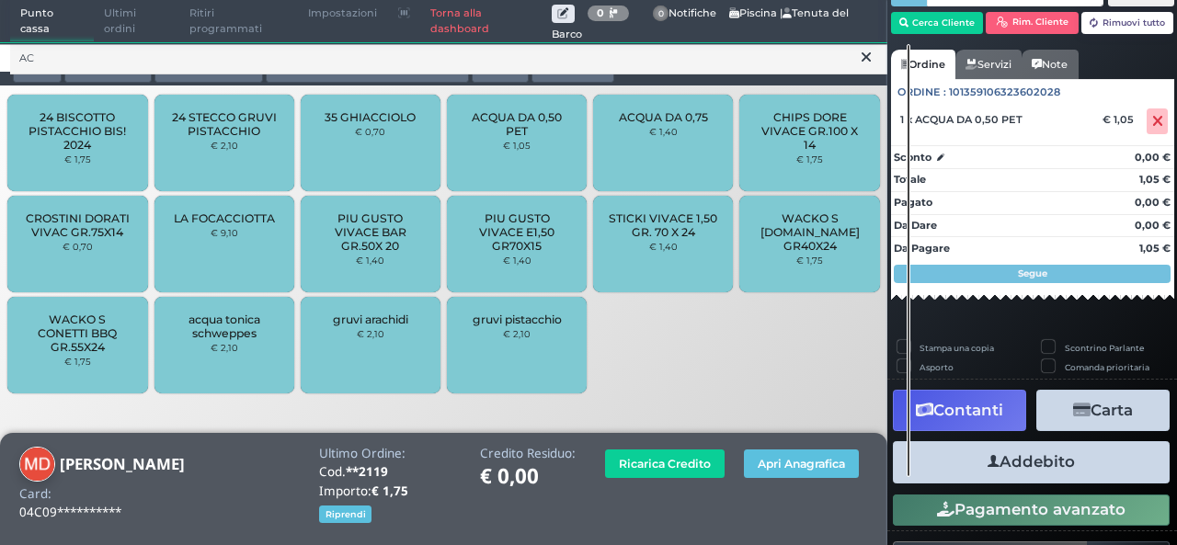
scroll to position [89, 0]
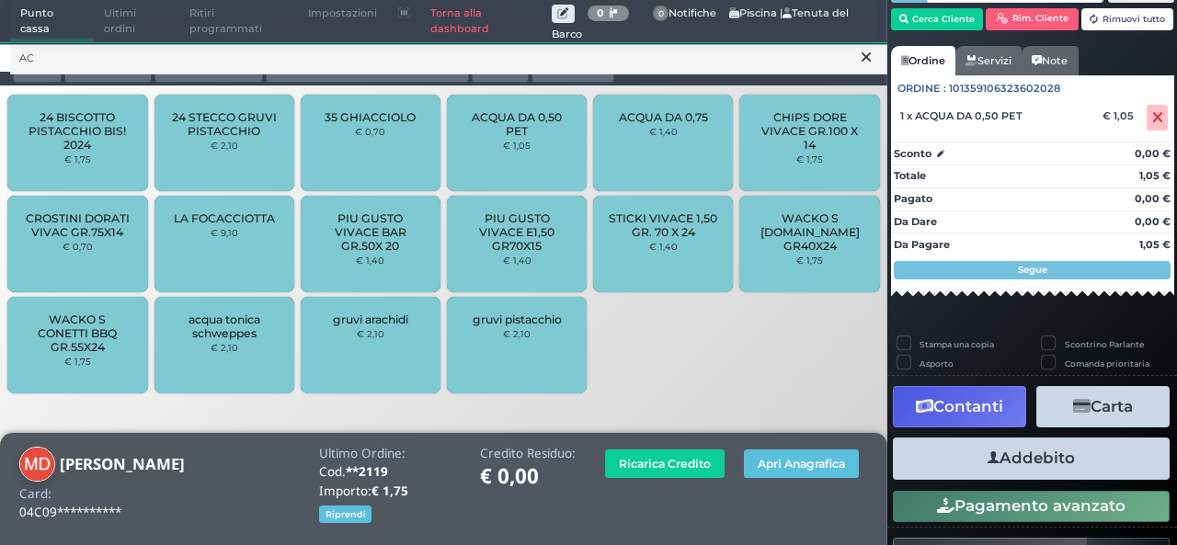
click at [1079, 464] on button "Addebito" at bounding box center [1031, 458] width 277 height 41
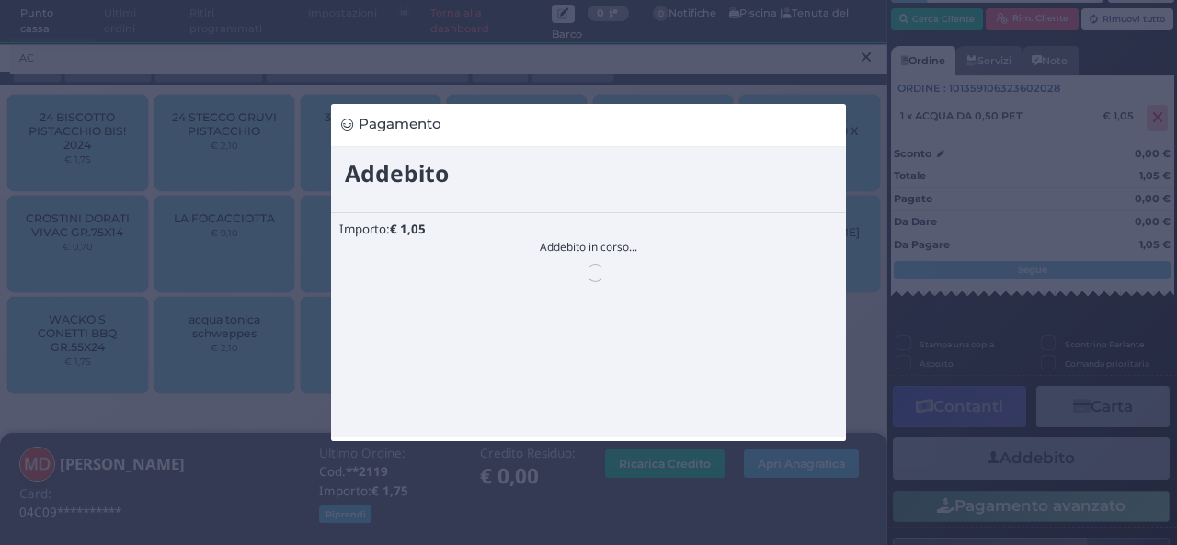
scroll to position [0, 0]
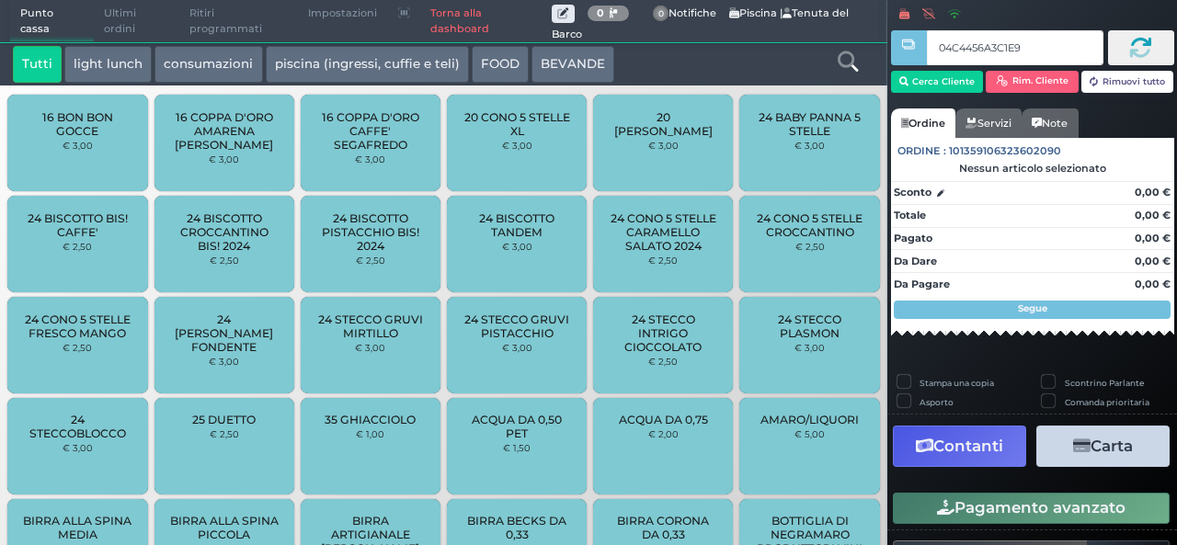
type input "04C4456A3C1E90"
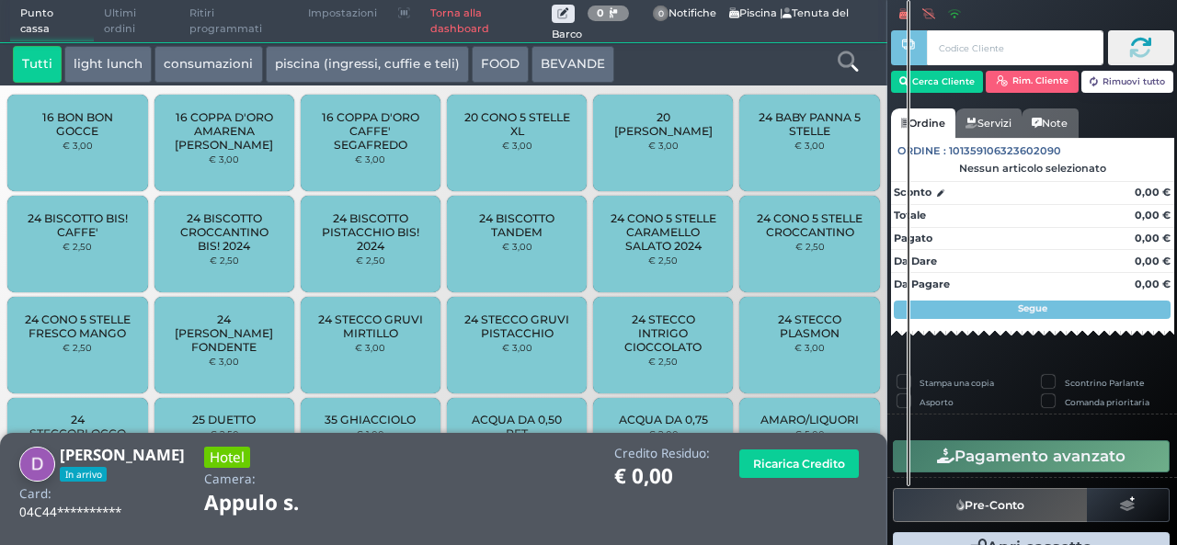
click at [846, 62] on icon at bounding box center [848, 61] width 20 height 20
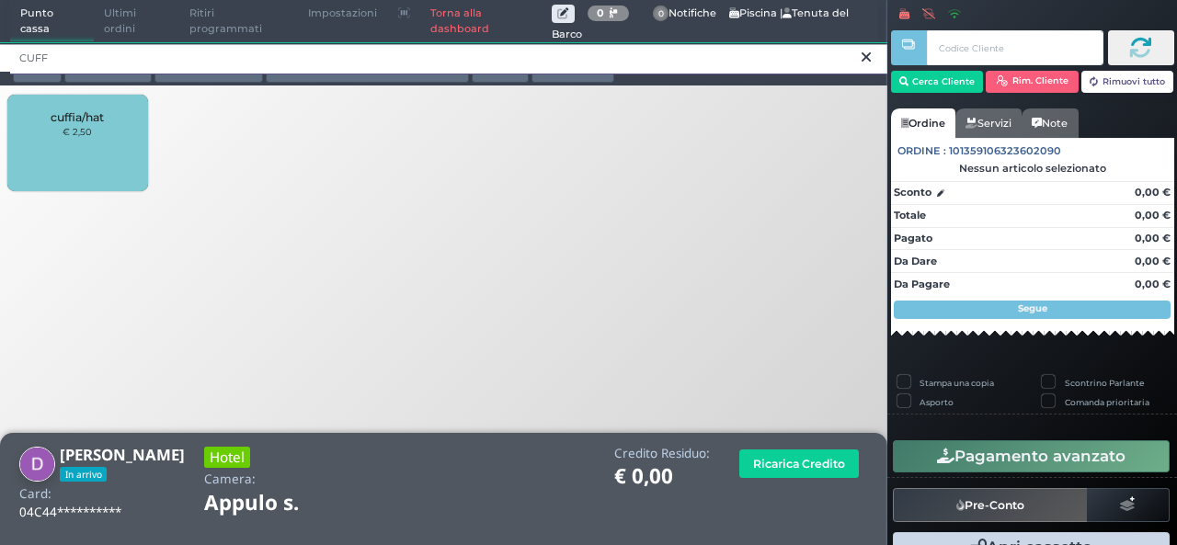
type input "CUFF"
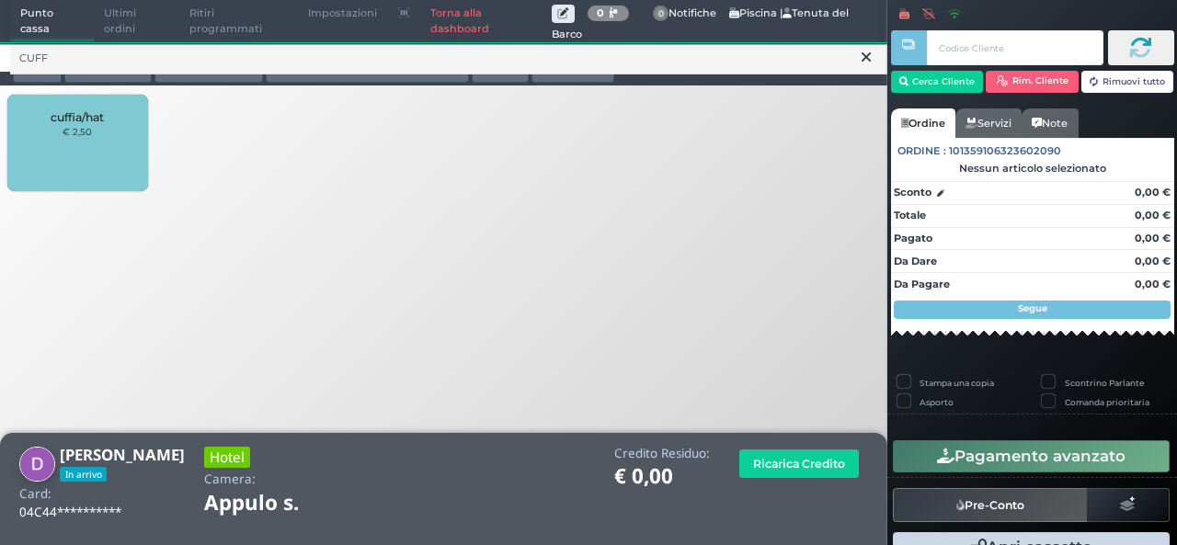
click at [72, 132] on small "€ 2,50" at bounding box center [77, 131] width 29 height 11
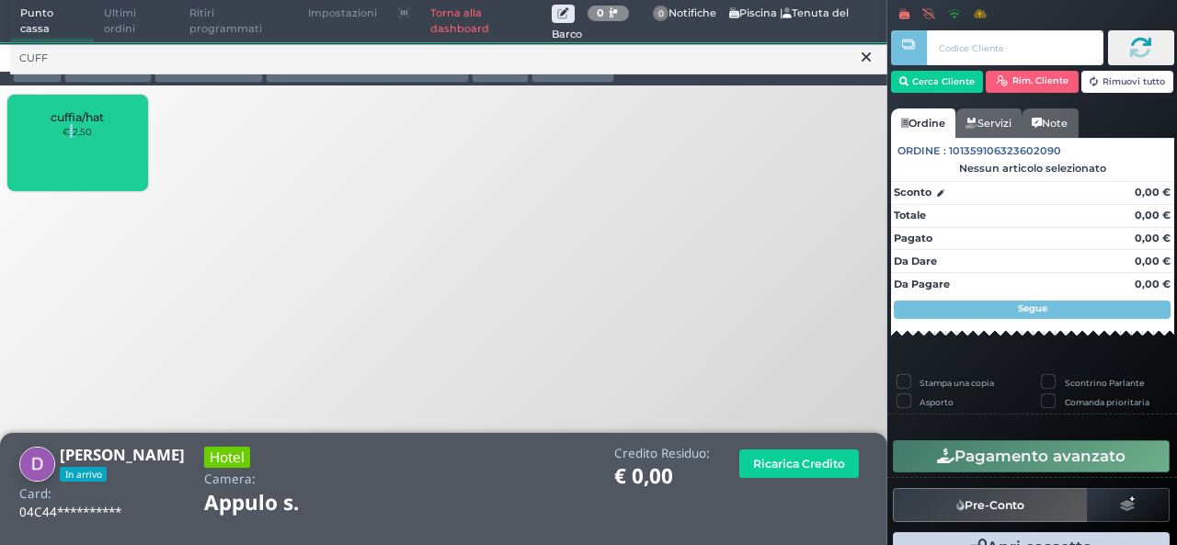
click at [72, 132] on small "€ 2,50" at bounding box center [77, 131] width 29 height 11
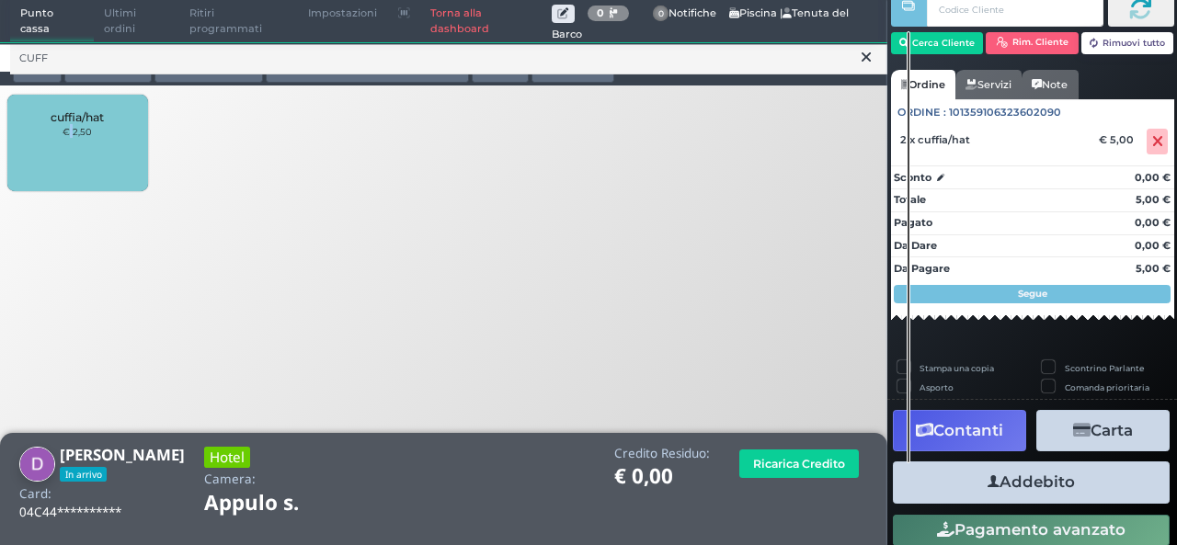
scroll to position [55, 0]
click at [1049, 481] on button "Addebito" at bounding box center [1031, 482] width 277 height 41
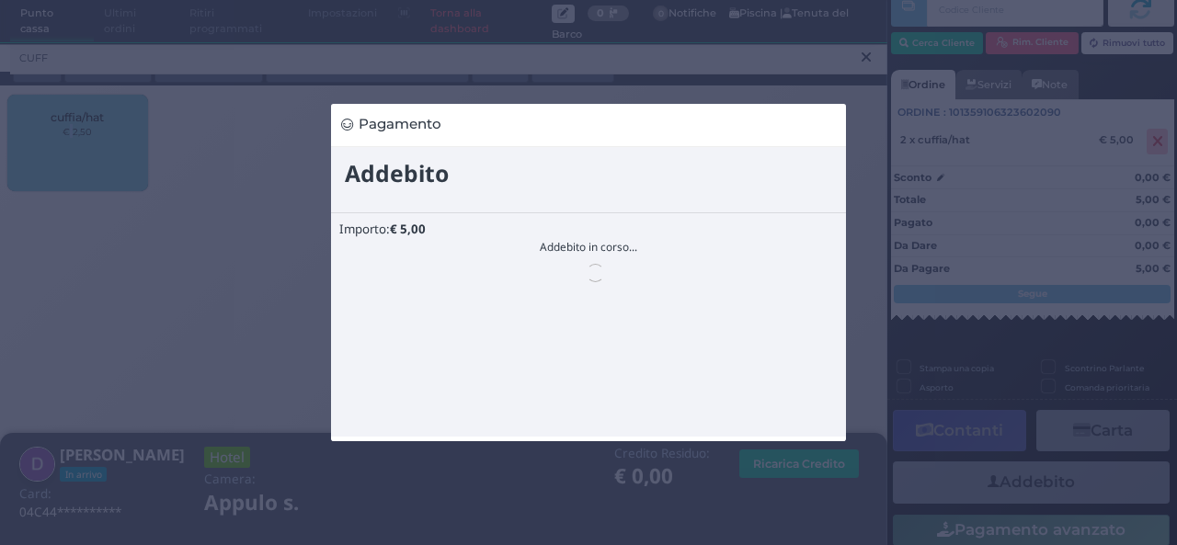
scroll to position [0, 0]
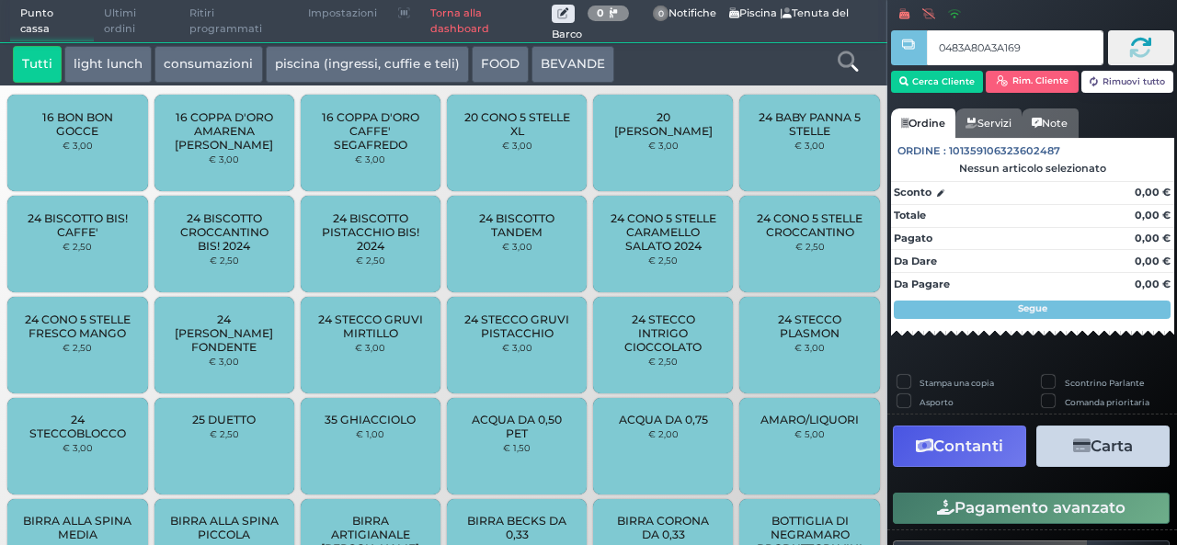
type input "0483A80A3A1691"
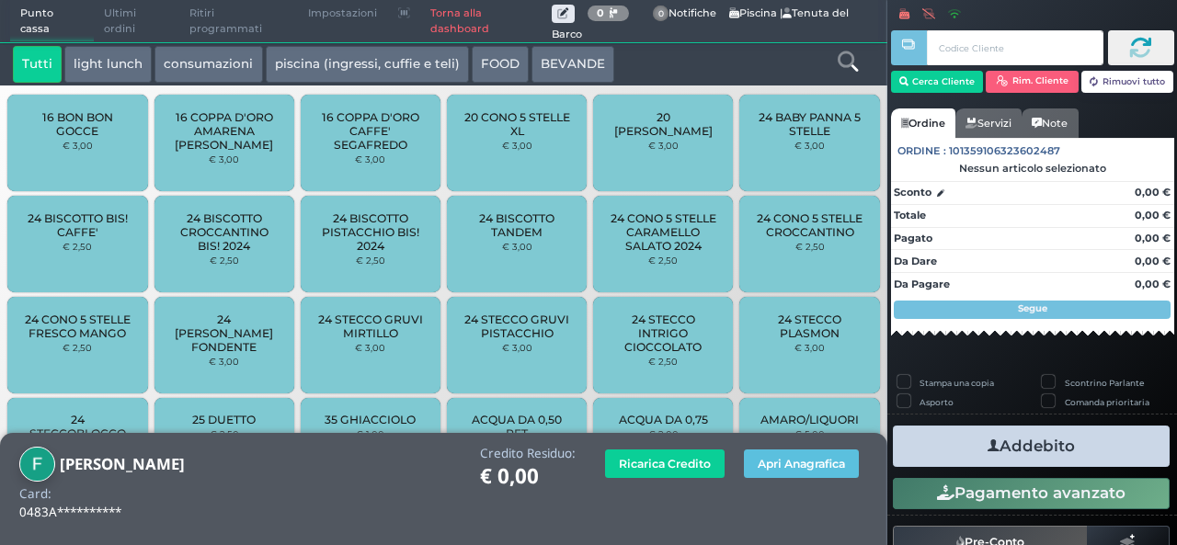
click at [853, 67] on icon at bounding box center [848, 61] width 20 height 20
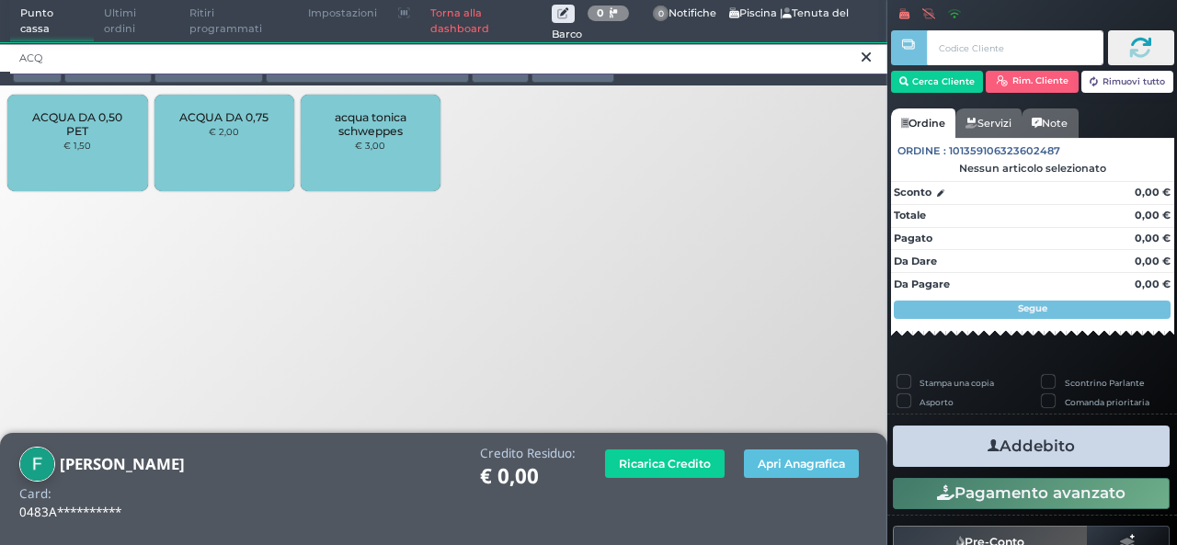
type input "ACQ"
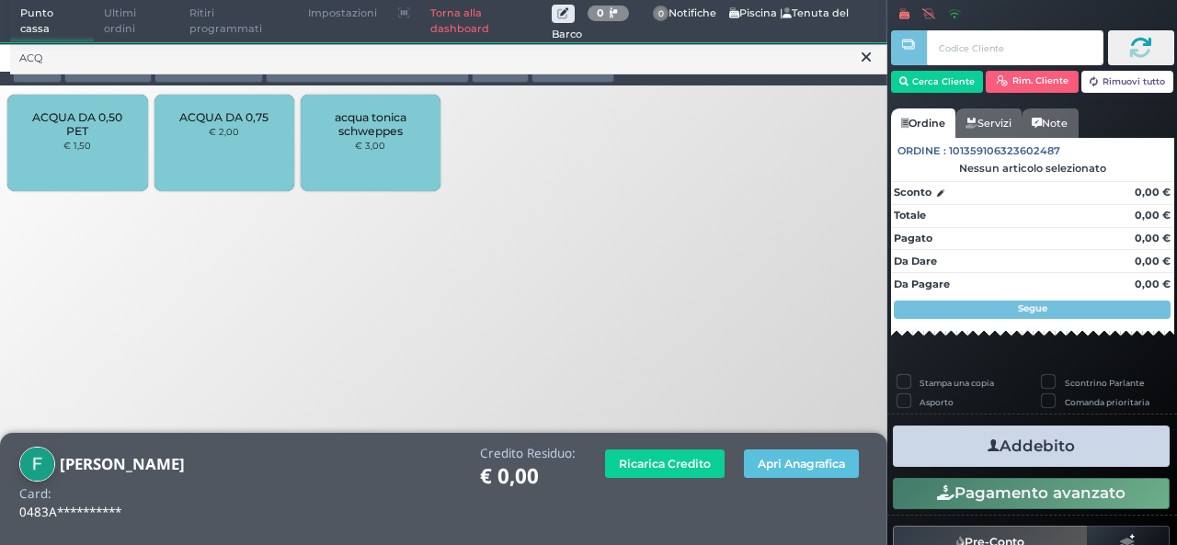
click at [98, 133] on span "ACQUA DA 0,50 PET" at bounding box center [77, 124] width 109 height 28
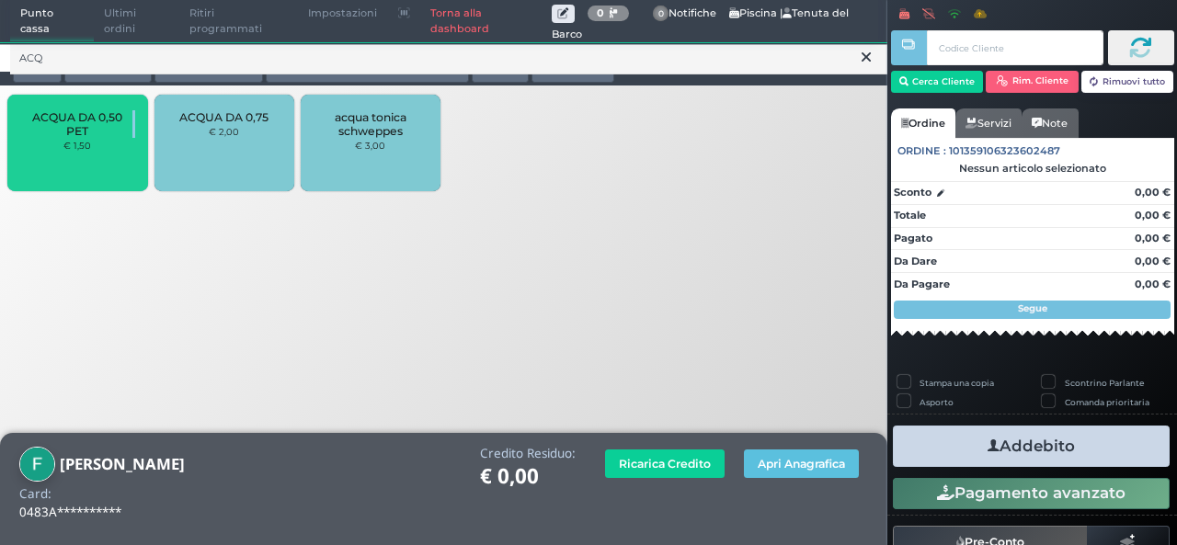
click at [98, 133] on span "ACQUA DA 0,50 PET" at bounding box center [77, 124] width 109 height 28
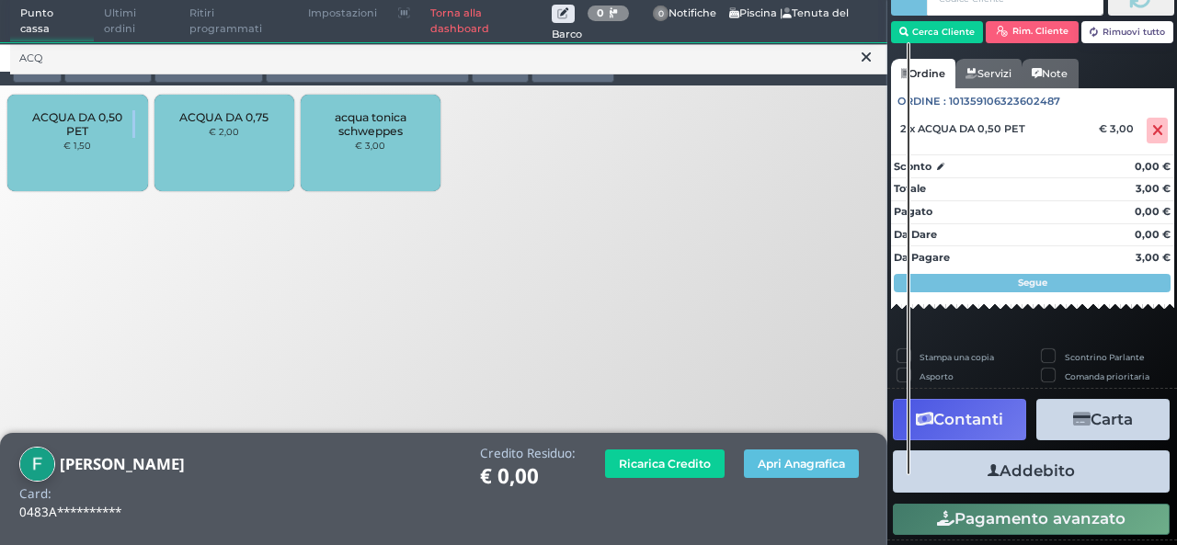
scroll to position [82, 0]
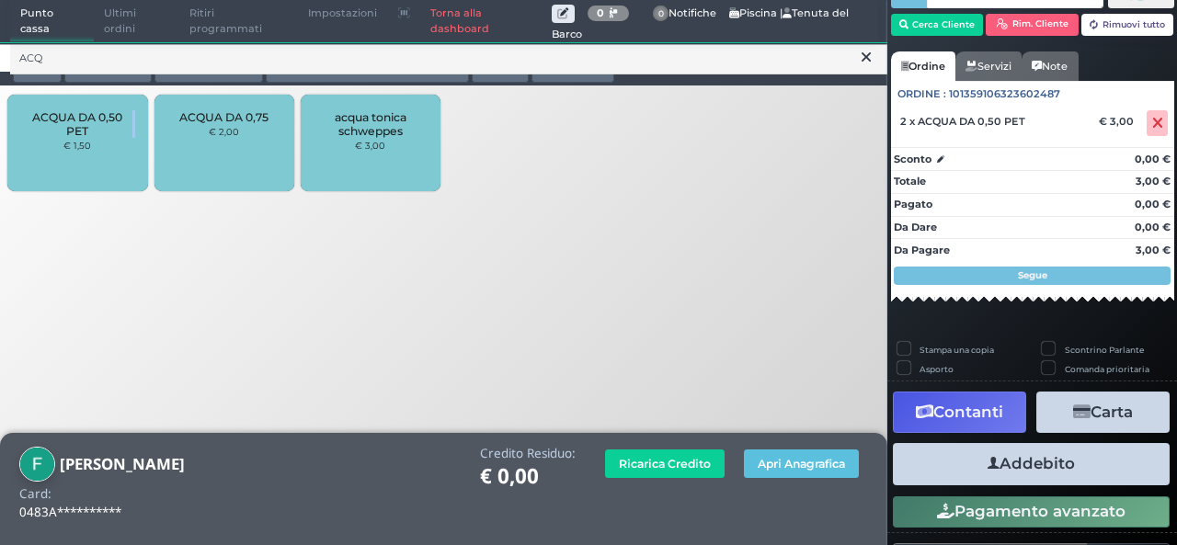
click at [1039, 475] on button "Addebito" at bounding box center [1031, 463] width 277 height 41
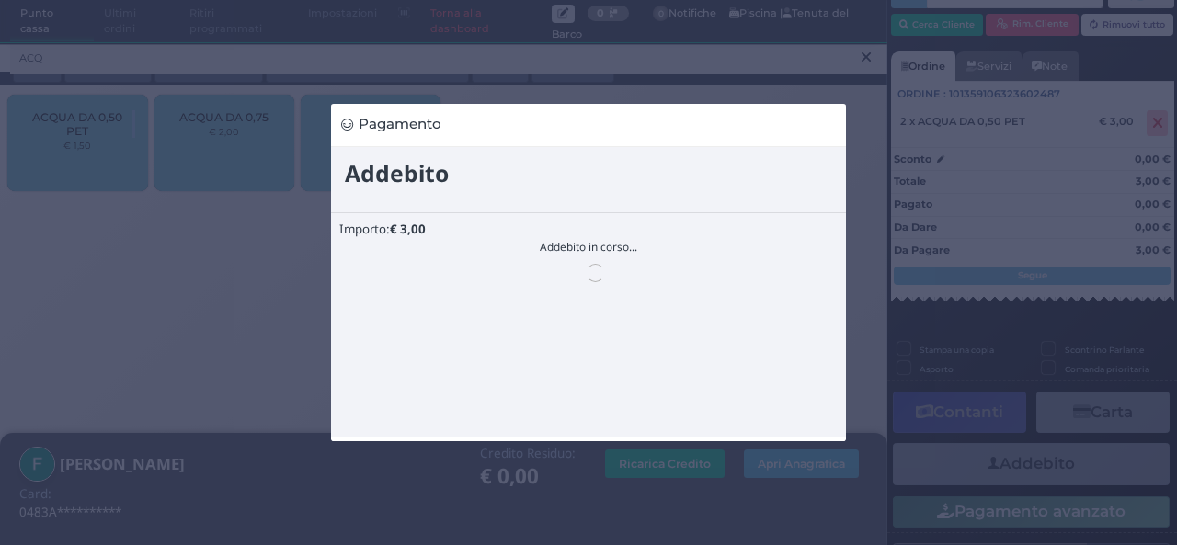
scroll to position [0, 0]
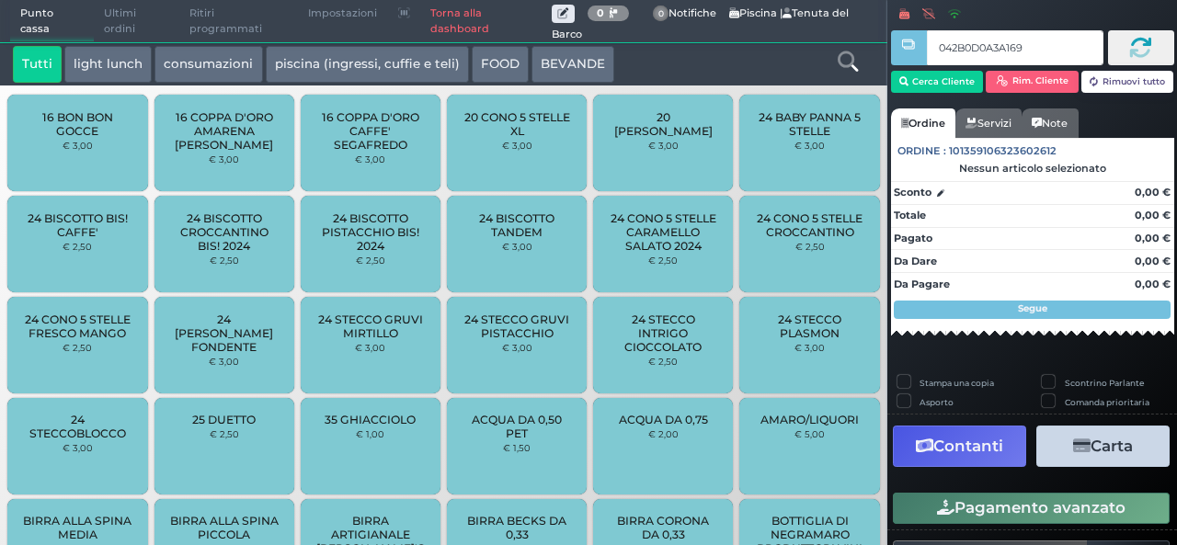
type input "042B0D0A3A1694"
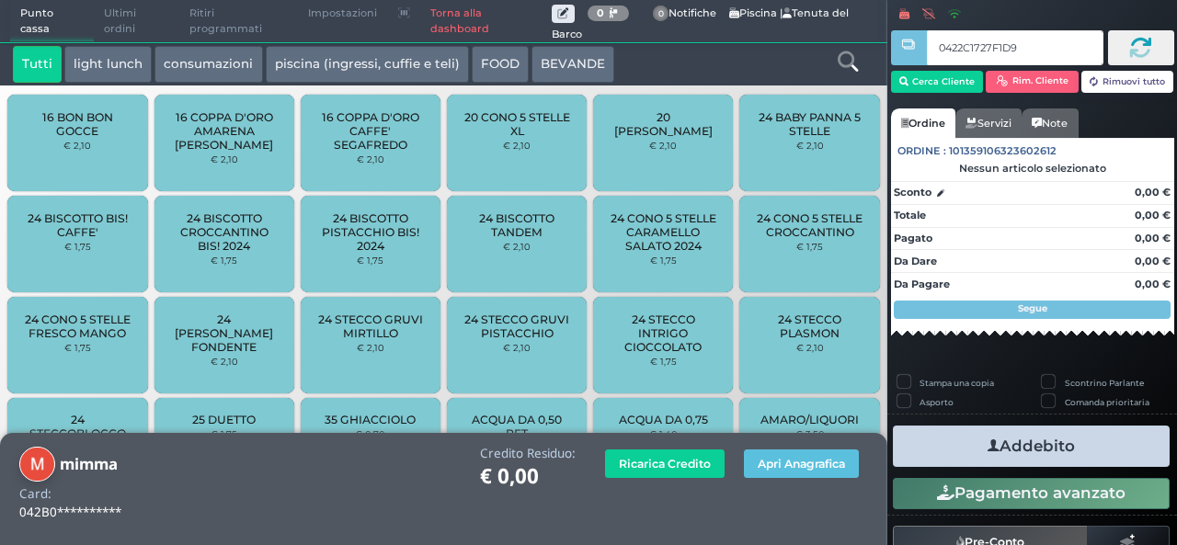
type input "0422C1727F1D90"
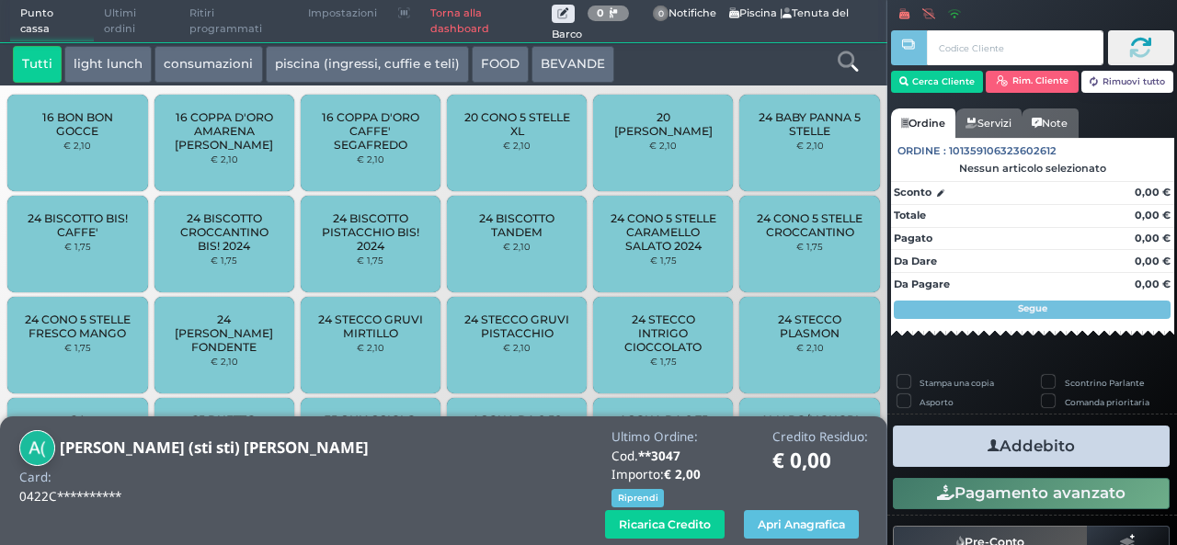
click at [867, 84] on div "Tutti light lunch consumazioni piscina (ingressi, cuffie e teli) FOOD BEVANDE T…" at bounding box center [443, 63] width 887 height 43
click at [852, 63] on icon at bounding box center [848, 61] width 20 height 20
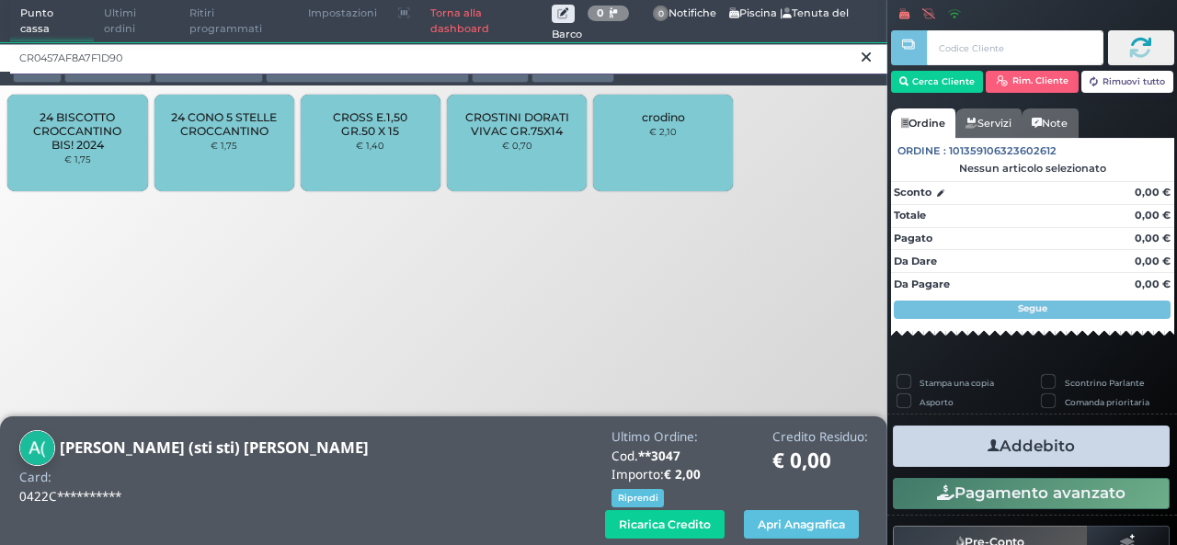
type input "CR0457AF8A7F1D90"
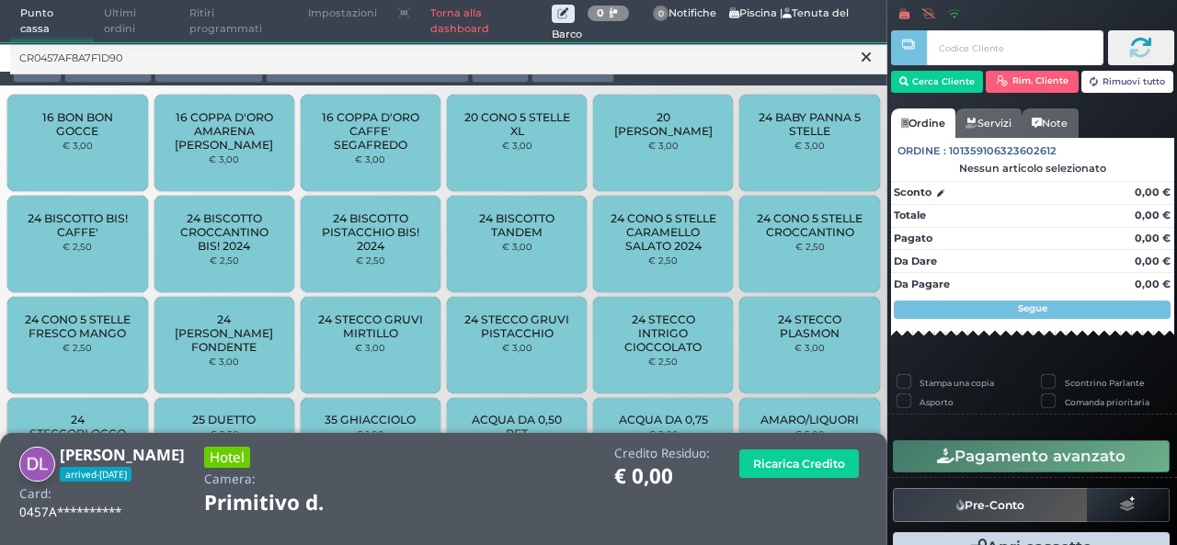
click at [866, 54] on icon at bounding box center [866, 57] width 9 height 18
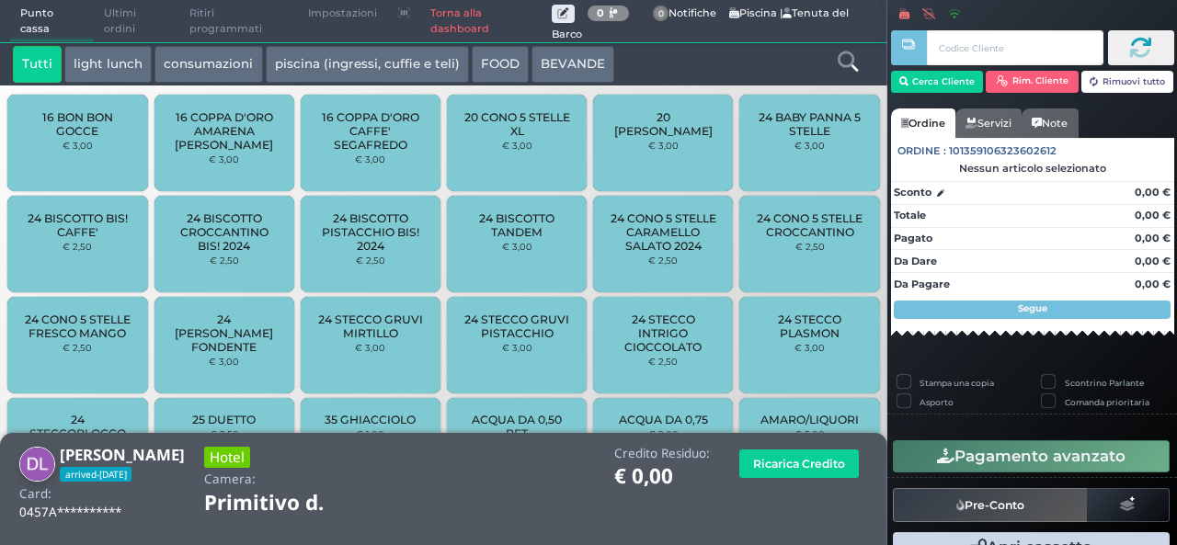
click at [842, 68] on icon at bounding box center [848, 61] width 20 height 20
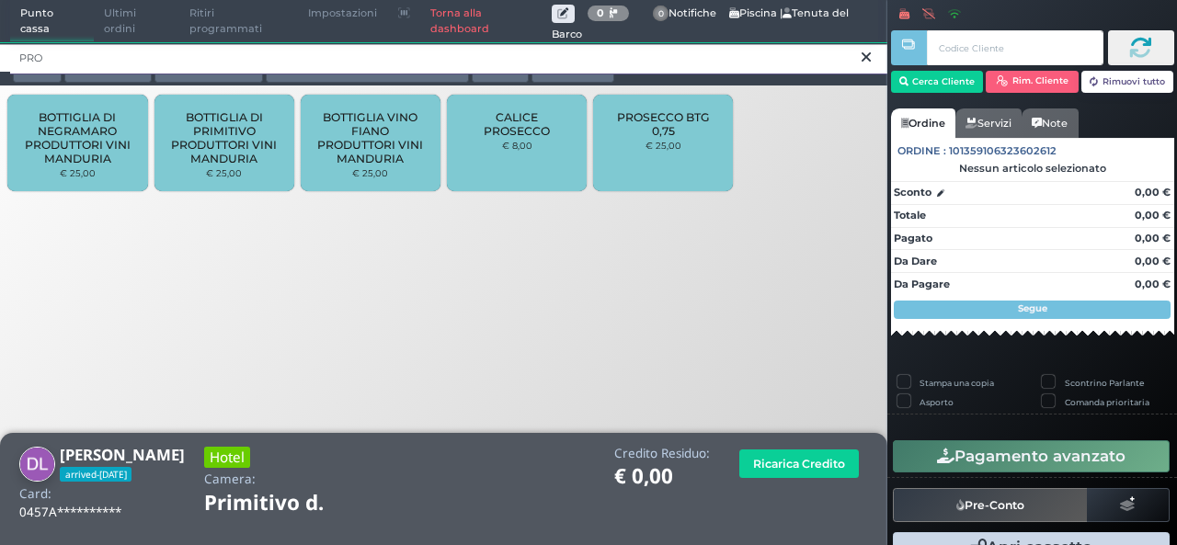
type input "PRO"
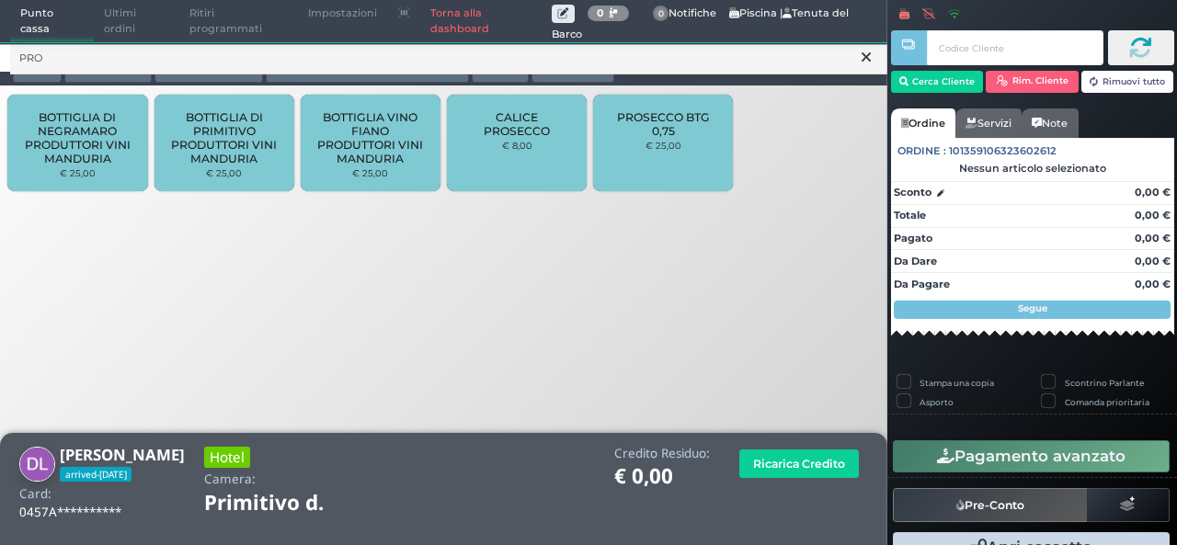
click at [679, 142] on small "€ 25,00" at bounding box center [663, 145] width 36 height 11
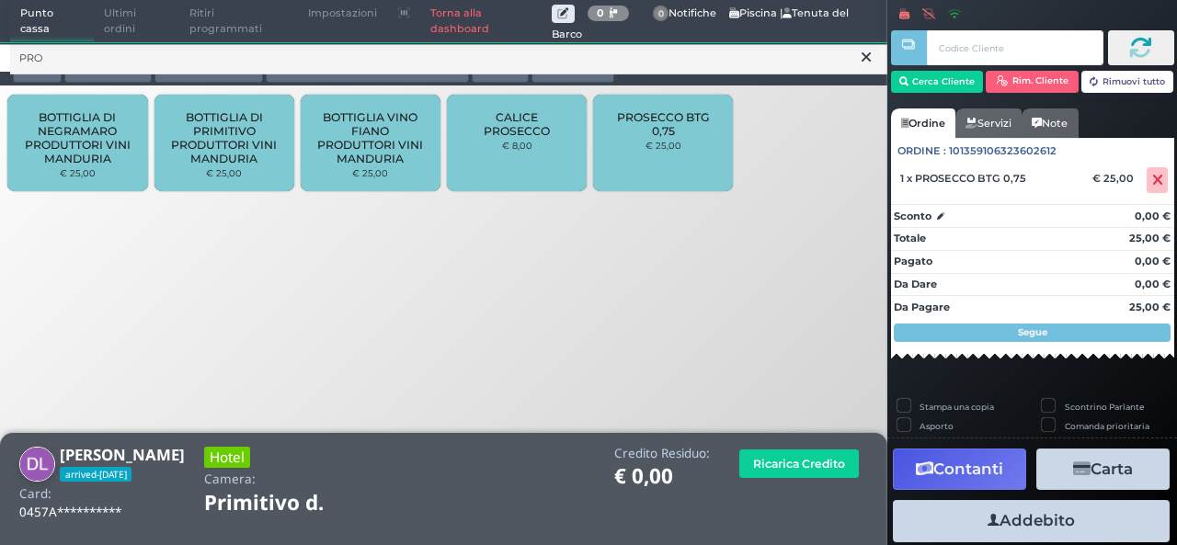
click at [864, 62] on icon at bounding box center [866, 57] width 9 height 18
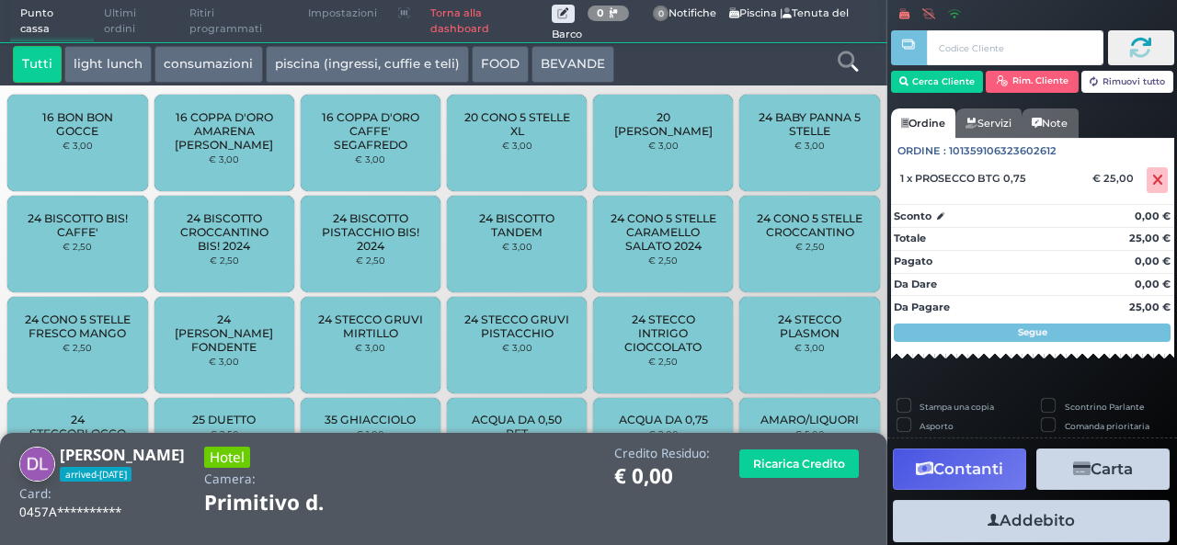
click at [847, 67] on icon at bounding box center [848, 61] width 20 height 20
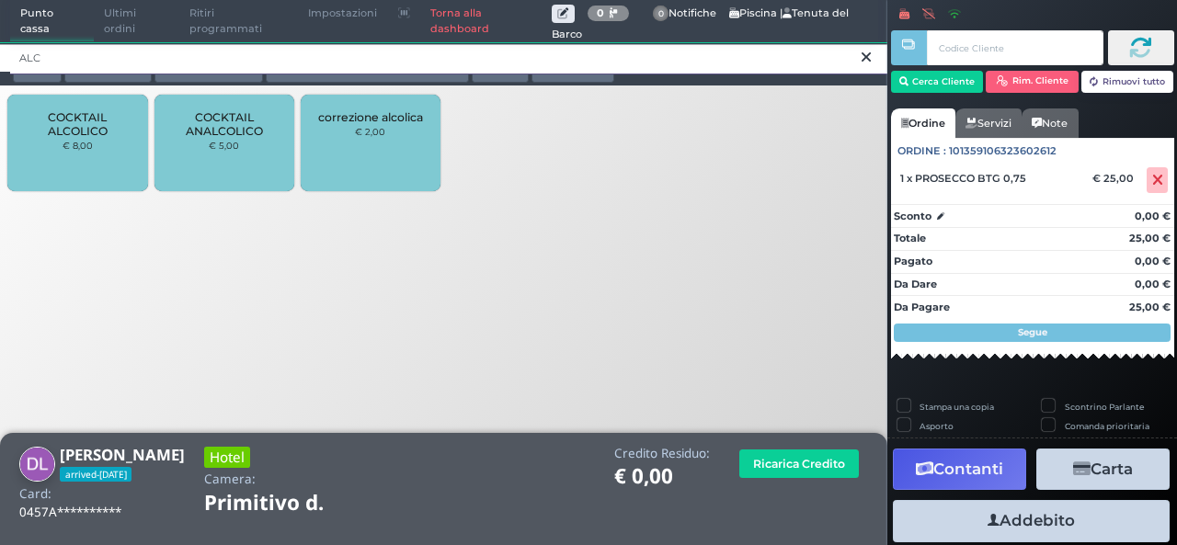
type input "ALC"
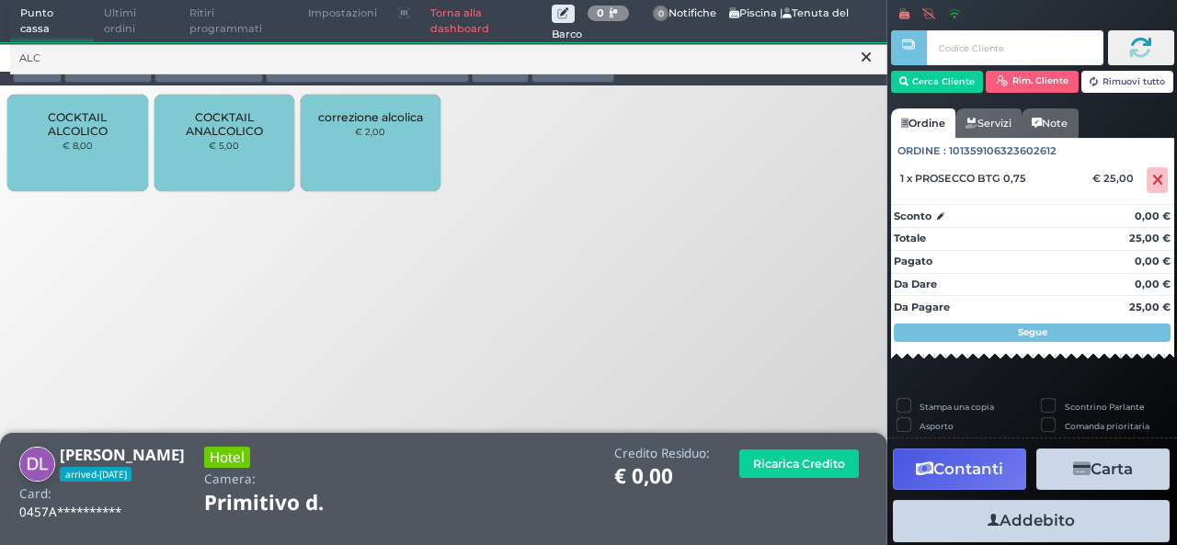
click at [93, 124] on span "COCKTAIL ALCOLICO" at bounding box center [77, 124] width 109 height 28
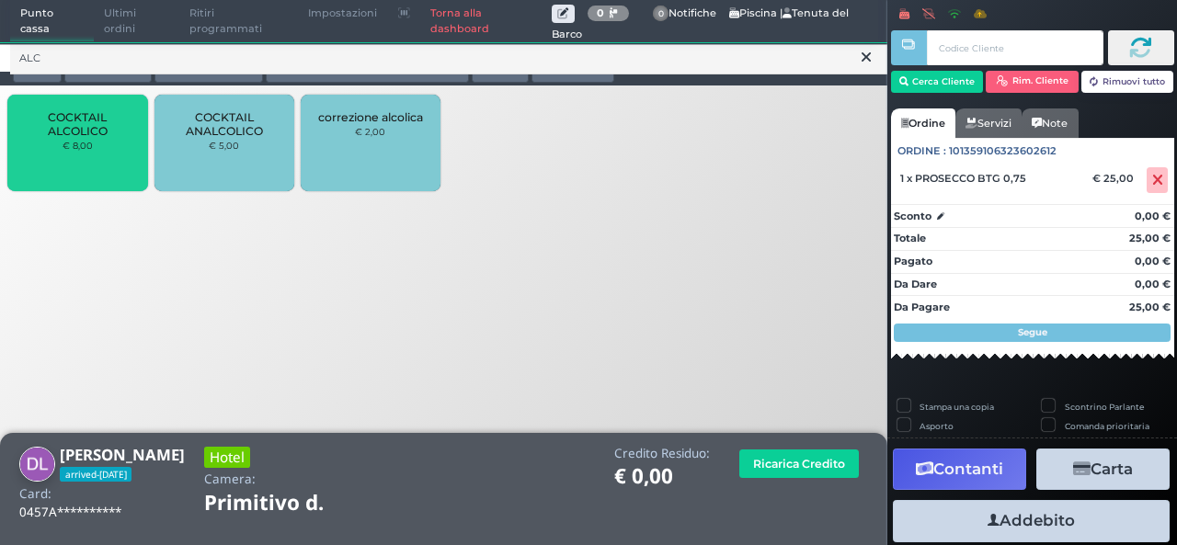
click at [93, 126] on span "COCKTAIL ALCOLICO" at bounding box center [77, 124] width 109 height 28
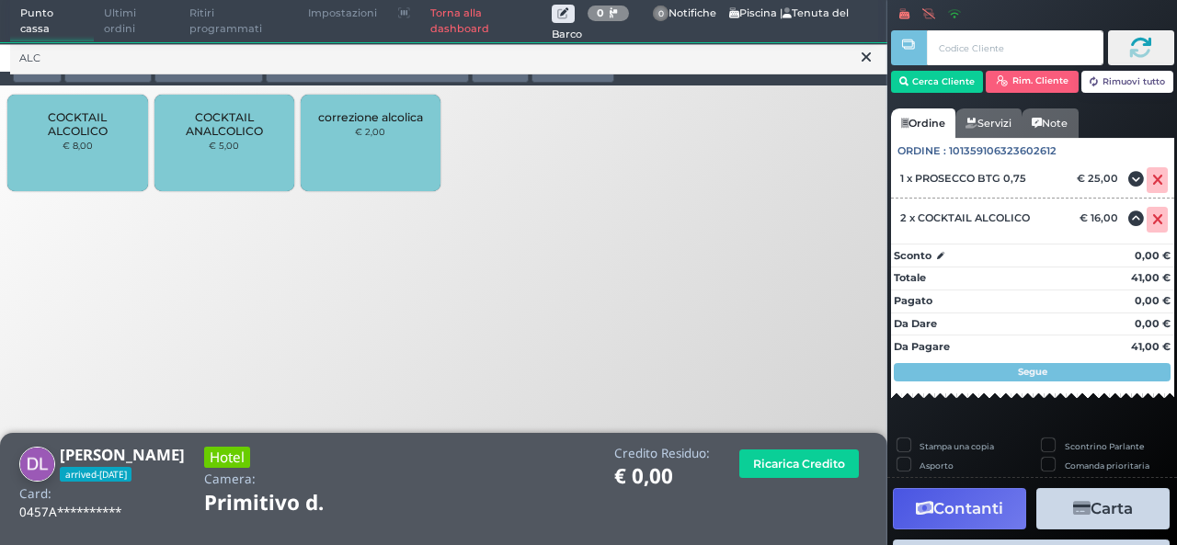
click at [871, 58] on button at bounding box center [866, 57] width 17 height 20
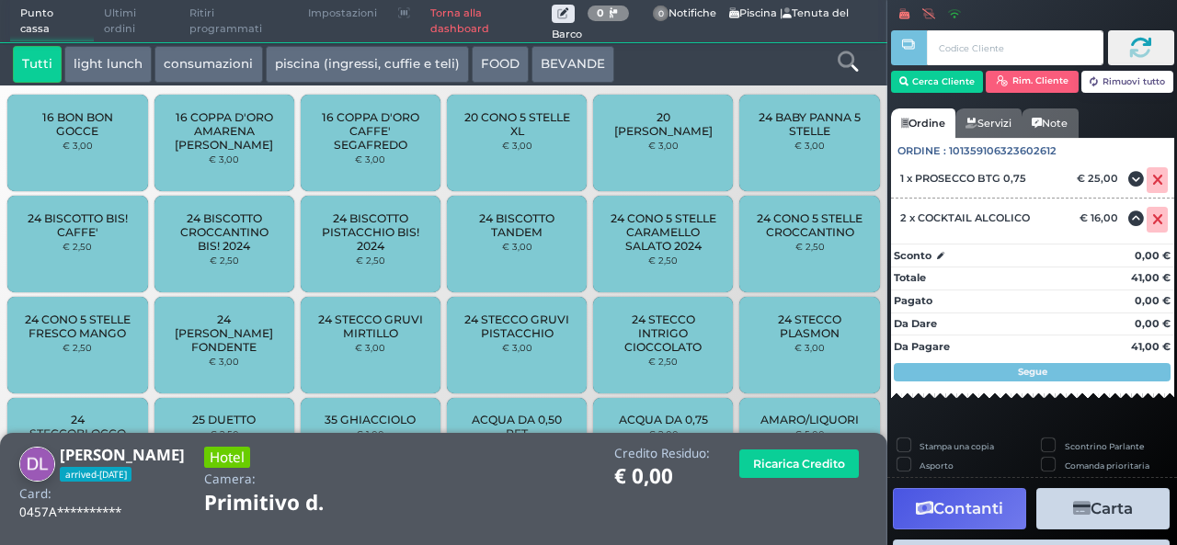
click at [850, 65] on icon at bounding box center [848, 61] width 20 height 20
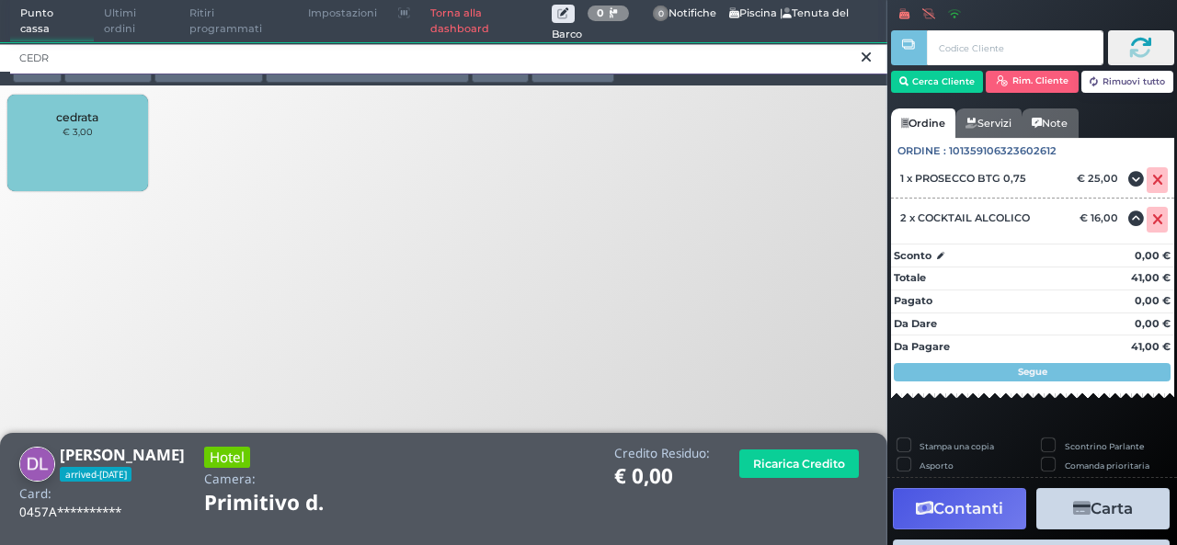
type input "CEDR"
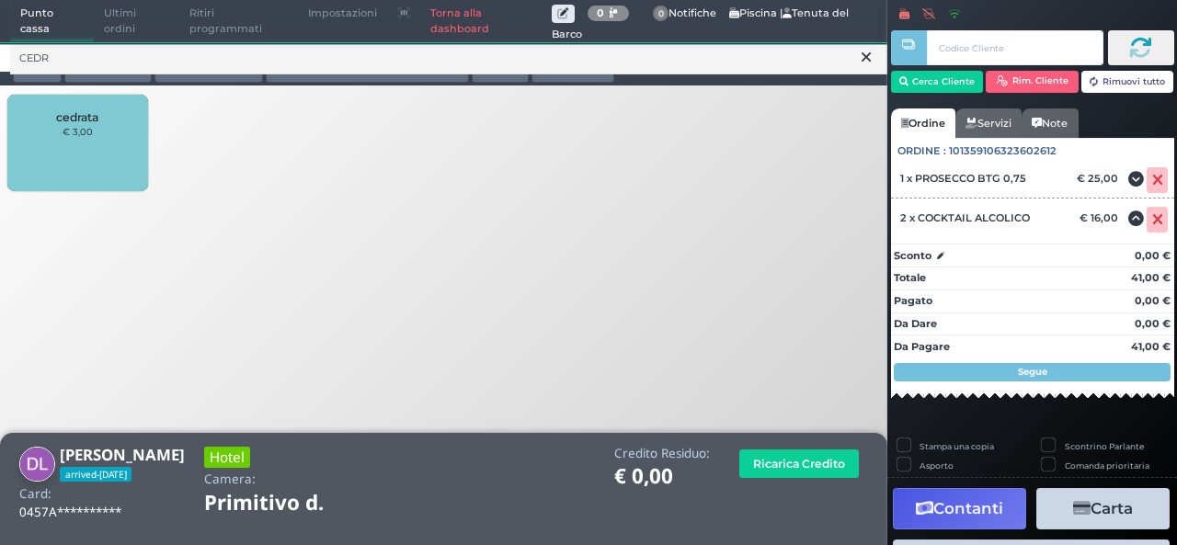
click at [92, 131] on div "cedrata € 3,00" at bounding box center [77, 143] width 140 height 97
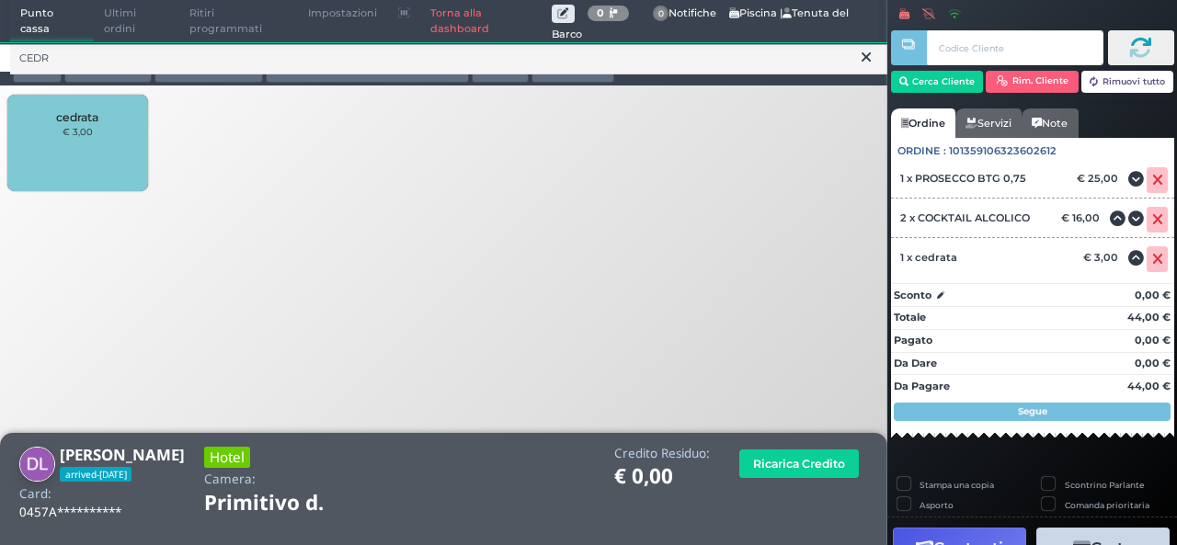
click at [865, 54] on icon at bounding box center [866, 57] width 9 height 18
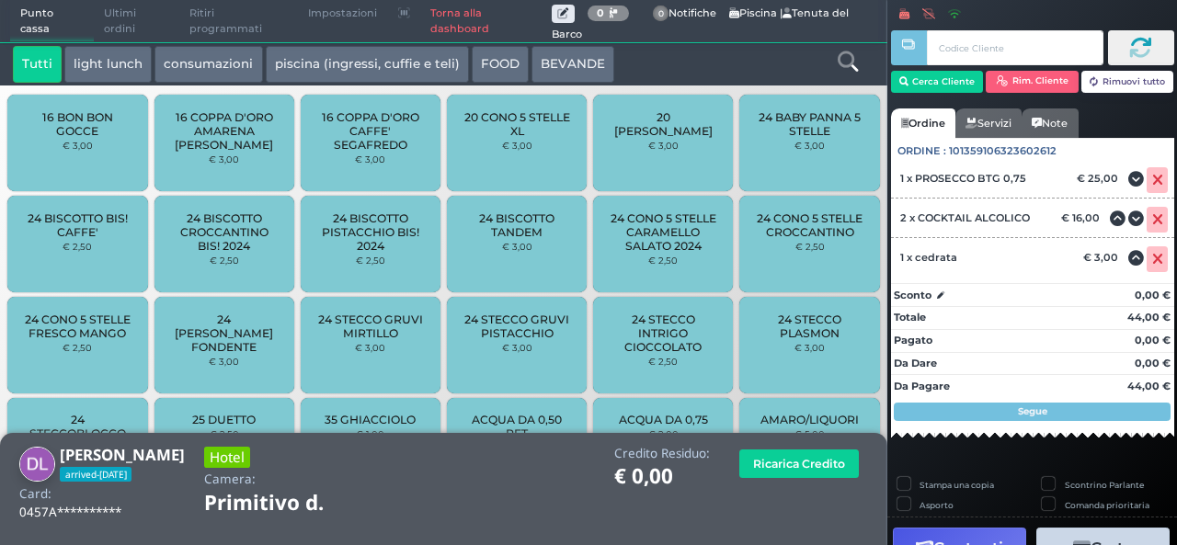
click at [853, 65] on icon at bounding box center [848, 61] width 20 height 20
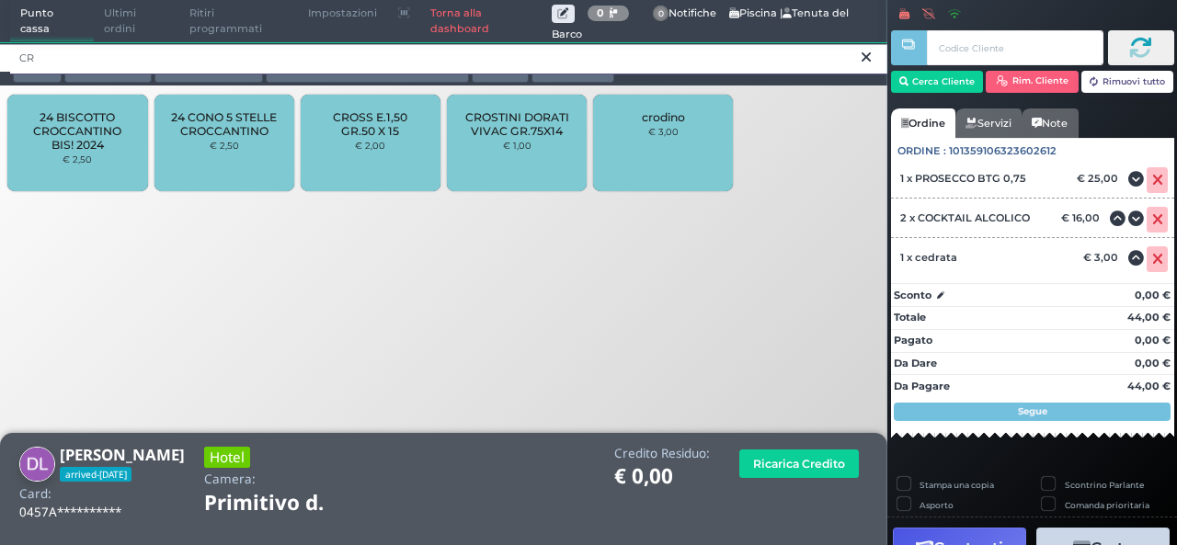
type input "CR"
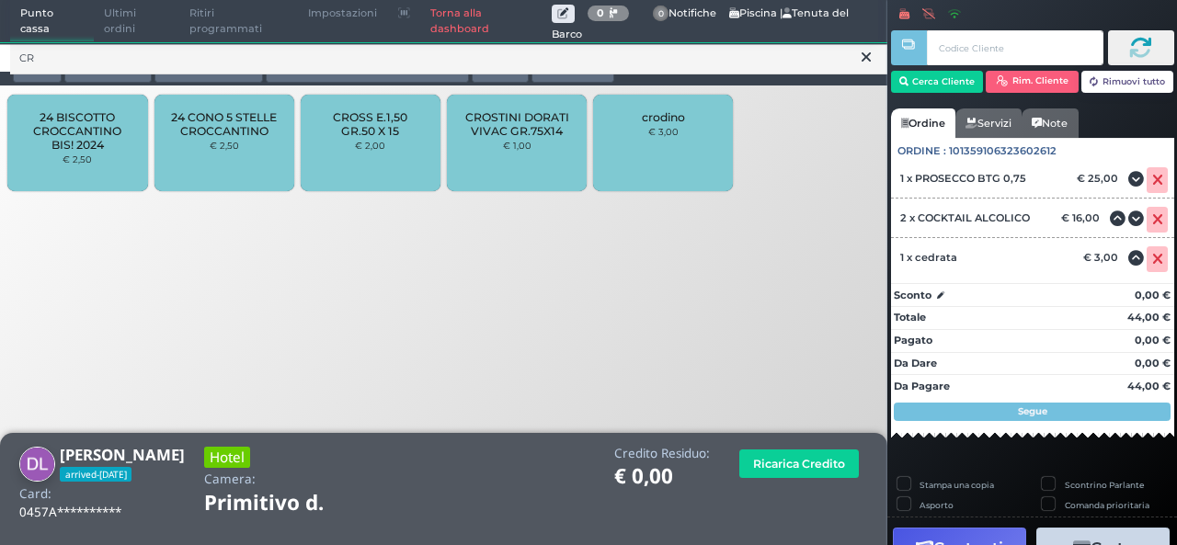
click at [638, 141] on div "crodino € 3,00" at bounding box center [663, 143] width 140 height 97
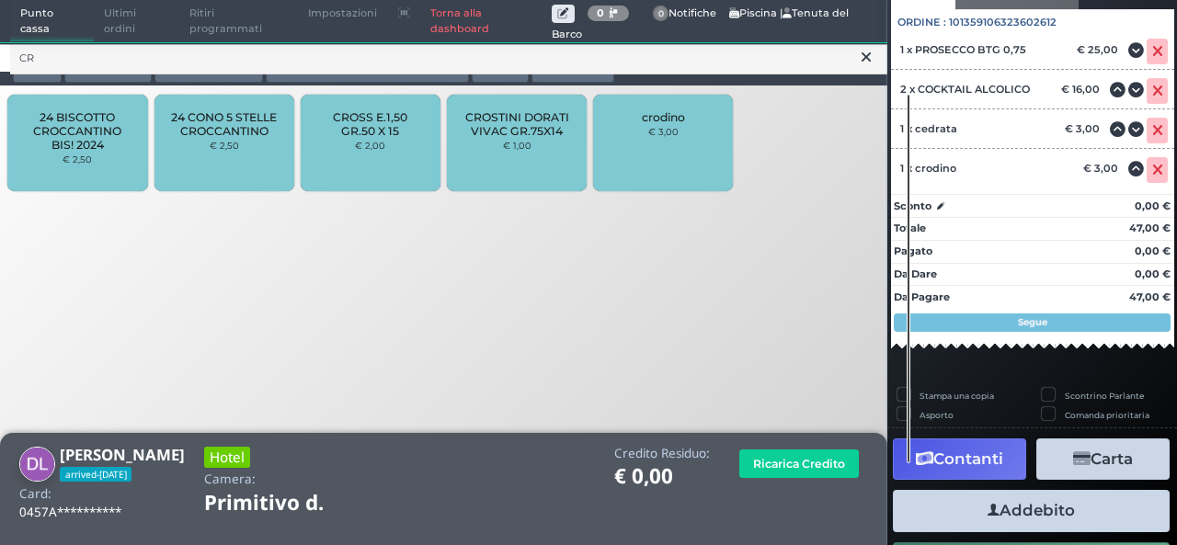
scroll to position [199, 0]
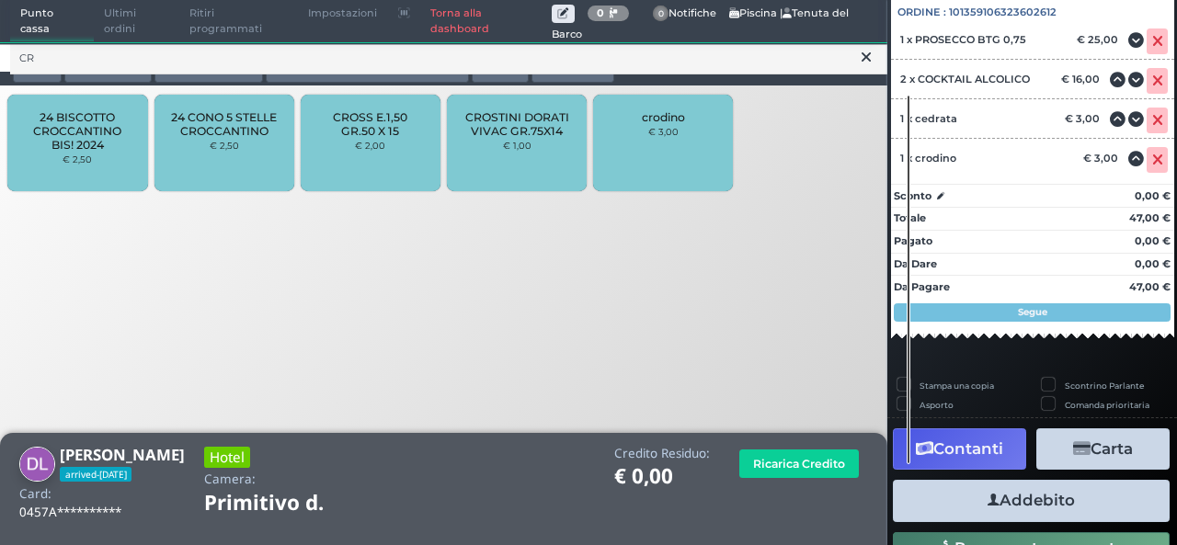
click at [991, 505] on button "Addebito" at bounding box center [1031, 500] width 277 height 41
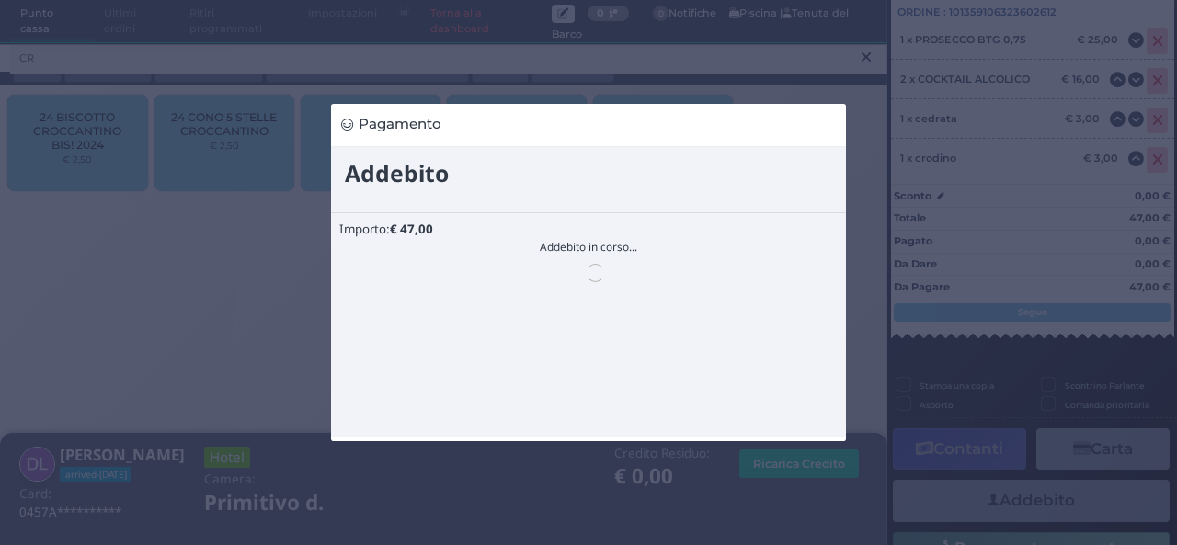
scroll to position [0, 0]
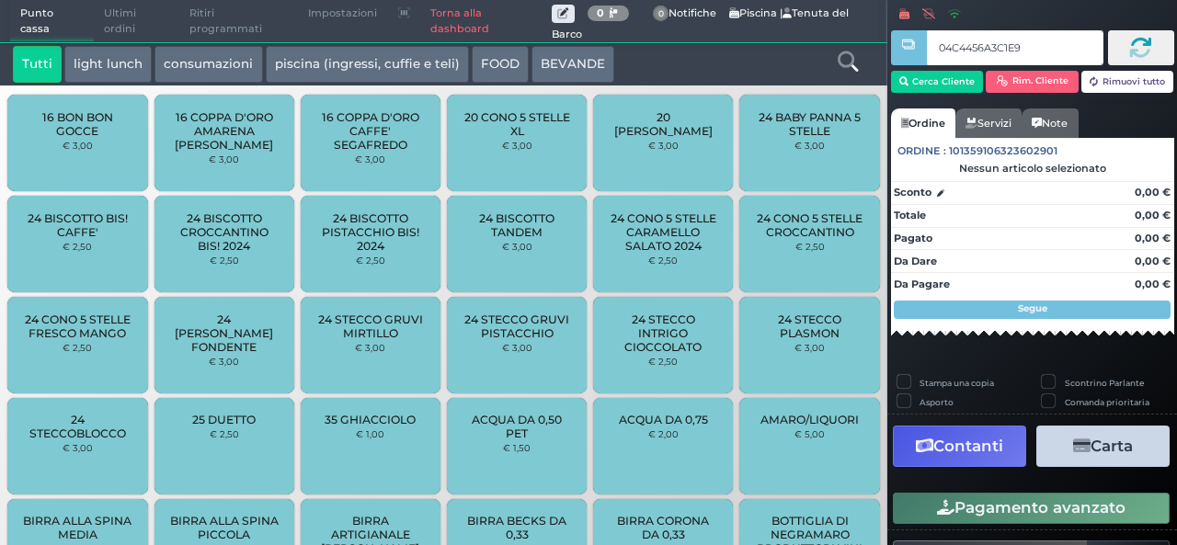
type input "04C4456A3C1E90"
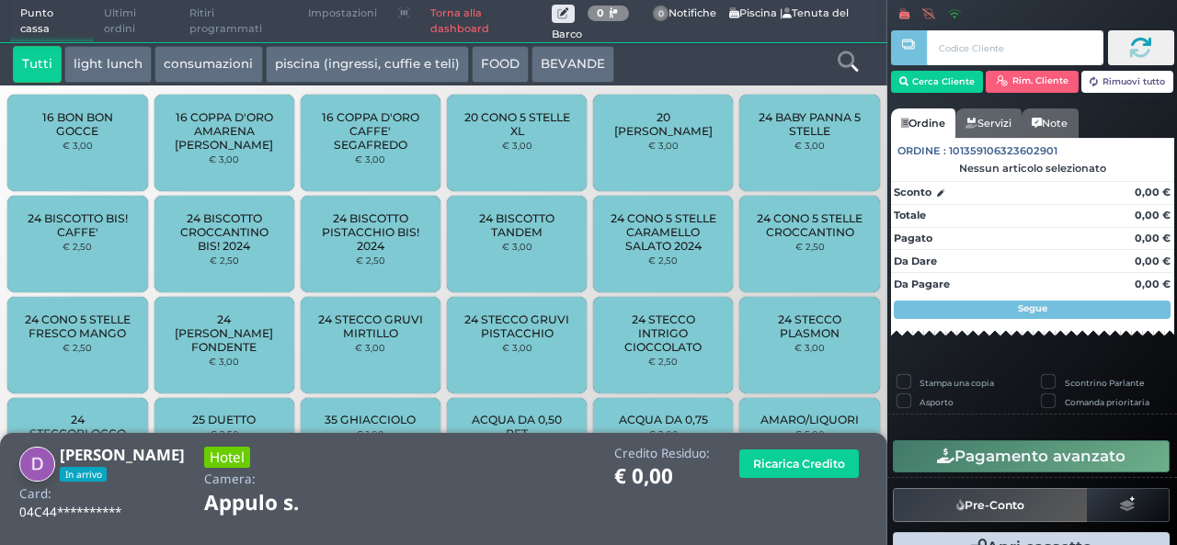
click at [850, 68] on icon at bounding box center [848, 61] width 20 height 20
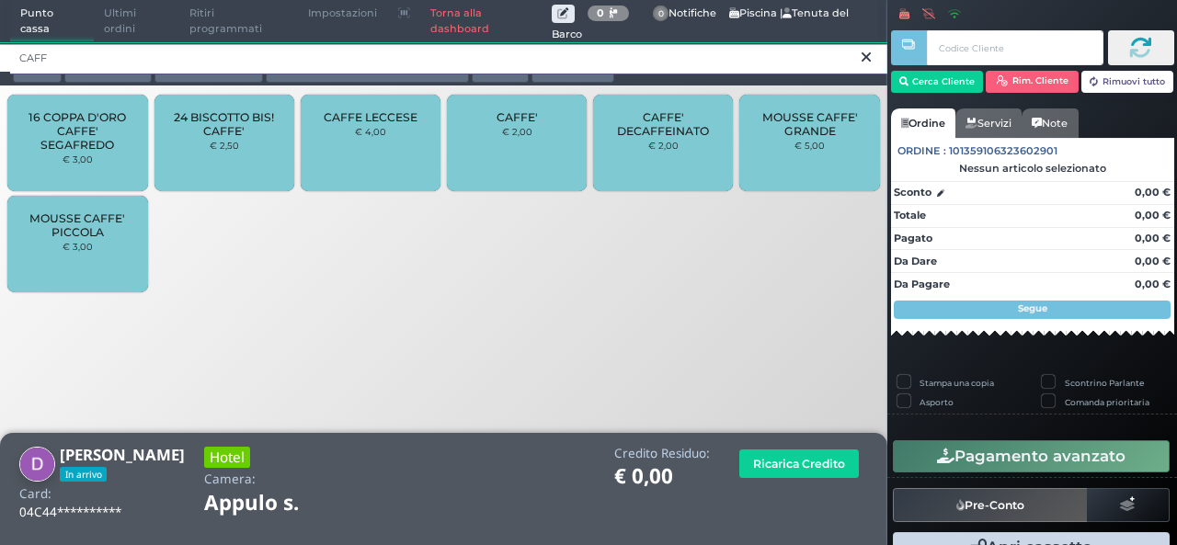
type input "CAFF"
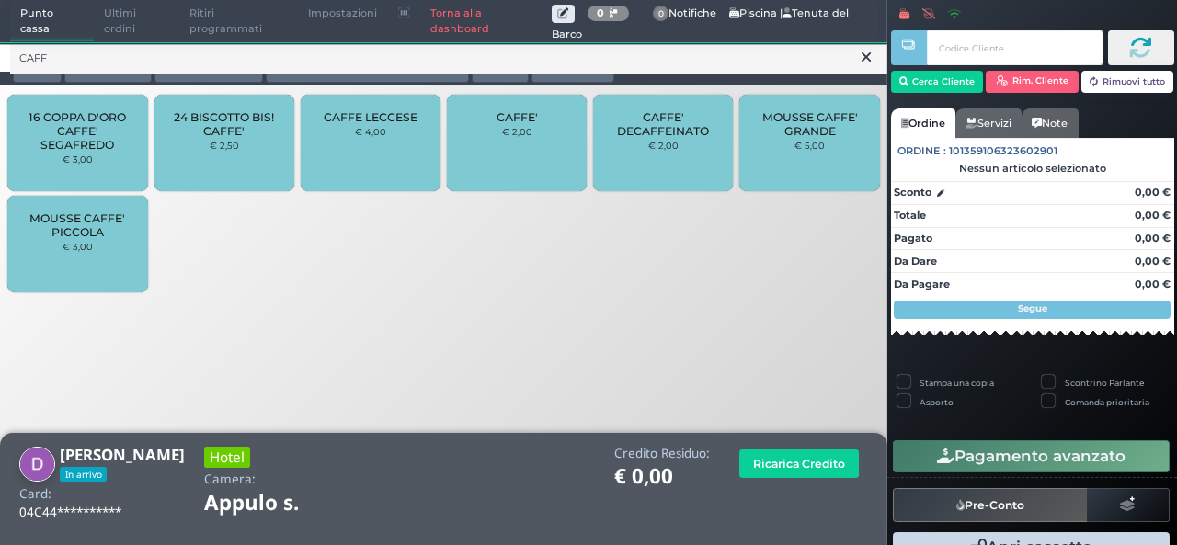
click at [533, 143] on div "CAFFE' € 2,00" at bounding box center [517, 143] width 140 height 97
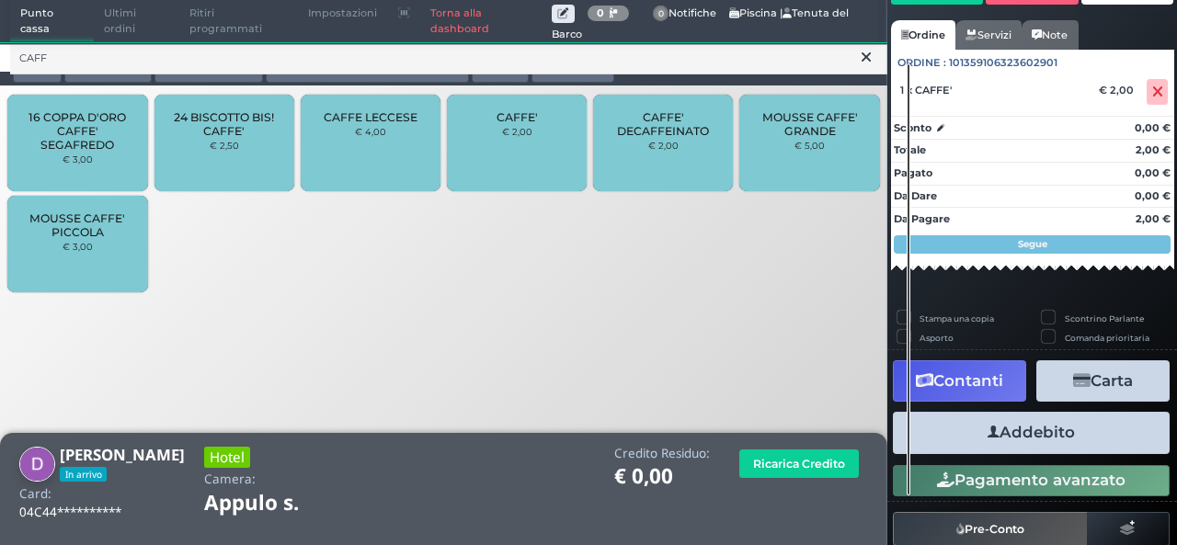
scroll to position [127, 0]
click at [1053, 446] on button "Addebito" at bounding box center [1031, 432] width 277 height 41
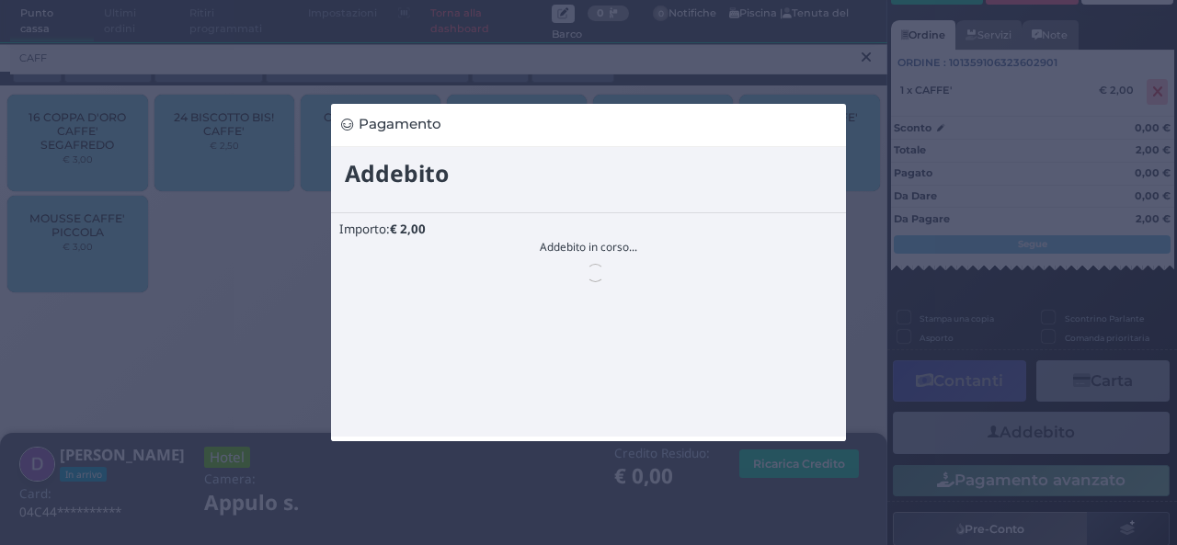
scroll to position [0, 0]
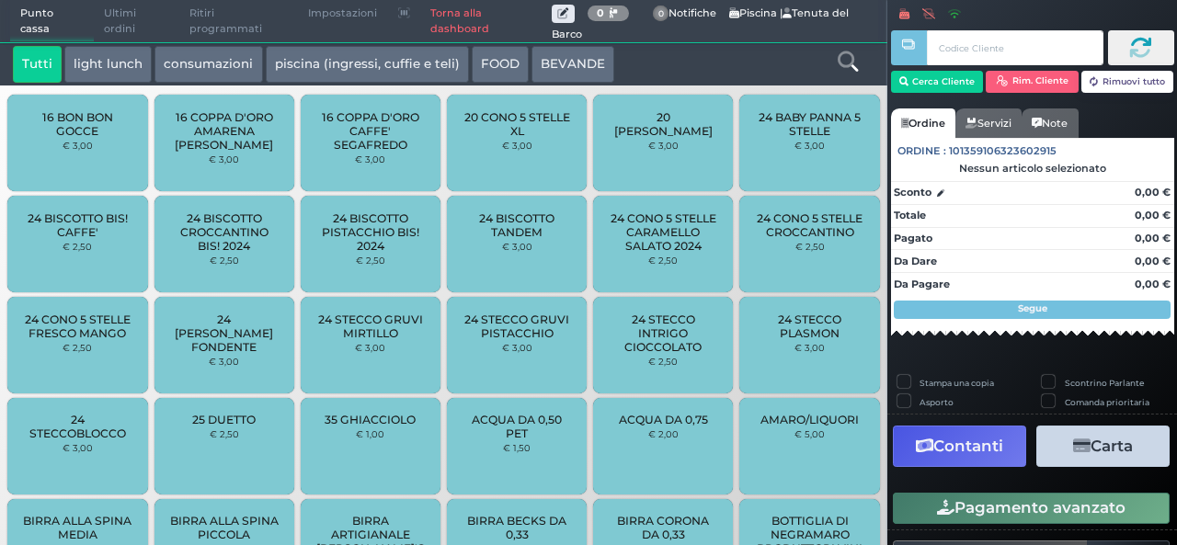
click at [108, 36] on span "Ultimi ordini" at bounding box center [137, 21] width 86 height 41
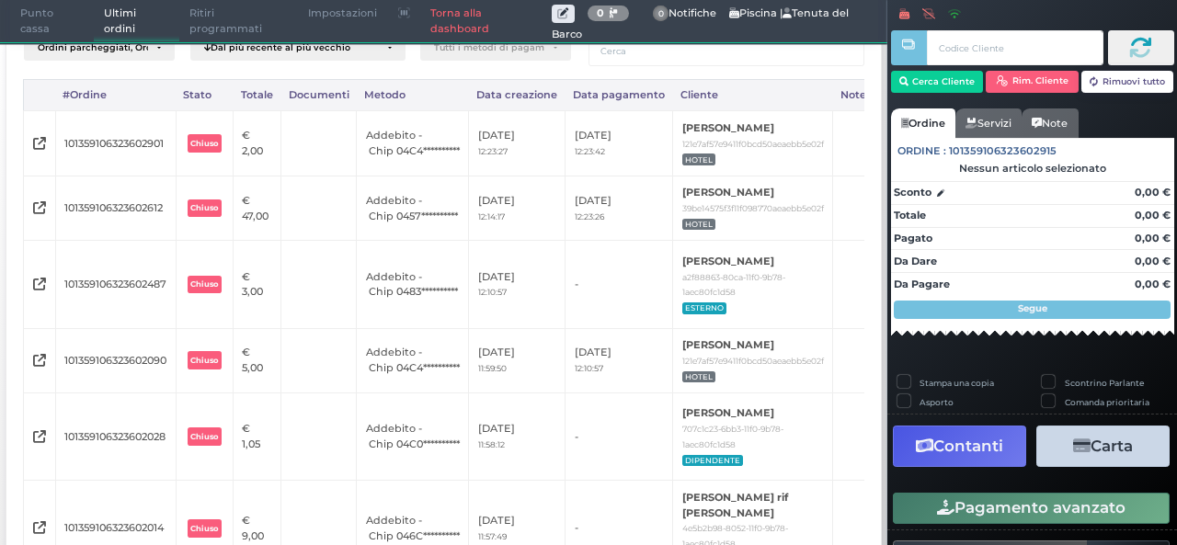
scroll to position [47, 0]
click at [53, 17] on span "Punto cassa" at bounding box center [52, 21] width 85 height 41
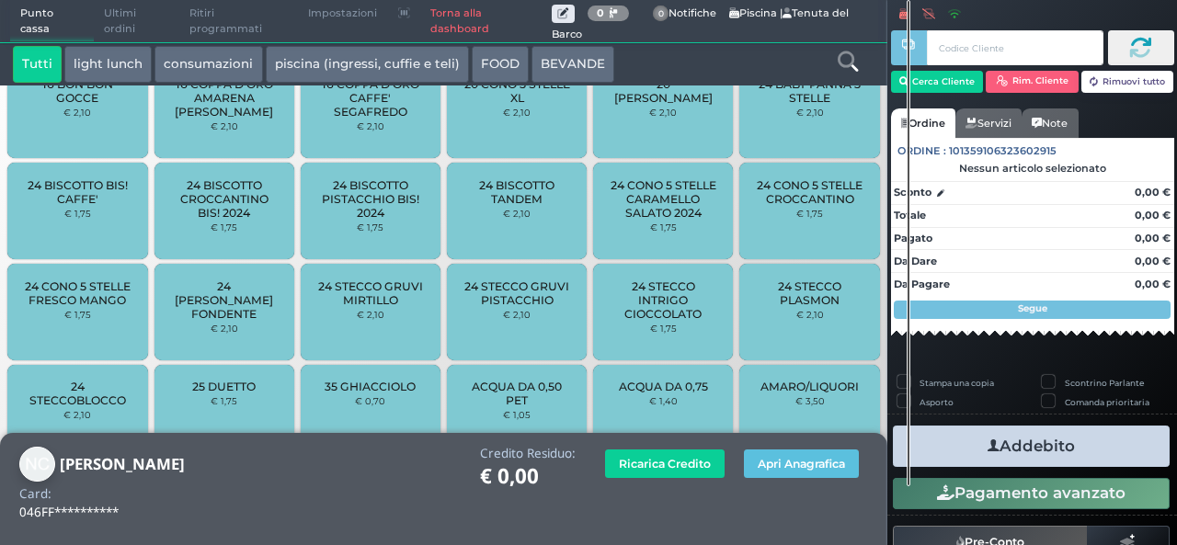
click at [852, 67] on icon at bounding box center [848, 61] width 20 height 20
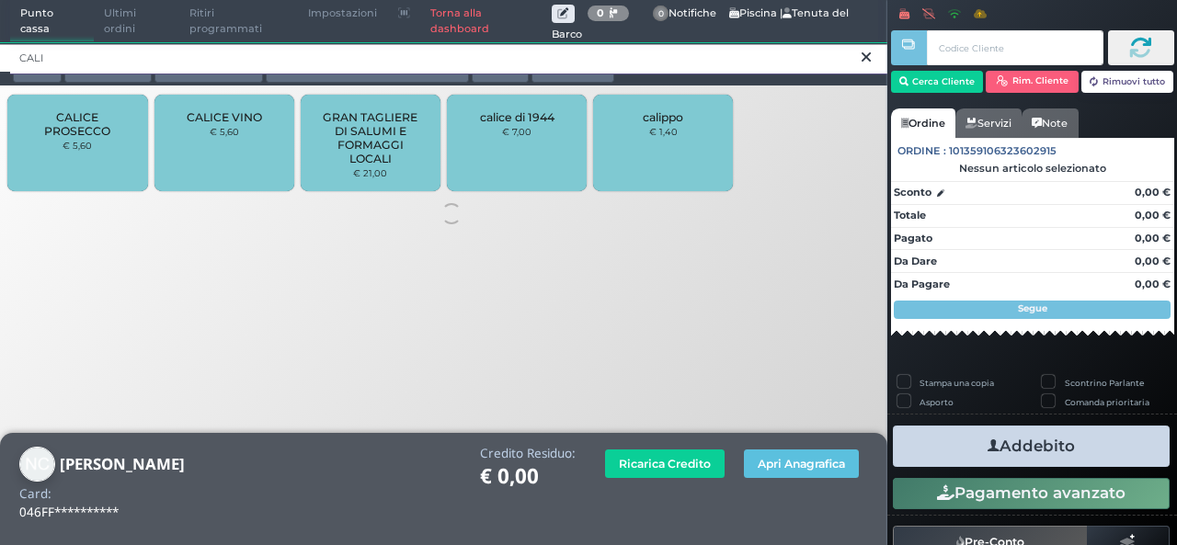
scroll to position [0, 0]
type input "CALI"
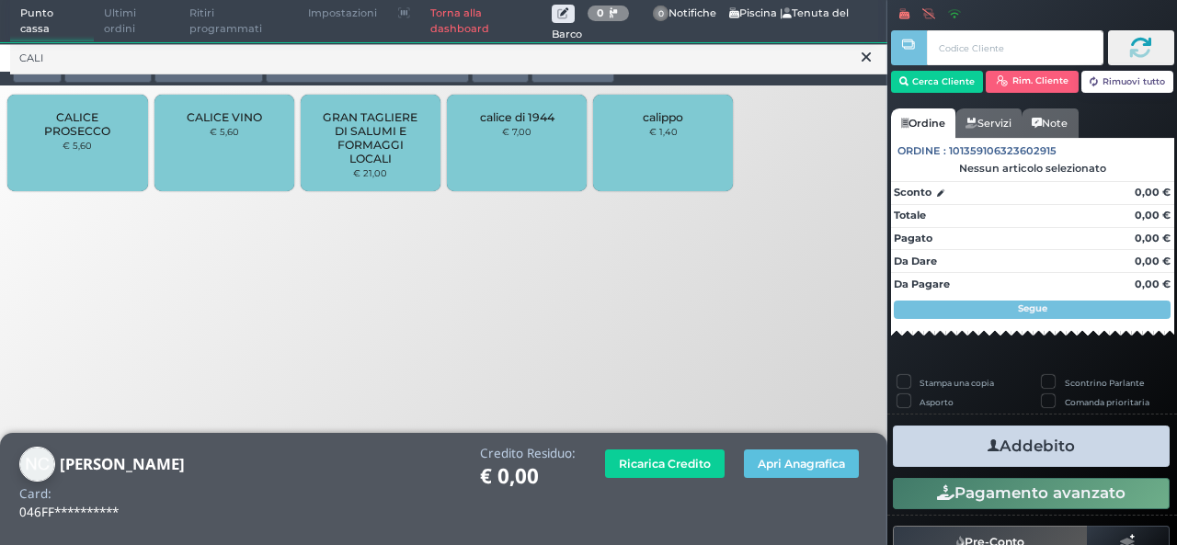
click at [217, 166] on div "CALICE VINO € 5,60" at bounding box center [224, 143] width 140 height 97
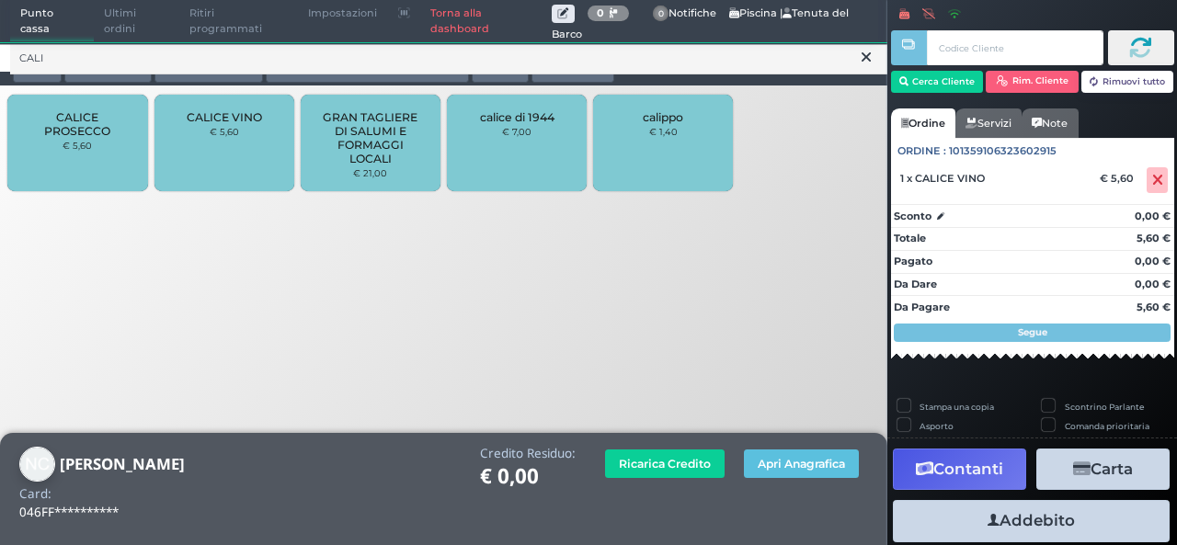
click at [865, 67] on button at bounding box center [866, 57] width 17 height 20
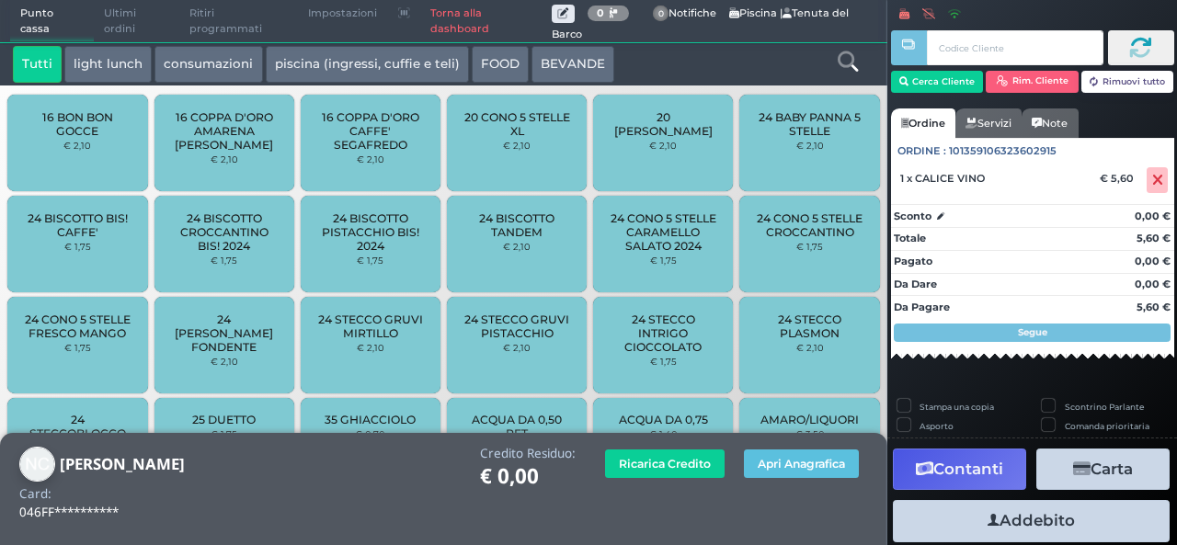
click at [843, 73] on link at bounding box center [848, 59] width 20 height 27
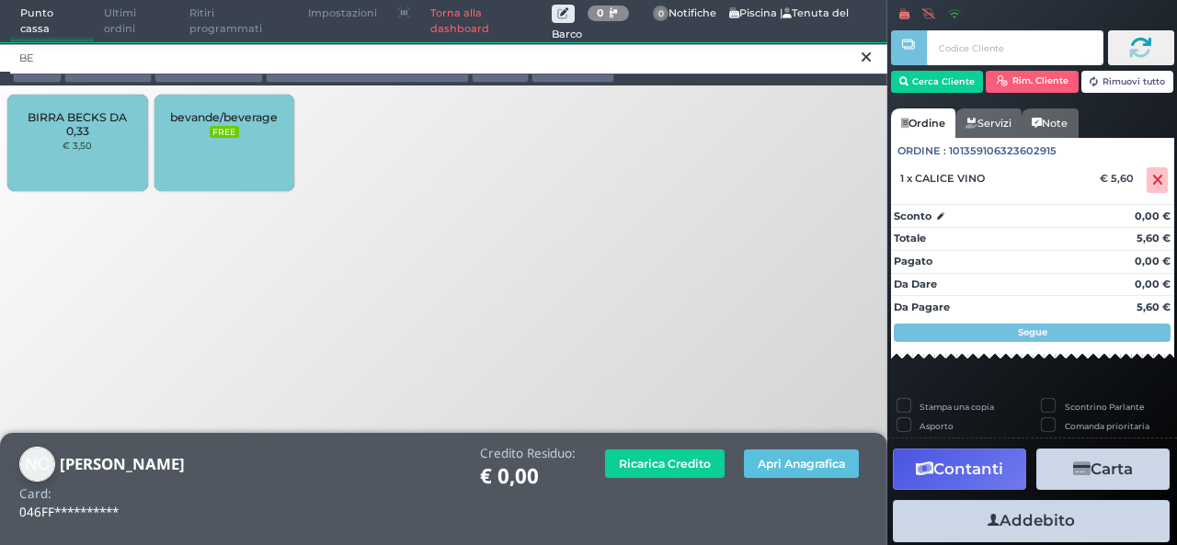
type input "BE"
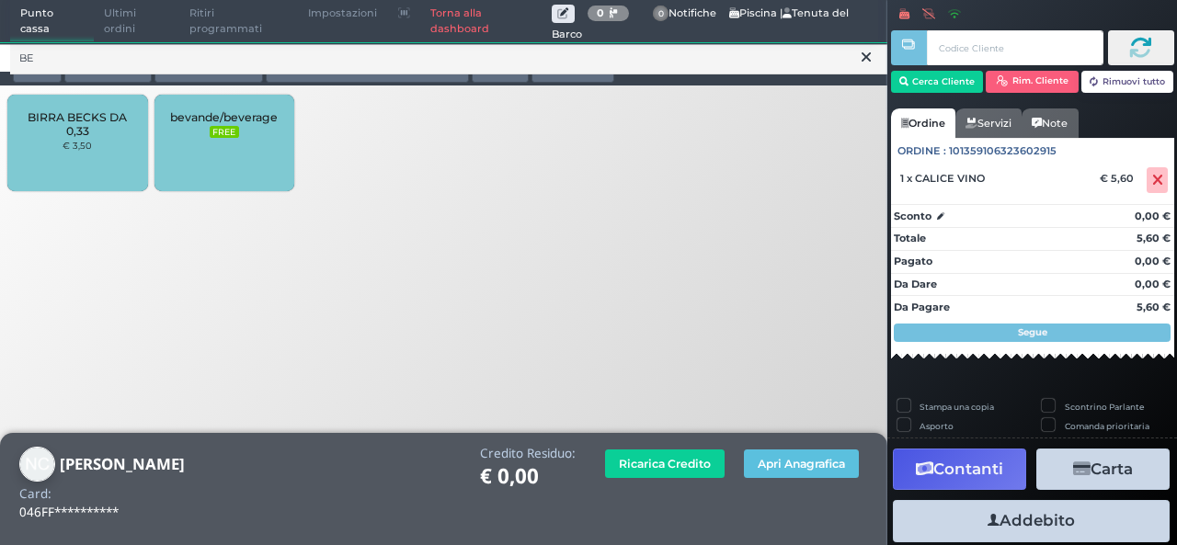
click at [61, 170] on div "BIRRA BECKS DA 0,33 € 3,50" at bounding box center [77, 143] width 140 height 97
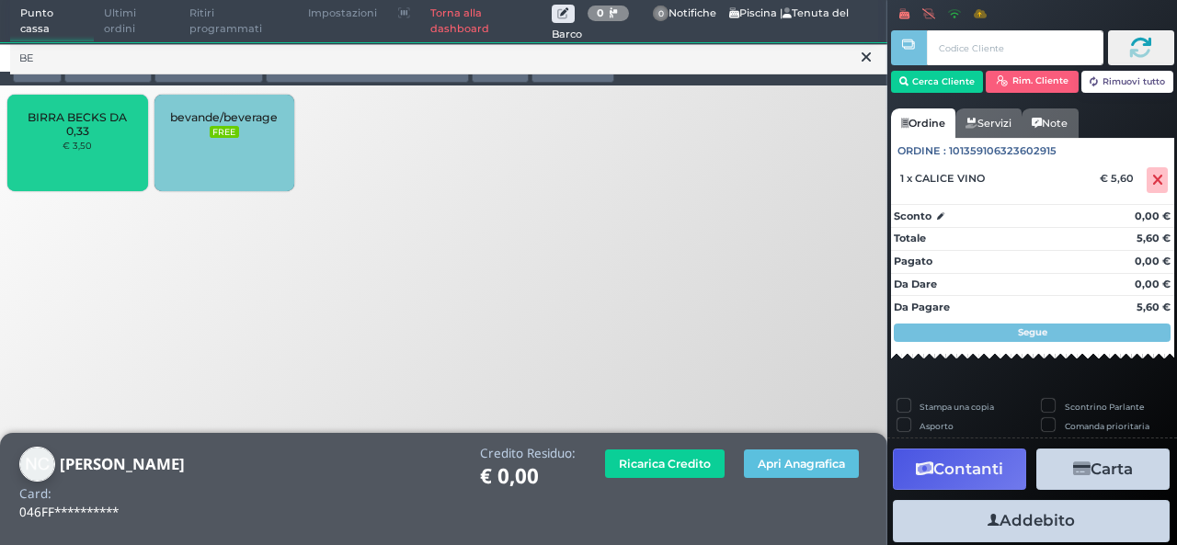
click at [61, 173] on div "BIRRA BECKS DA 0,33 € 3,50" at bounding box center [77, 143] width 140 height 97
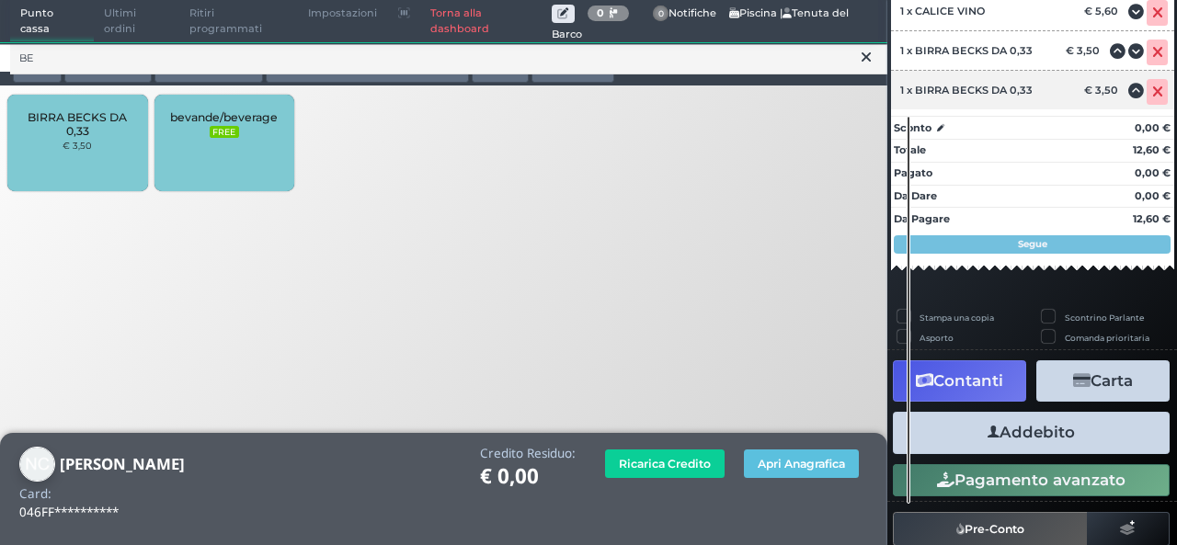
scroll to position [240, 0]
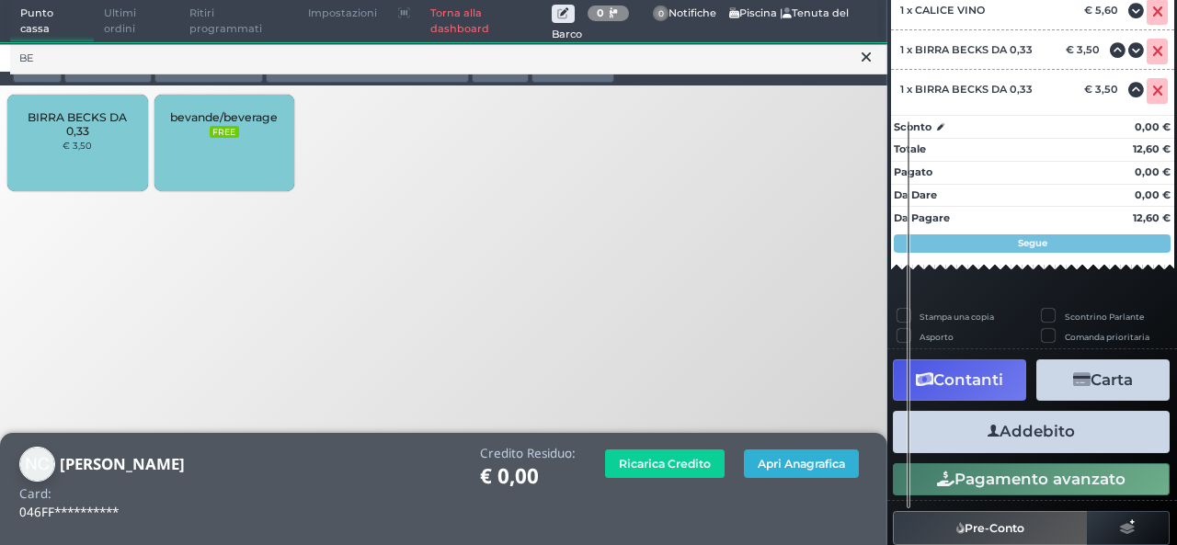
click at [808, 473] on button "Apri Anagrafica" at bounding box center [801, 464] width 115 height 29
click at [934, 422] on button "Addebito" at bounding box center [1031, 431] width 277 height 41
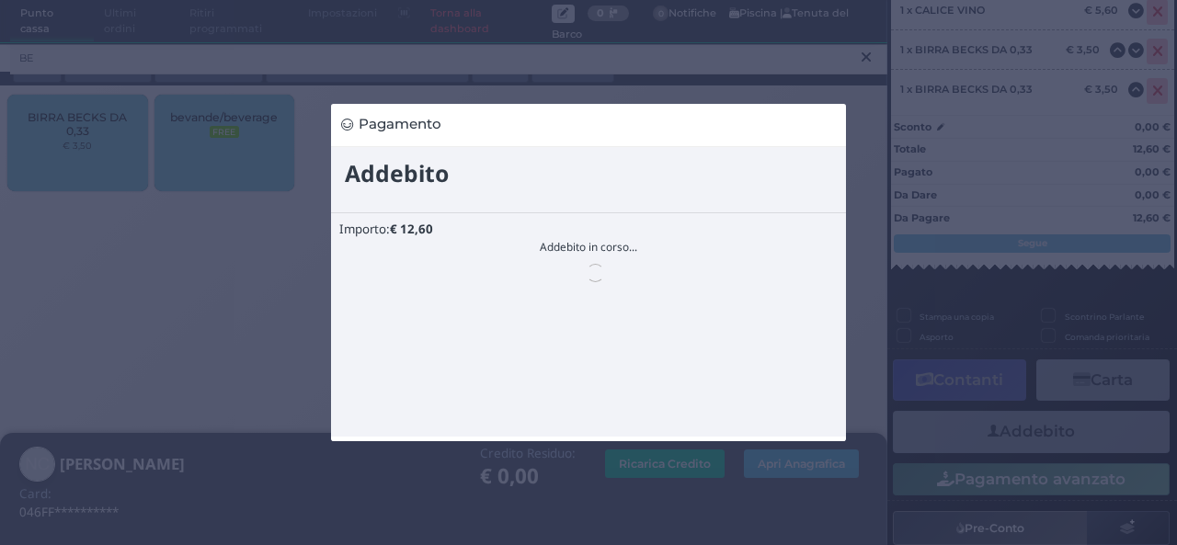
scroll to position [0, 0]
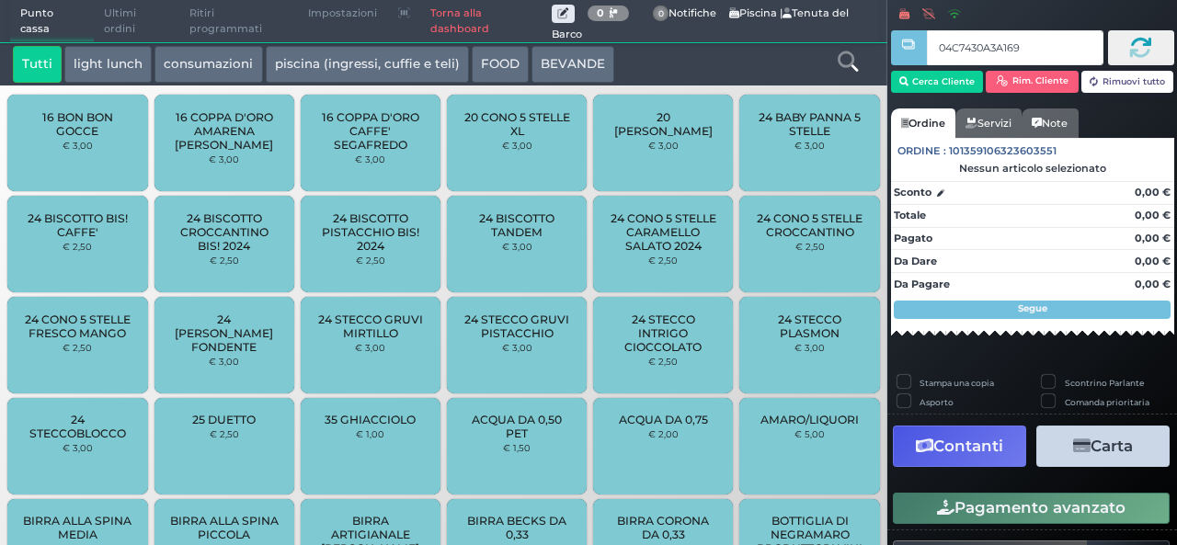
type input "04C7430A3A1691"
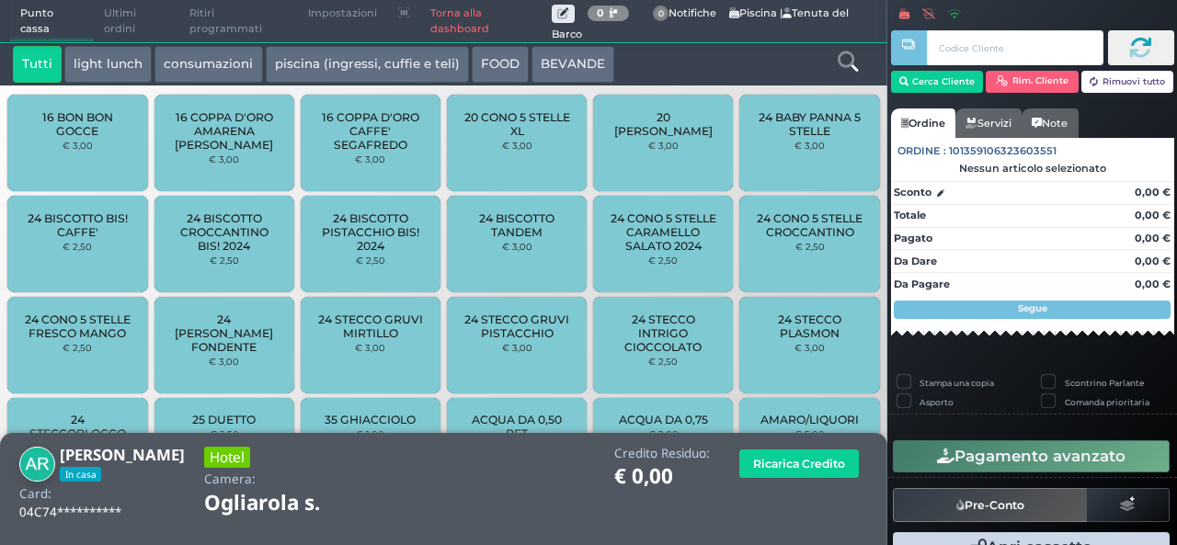
click at [848, 68] on icon at bounding box center [848, 61] width 20 height 20
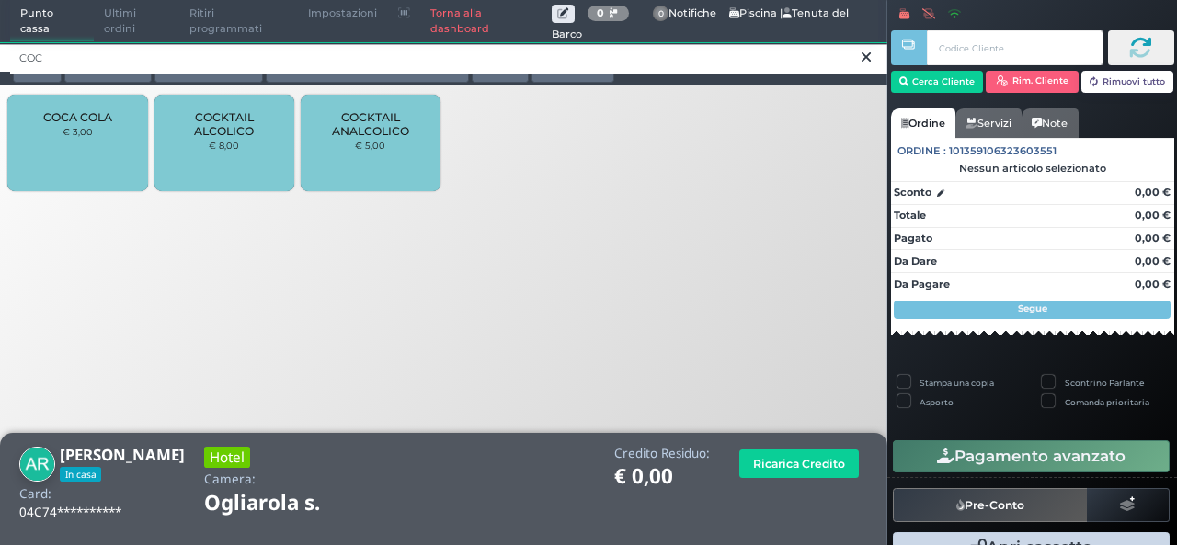
type input "COC"
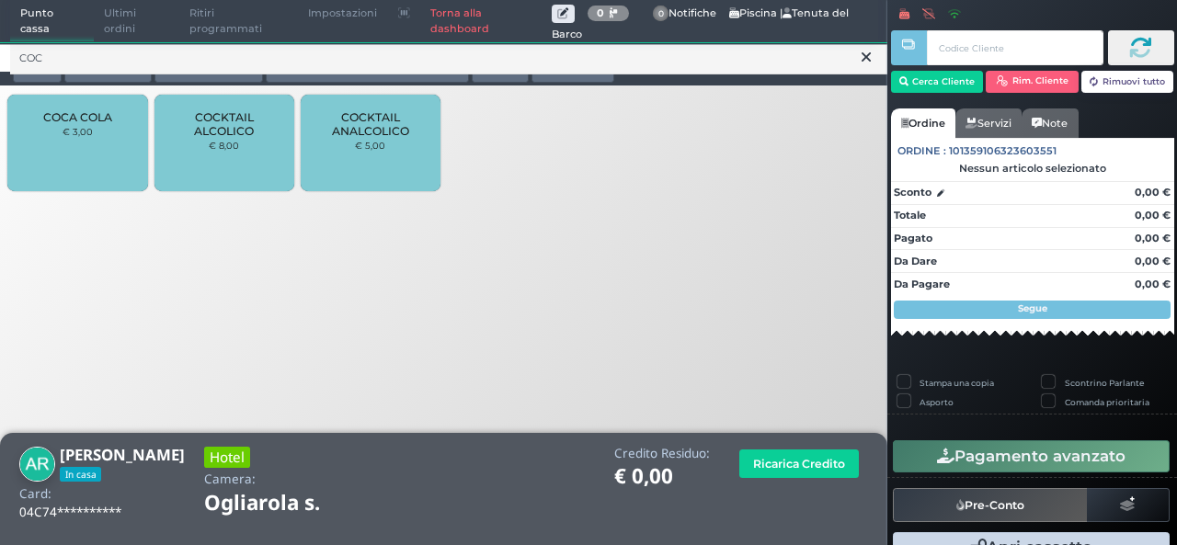
click at [44, 119] on span "COCA COLA" at bounding box center [77, 117] width 69 height 14
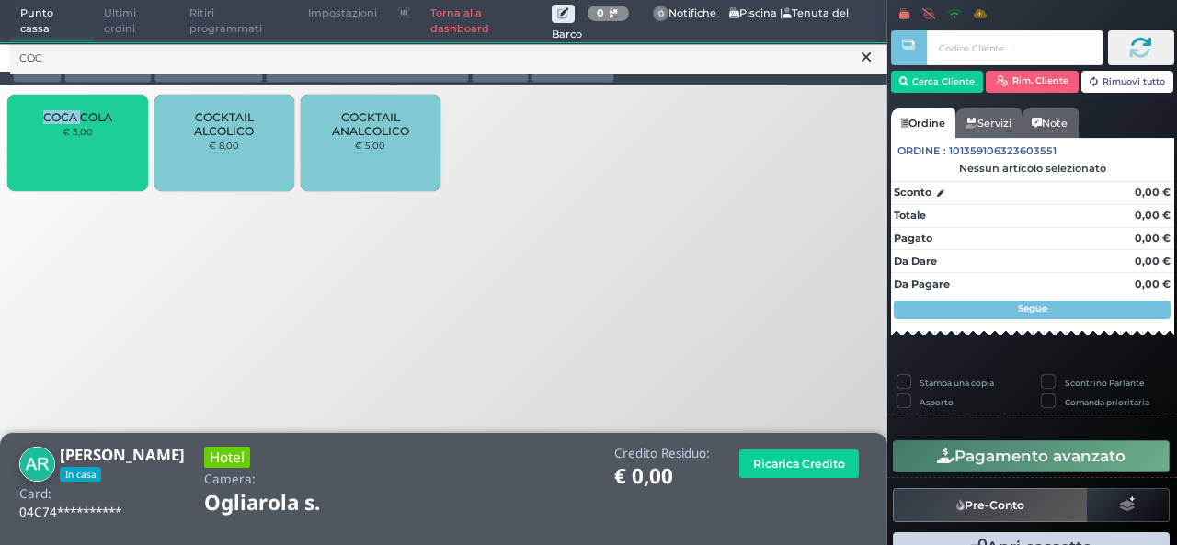
click at [45, 119] on span "COCA COLA" at bounding box center [77, 117] width 69 height 14
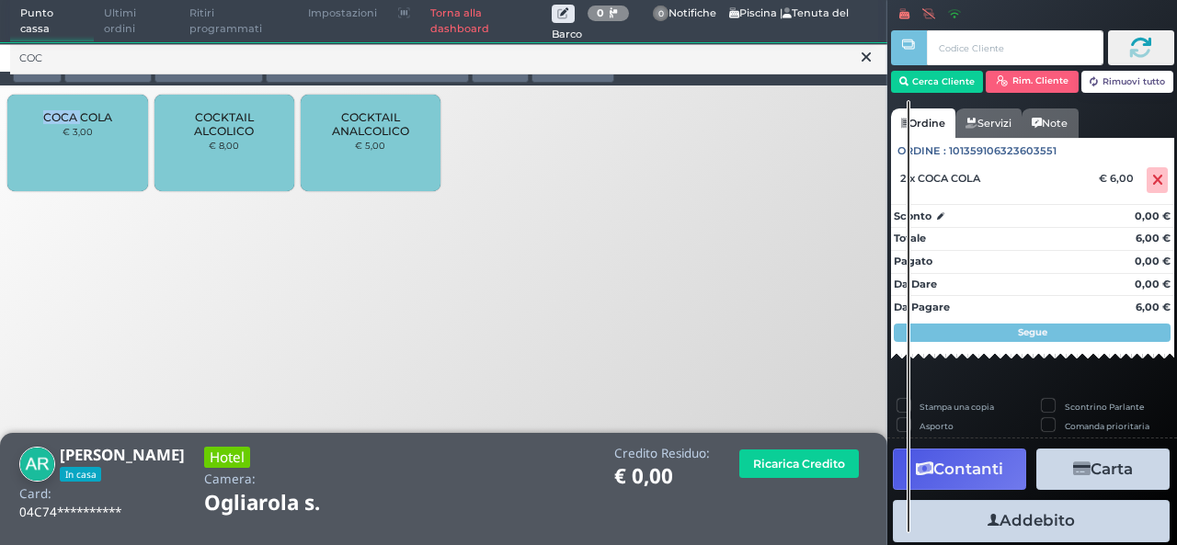
scroll to position [203, 0]
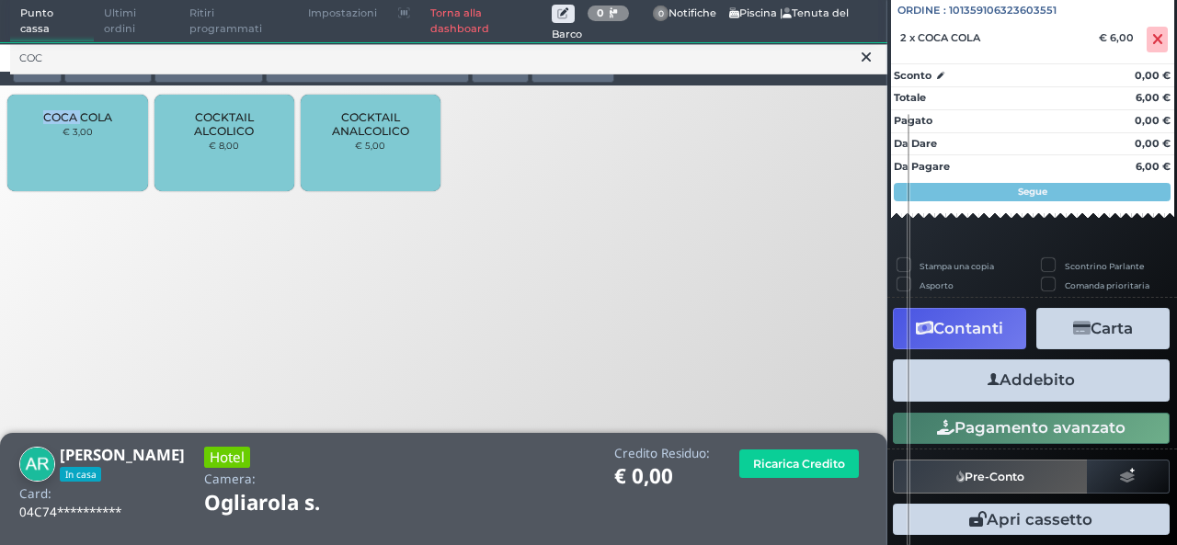
click at [1030, 395] on button "Addebito" at bounding box center [1031, 380] width 277 height 41
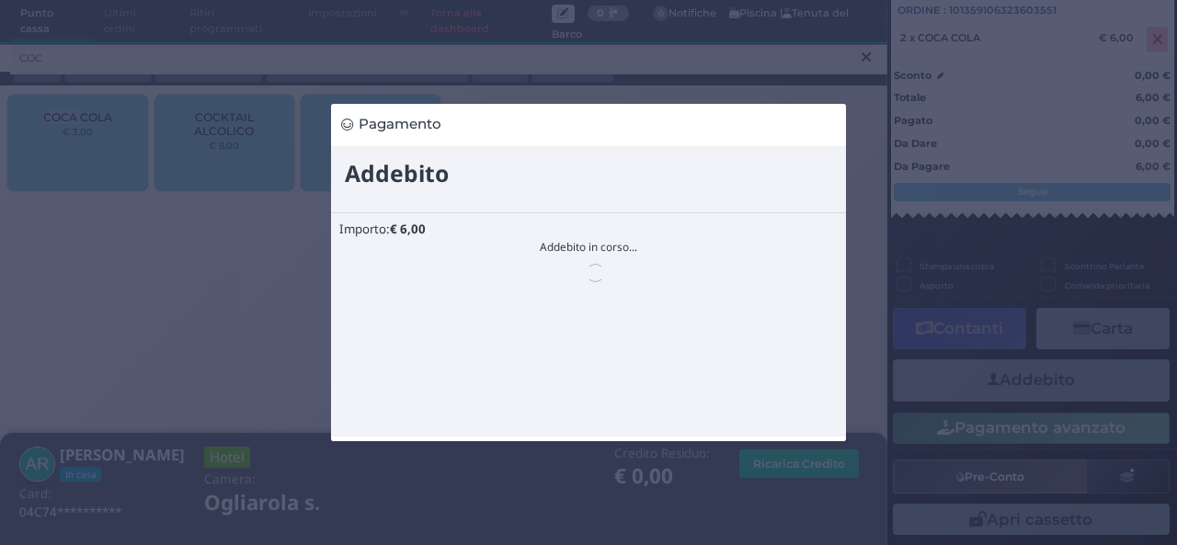
scroll to position [0, 0]
